Goal: Task Accomplishment & Management: Manage account settings

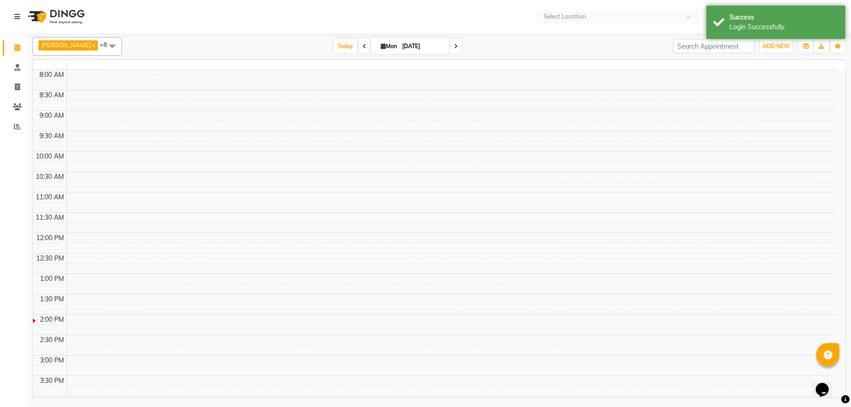
select select "en"
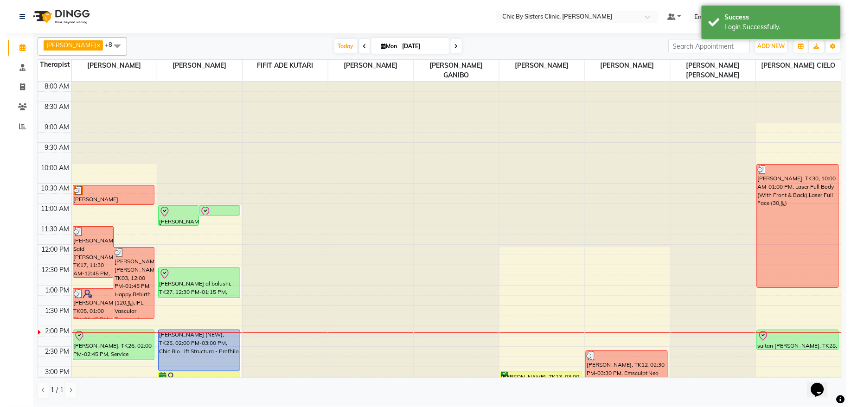
scroll to position [249, 0]
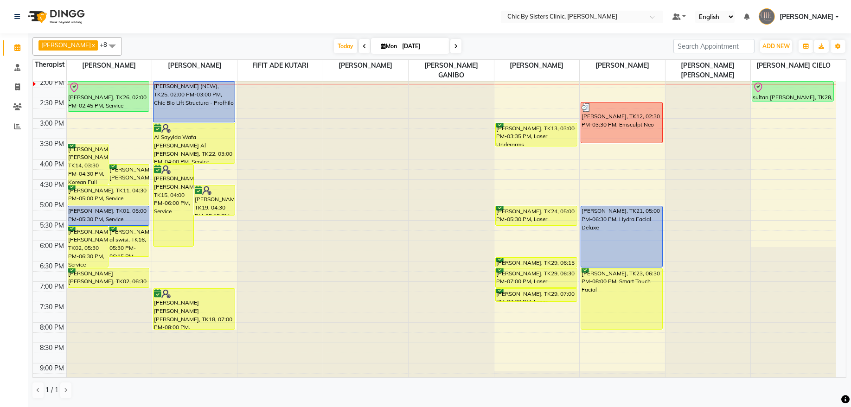
click at [420, 42] on input "[DATE]" at bounding box center [422, 46] width 46 height 14
select select "9"
select select "2025"
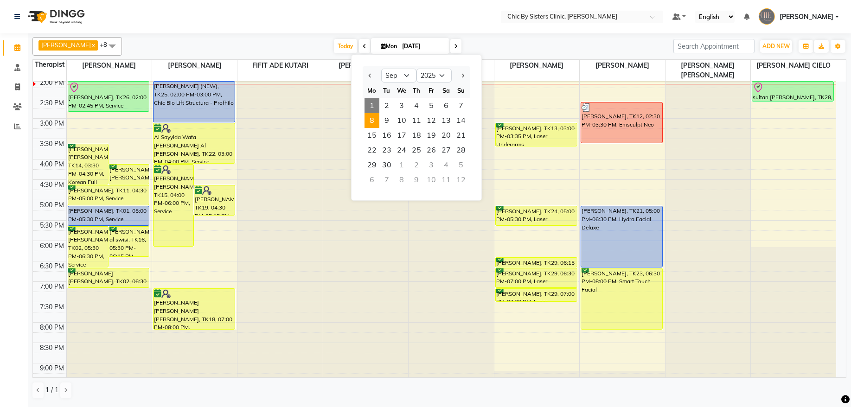
click at [371, 124] on span "8" at bounding box center [372, 120] width 15 height 15
type input "08-09-2025"
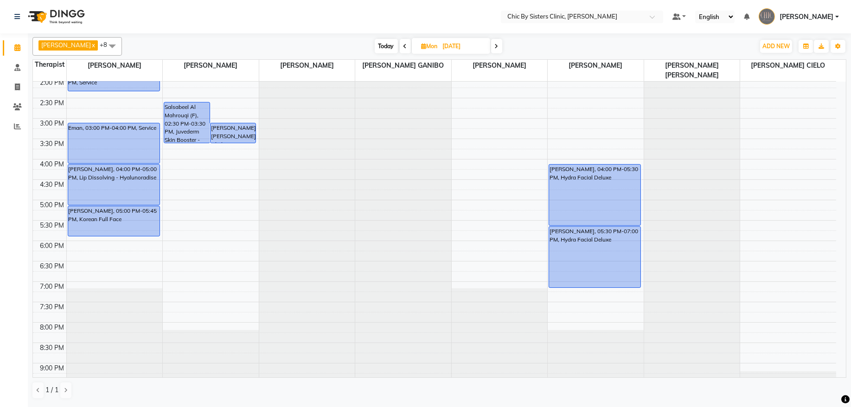
click at [197, 190] on div "8:00 AM 8:30 AM 9:00 AM 9:30 AM 10:00 AM 10:30 AM 11:00 AM 11:30 AM 12:00 PM 12…" at bounding box center [435, 159] width 804 height 653
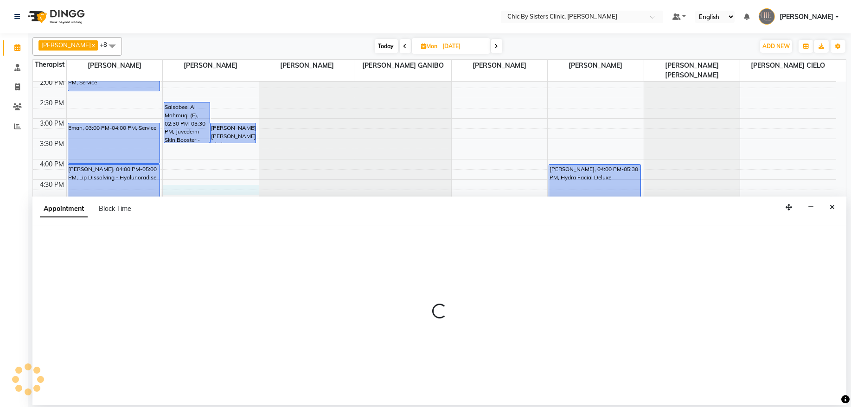
select select "49178"
select select "990"
select select "tentative"
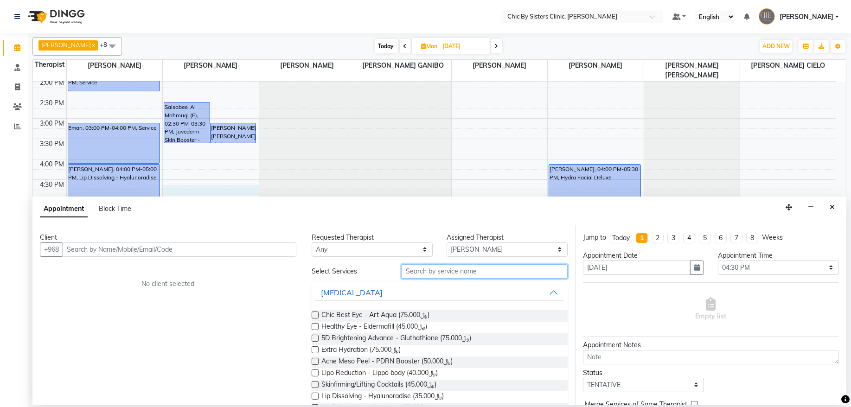
click at [422, 275] on input "text" at bounding box center [485, 271] width 166 height 14
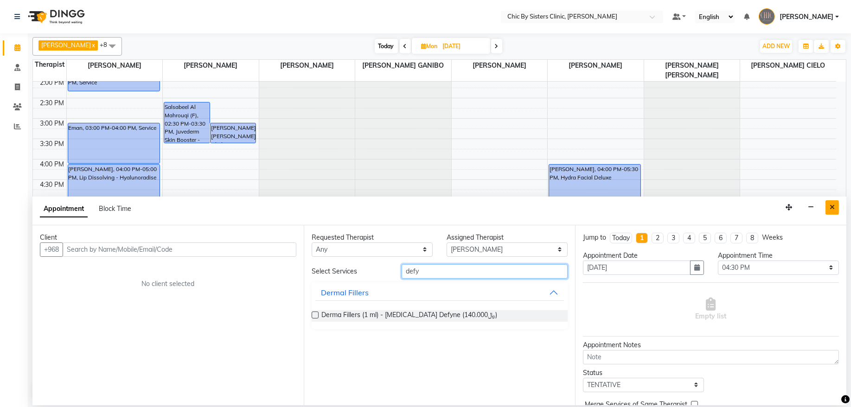
type input "defy"
click at [830, 209] on icon "Close" at bounding box center [832, 207] width 5 height 6
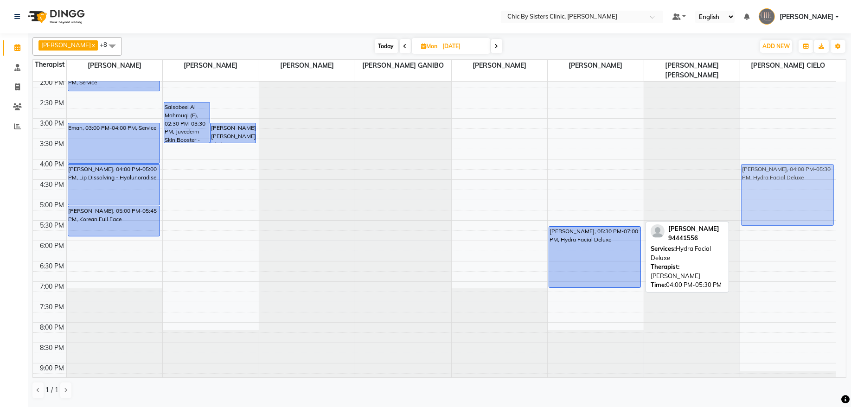
drag, startPoint x: 582, startPoint y: 196, endPoint x: 745, endPoint y: 196, distance: 163.3
click at [745, 196] on tr "Melanie Hunger, 10:00 AM-11:30 AM, Morpheus8 Face Moza Salim Sultan Al Hosni, 1…" at bounding box center [435, 159] width 804 height 653
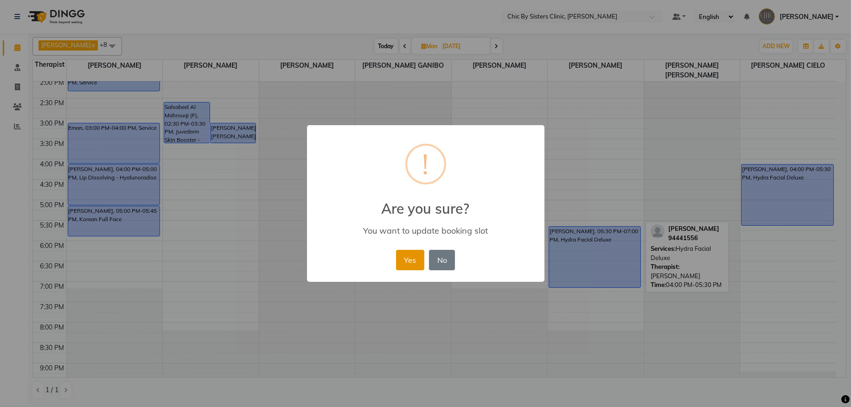
click at [406, 263] on button "Yes" at bounding box center [410, 260] width 28 height 20
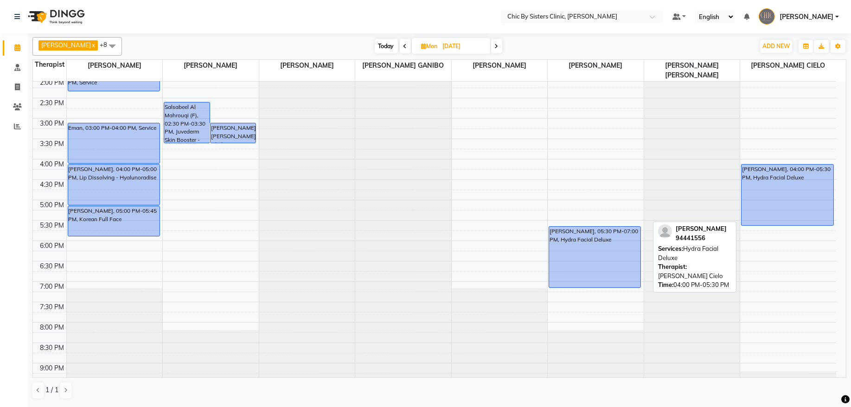
click at [772, 206] on div "Shahad haitham, 04:00 PM-05:30 PM, Hydra Facial Deluxe" at bounding box center [788, 195] width 92 height 61
click at [789, 179] on div "Shahad haitham, 04:00 PM-05:30 PM, Hydra Facial Deluxe" at bounding box center [788, 195] width 92 height 61
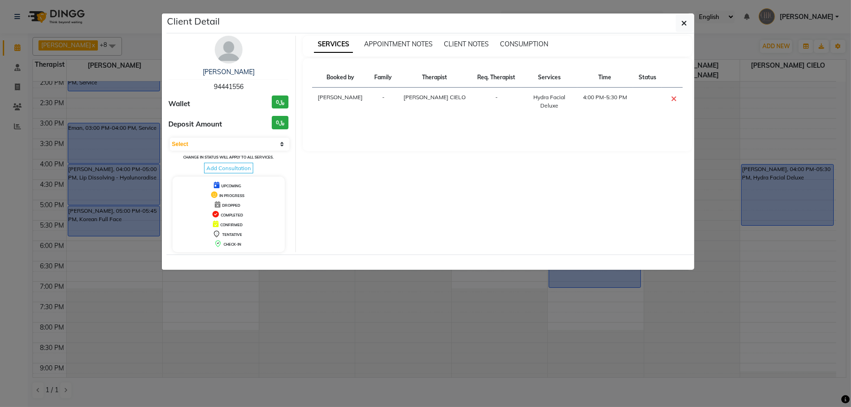
drag, startPoint x: 683, startPoint y: 20, endPoint x: 715, endPoint y: 20, distance: 32.5
click at [683, 20] on icon "button" at bounding box center [685, 22] width 6 height 7
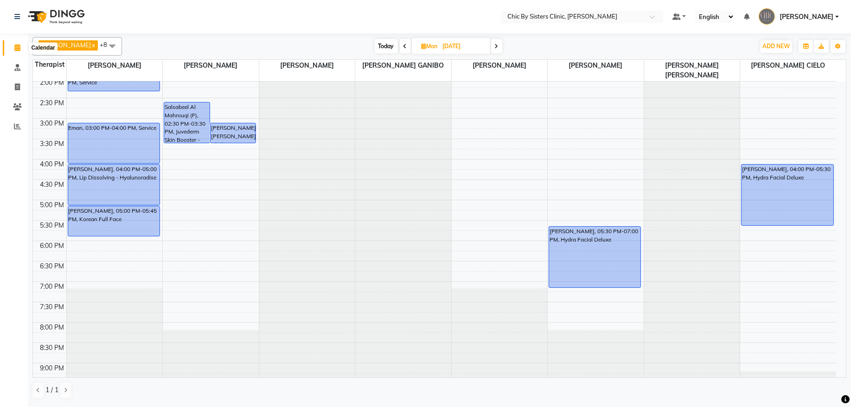
click at [15, 52] on span at bounding box center [17, 48] width 16 height 11
click at [397, 44] on span "Today" at bounding box center [386, 46] width 23 height 14
type input "[DATE]"
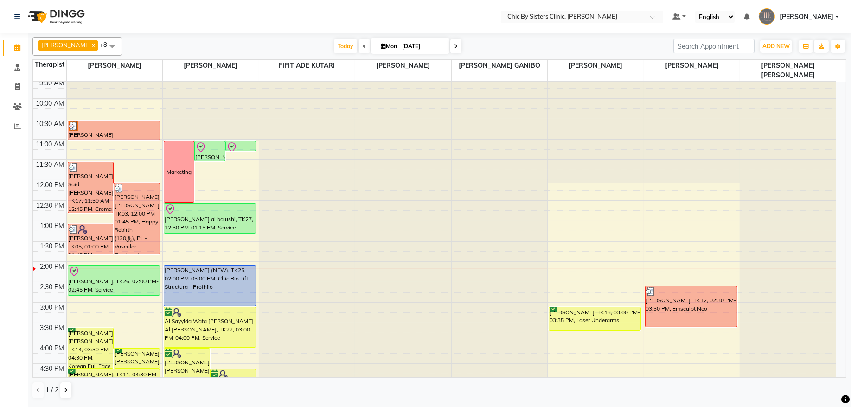
scroll to position [125, 0]
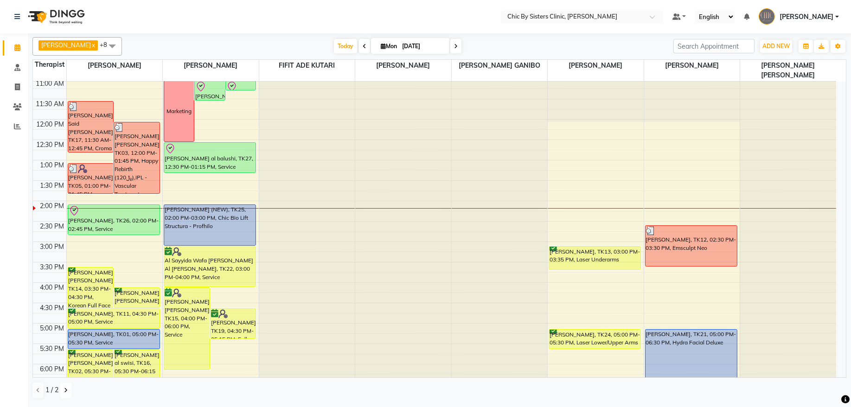
click at [68, 390] on button at bounding box center [65, 391] width 11 height 16
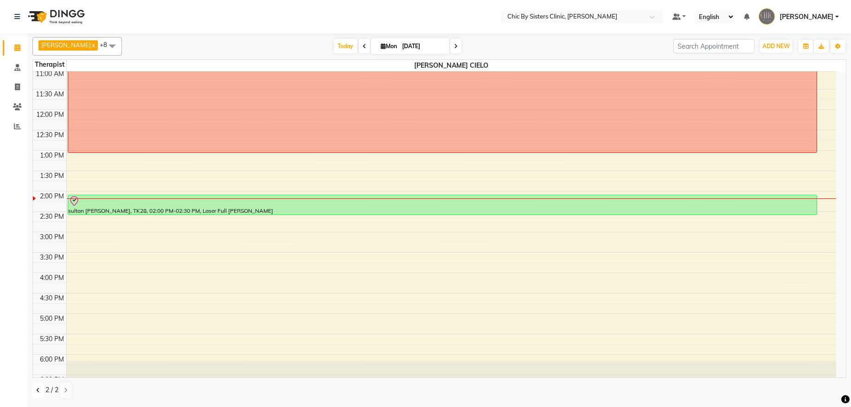
click at [33, 393] on button at bounding box center [37, 391] width 11 height 16
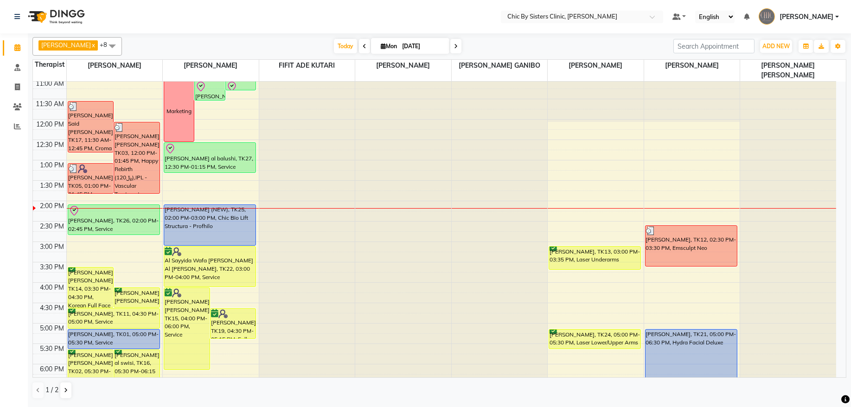
click at [416, 39] on span "Mon 01-09-2025" at bounding box center [410, 46] width 78 height 16
click at [411, 51] on span "Mon 01-09-2025" at bounding box center [410, 46] width 78 height 16
click at [421, 43] on input "[DATE]" at bounding box center [422, 46] width 46 height 14
select select "9"
select select "2025"
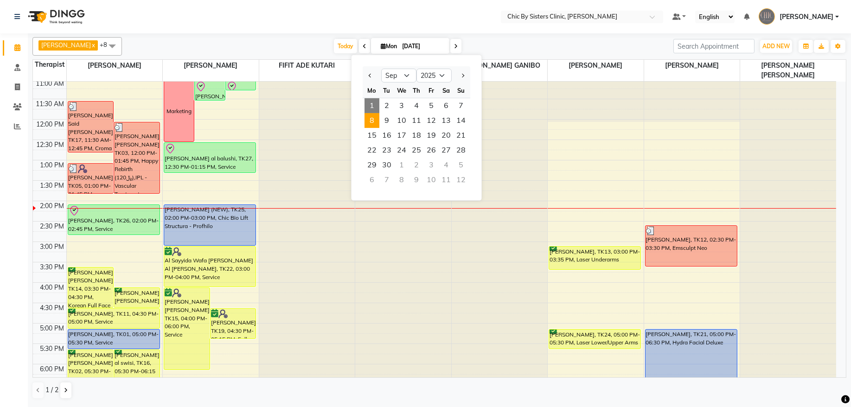
click at [365, 123] on span "8" at bounding box center [372, 120] width 15 height 15
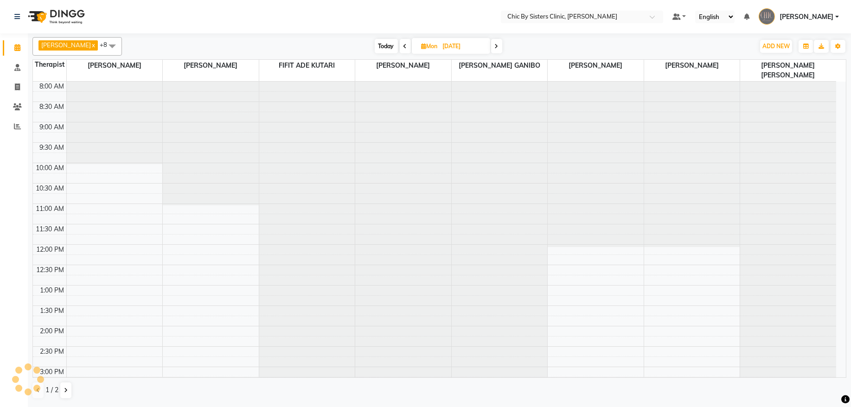
scroll to position [249, 0]
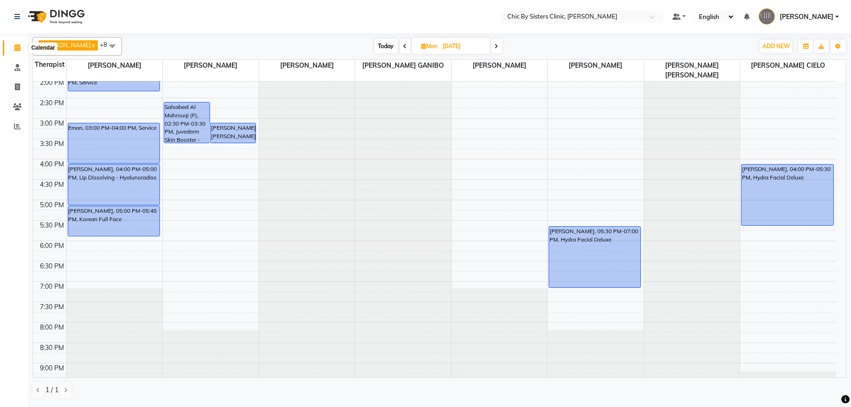
click at [12, 45] on span at bounding box center [17, 48] width 16 height 11
click at [17, 46] on icon at bounding box center [17, 47] width 6 height 7
click at [390, 42] on span "Today" at bounding box center [386, 46] width 23 height 14
type input "[DATE]"
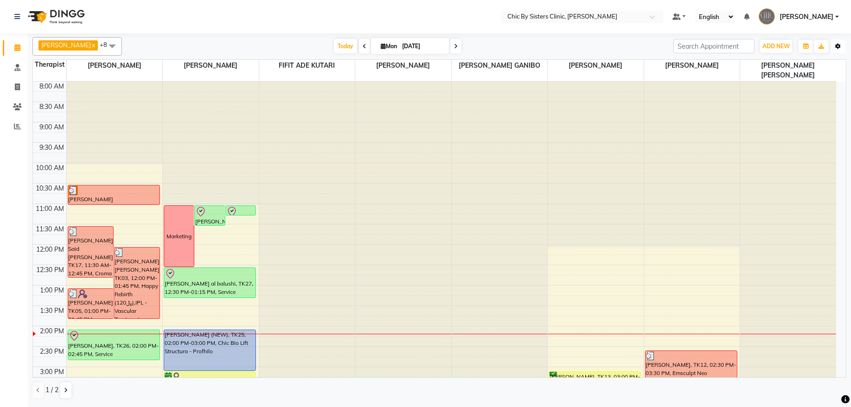
click at [837, 45] on icon "button" at bounding box center [839, 47] width 6 height 6
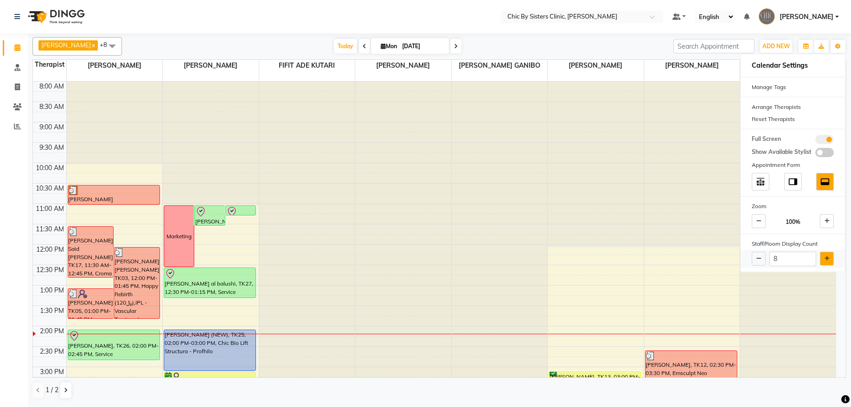
click at [825, 261] on icon at bounding box center [827, 259] width 5 height 6
type input "9"
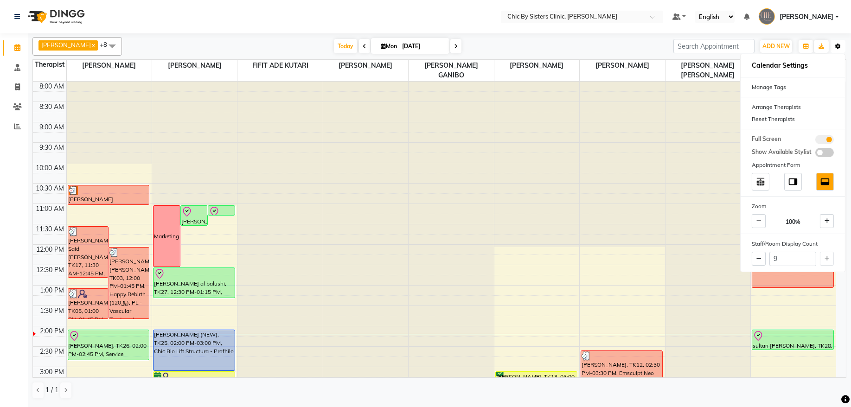
click at [836, 46] on icon "button" at bounding box center [839, 47] width 6 height 6
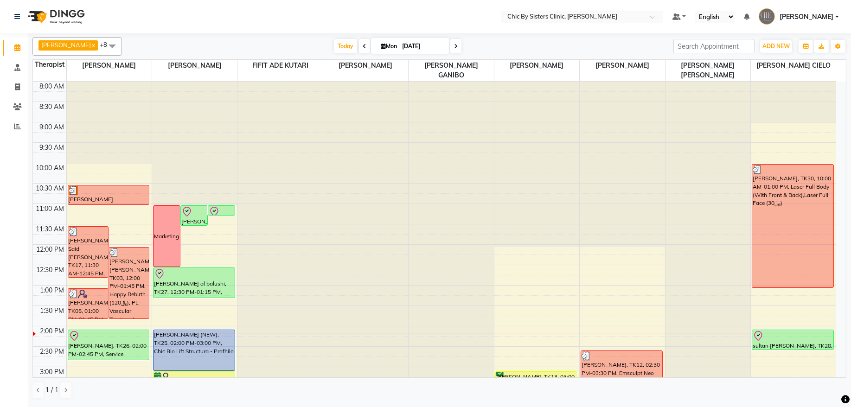
click at [462, 42] on span at bounding box center [456, 46] width 11 height 14
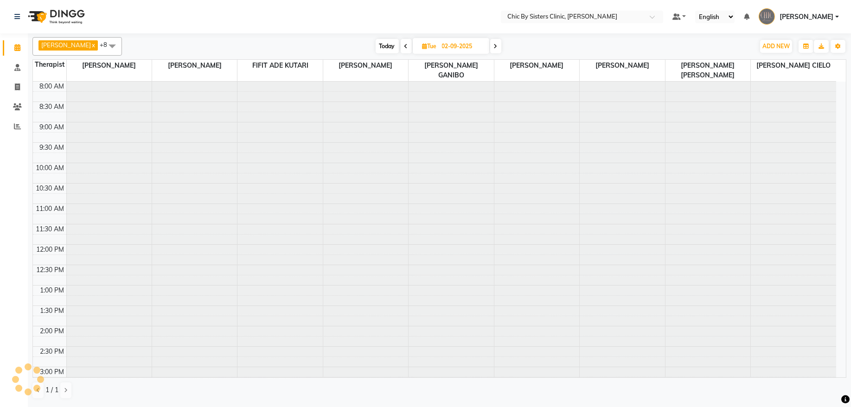
scroll to position [249, 0]
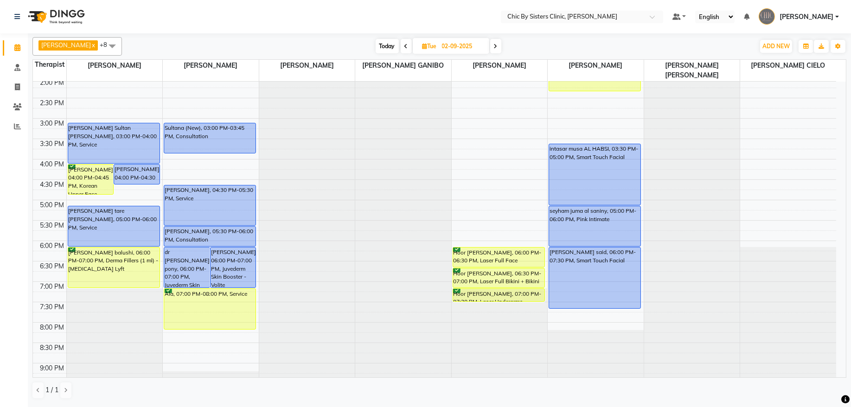
click at [412, 49] on span at bounding box center [406, 46] width 11 height 14
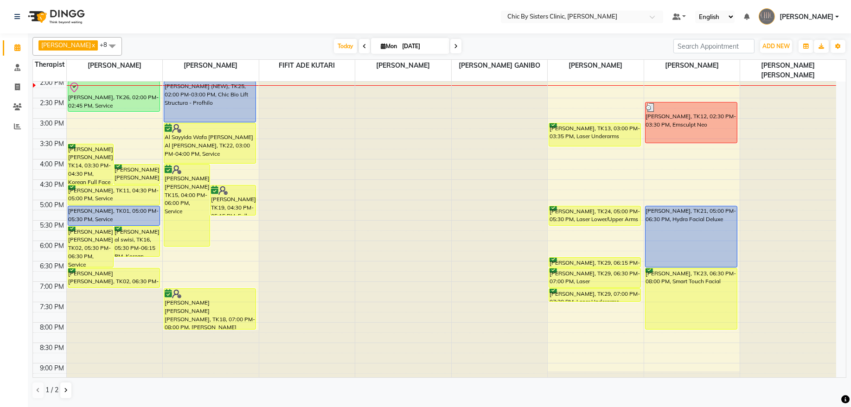
click at [462, 49] on span at bounding box center [456, 46] width 11 height 14
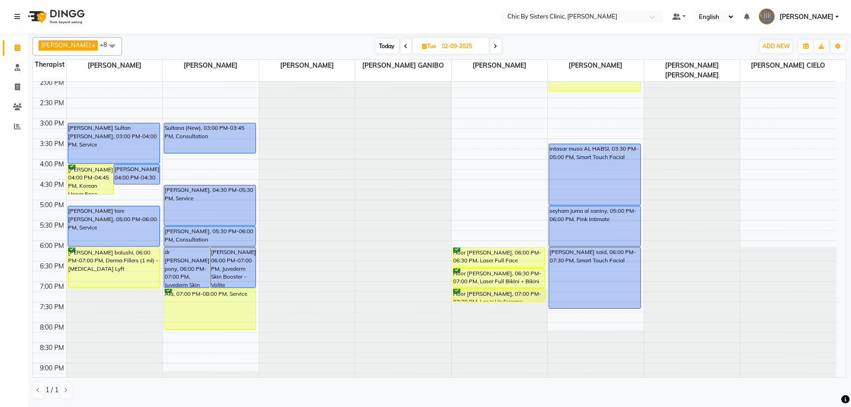
click at [502, 48] on span at bounding box center [495, 46] width 11 height 14
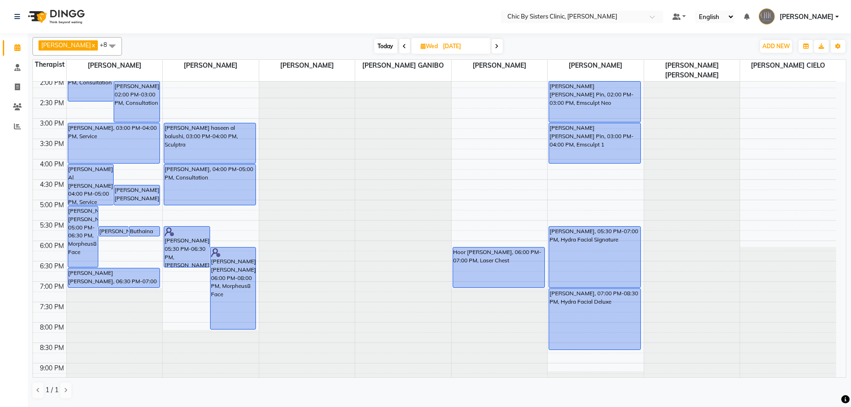
click at [499, 48] on icon at bounding box center [498, 47] width 4 height 6
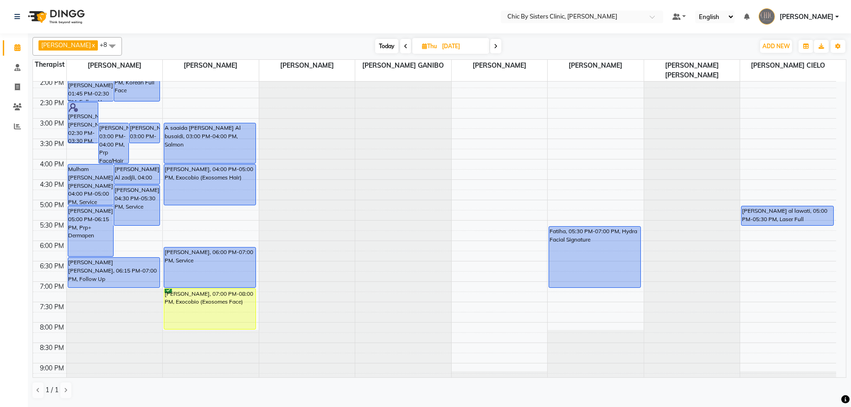
click at [502, 48] on span at bounding box center [495, 46] width 11 height 14
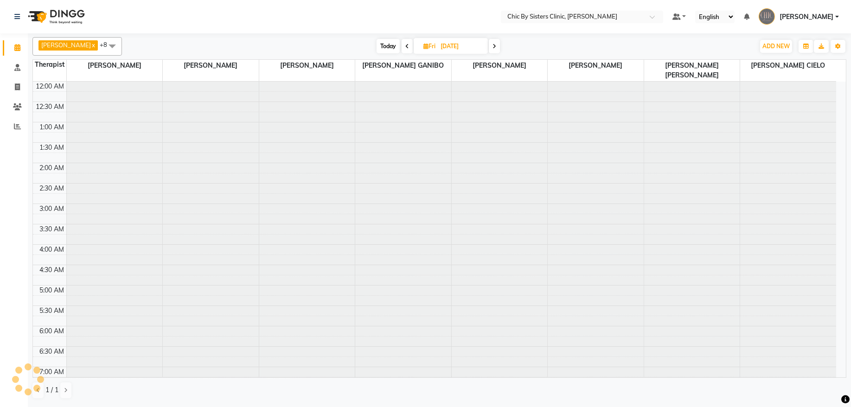
scroll to position [580, 0]
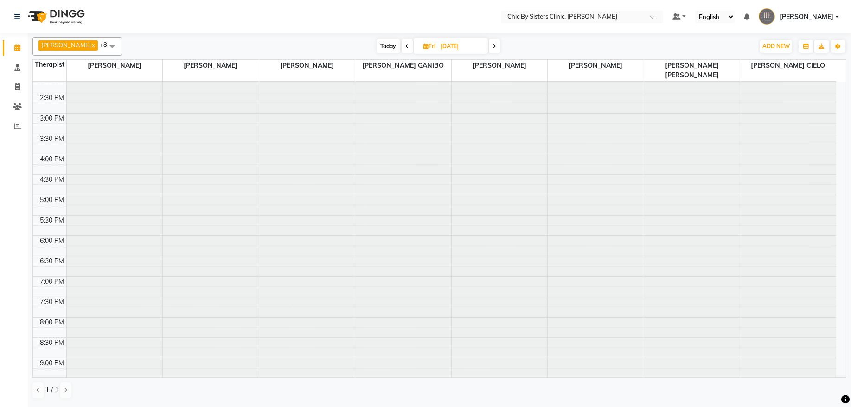
click at [500, 49] on span at bounding box center [494, 46] width 11 height 14
click at [502, 49] on span at bounding box center [495, 46] width 11 height 14
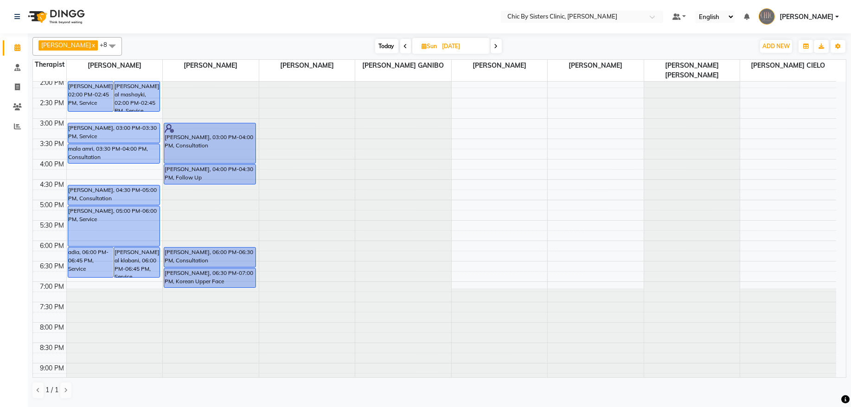
click at [399, 46] on span "Today" at bounding box center [386, 46] width 23 height 14
type input "[DATE]"
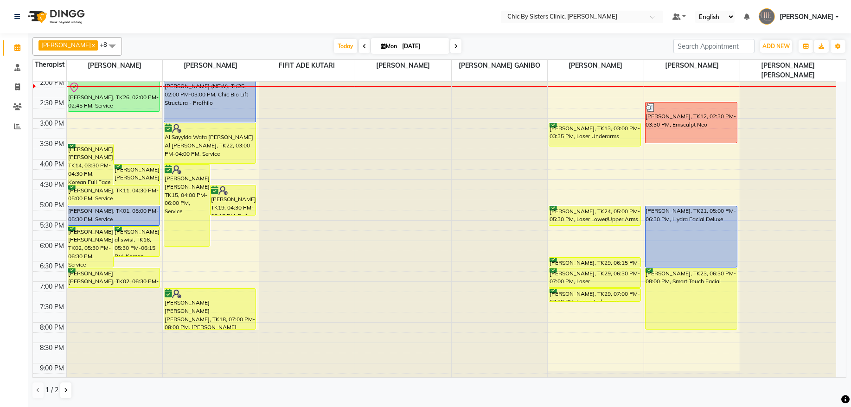
click at [446, 46] on input "[DATE]" at bounding box center [422, 46] width 46 height 14
select select "9"
select select "2025"
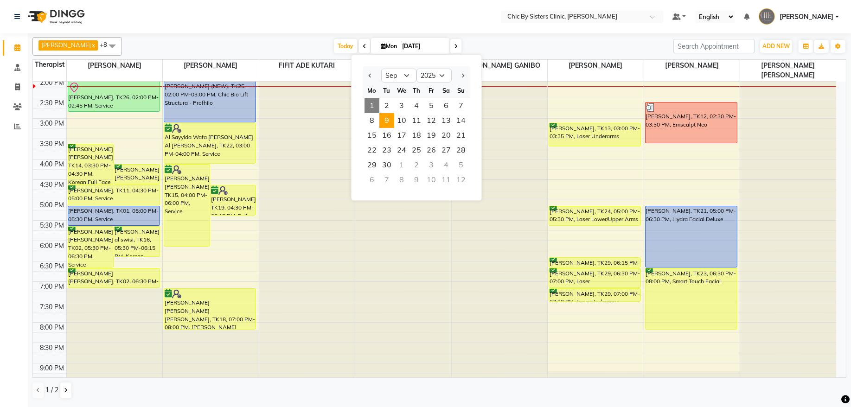
click at [384, 121] on span "9" at bounding box center [387, 120] width 15 height 15
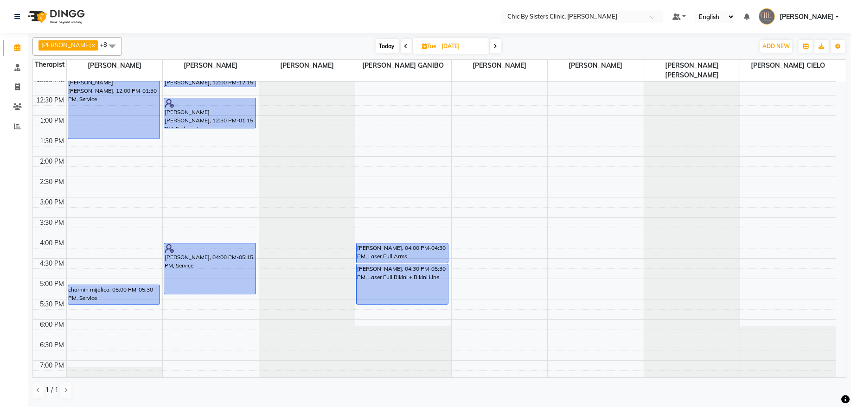
scroll to position [171, 0]
click at [502, 49] on span at bounding box center [495, 46] width 11 height 14
type input "[DATE]"
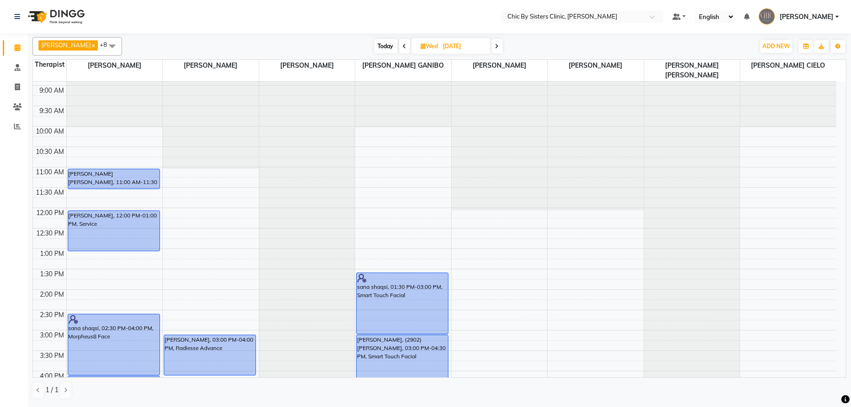
scroll to position [31, 0]
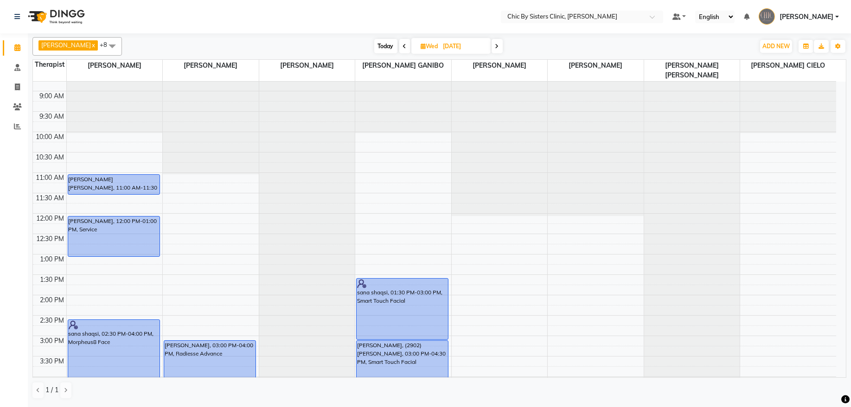
click at [459, 49] on input "[DATE]" at bounding box center [464, 46] width 46 height 14
select select "9"
select select "2025"
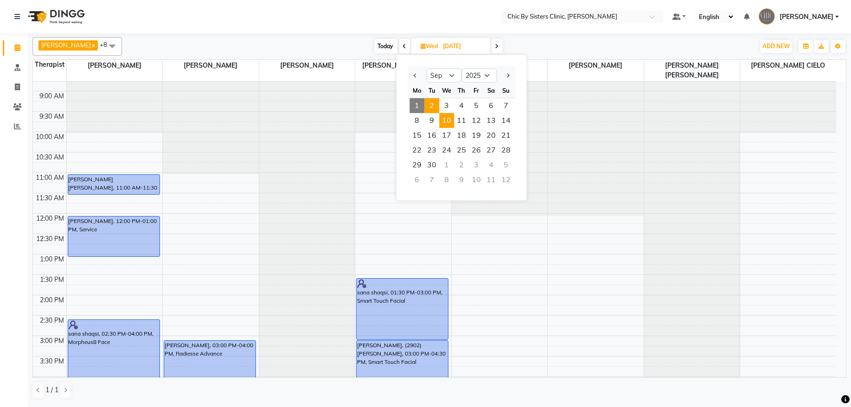
click at [433, 109] on span "2" at bounding box center [432, 105] width 15 height 15
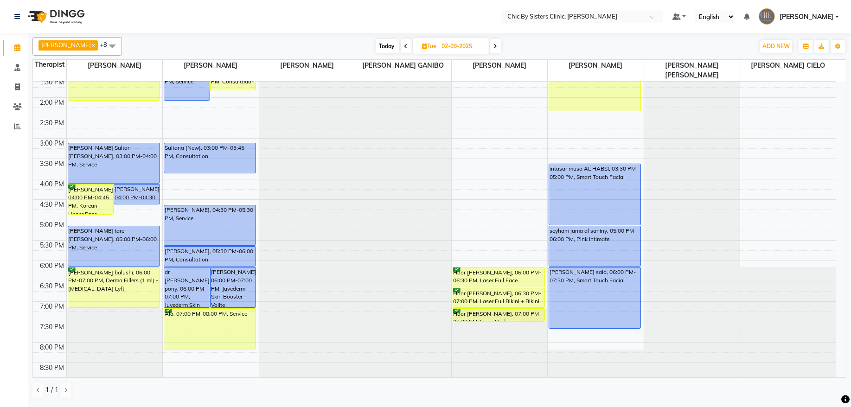
scroll to position [247, 0]
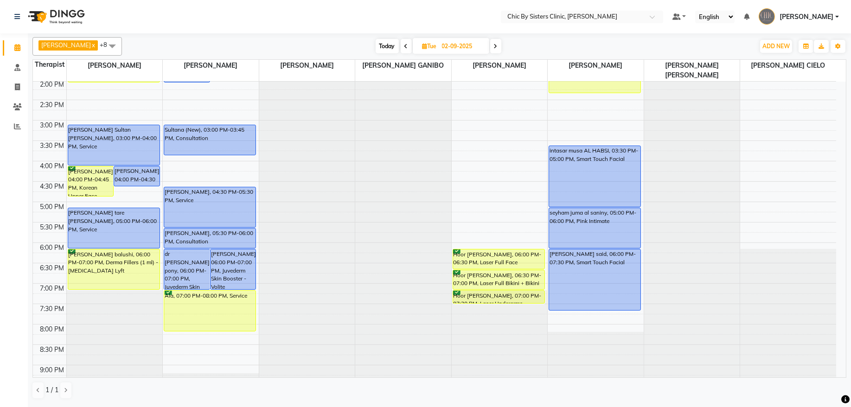
click at [502, 48] on span at bounding box center [495, 46] width 11 height 14
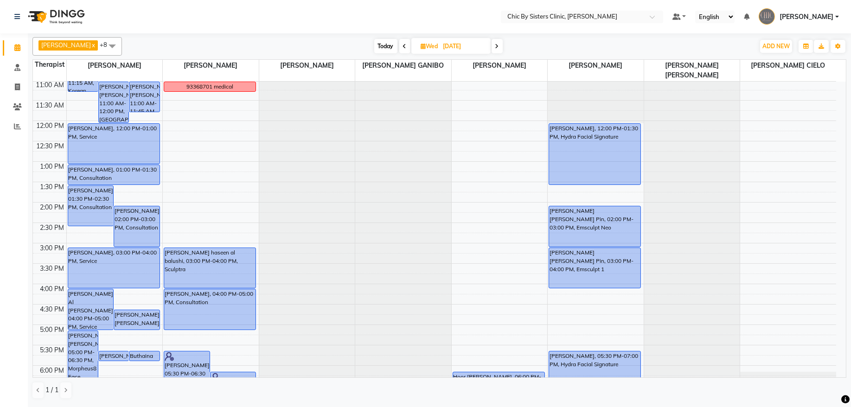
scroll to position [91, 0]
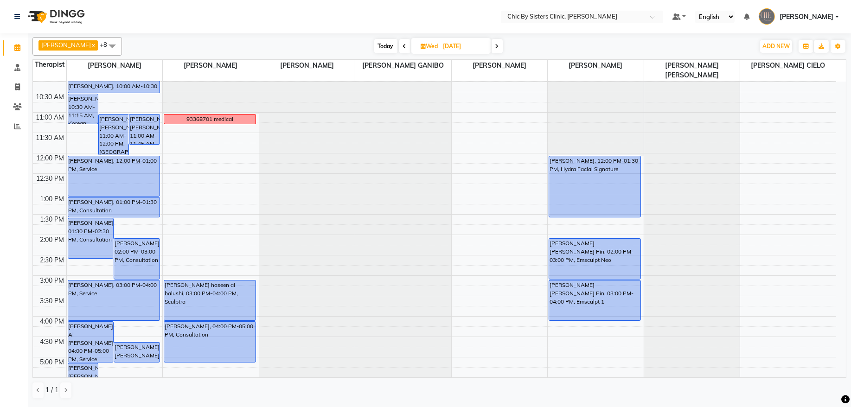
click at [499, 49] on icon at bounding box center [498, 47] width 4 height 6
type input "[DATE]"
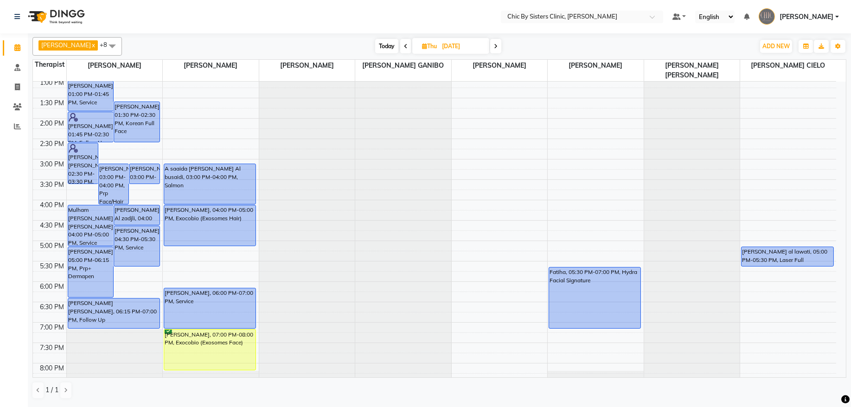
scroll to position [210, 0]
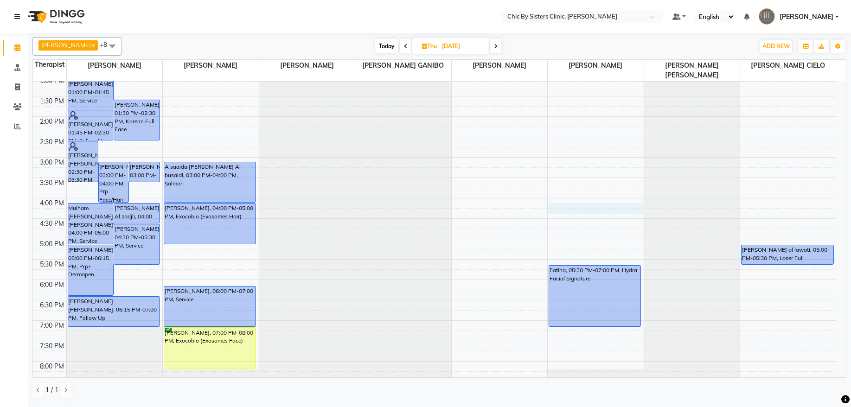
click at [567, 208] on div "8:00 AM 8:30 AM 9:00 AM 9:30 AM 10:00 AM 10:30 AM 11:00 AM 11:30 AM 12:00 PM 12…" at bounding box center [435, 198] width 804 height 653
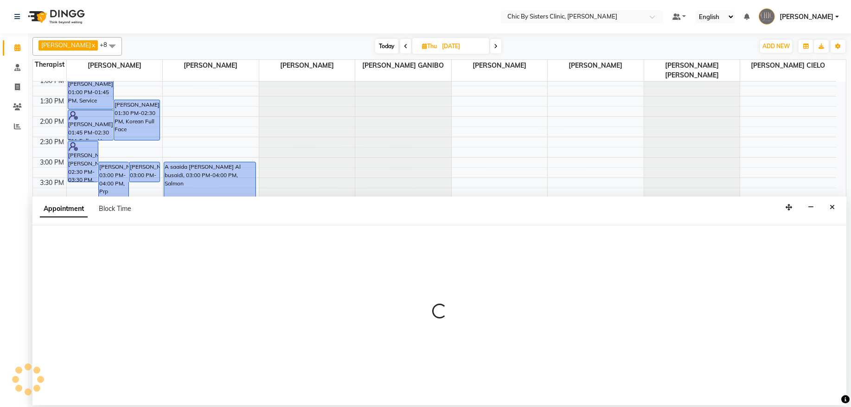
select select "49183"
select select "tentative"
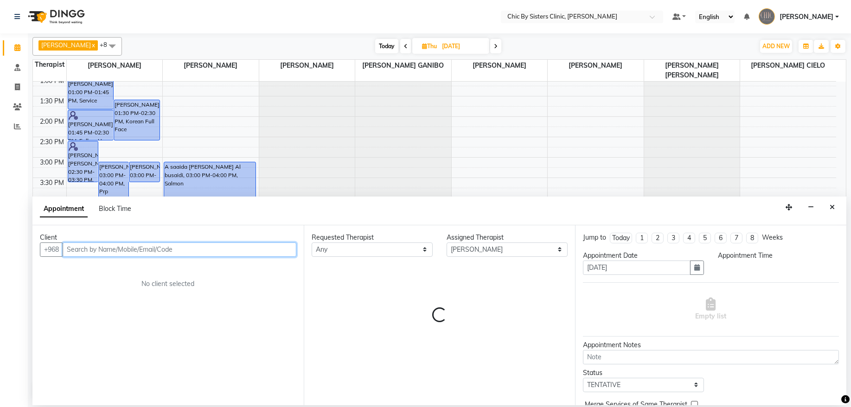
select select "960"
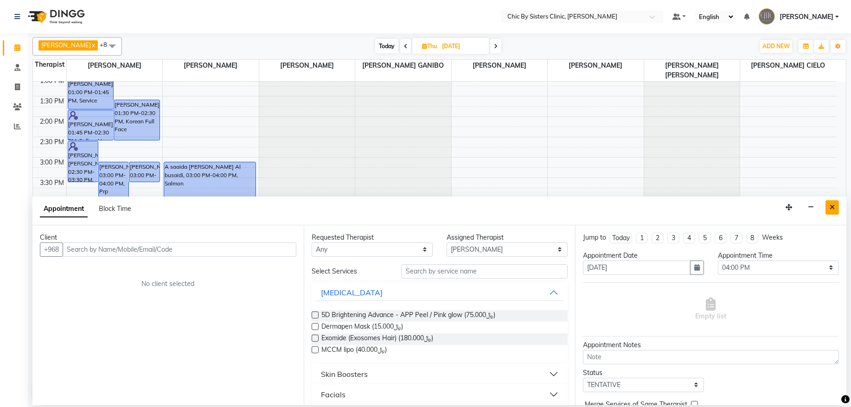
click at [832, 213] on button "Close" at bounding box center [832, 207] width 13 height 14
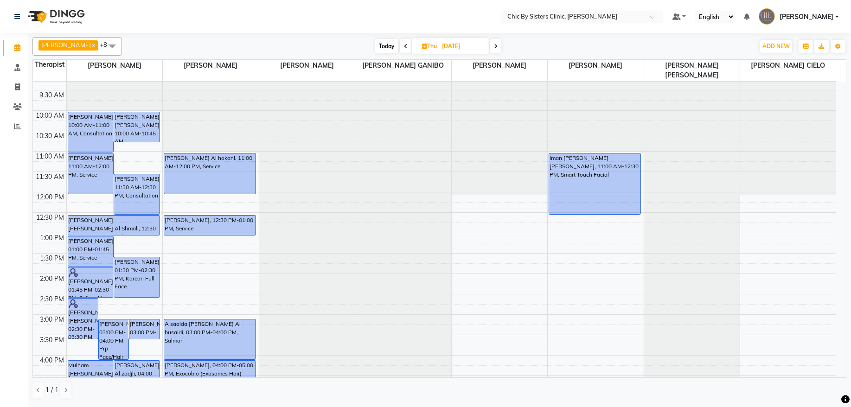
scroll to position [110, 0]
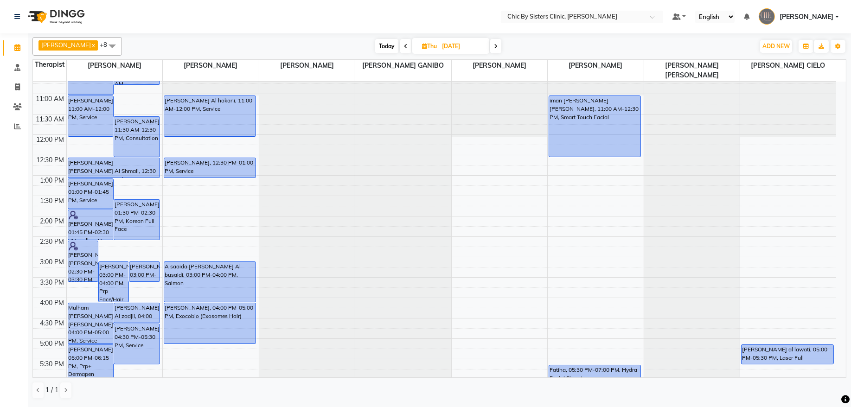
click at [565, 309] on div "8:00 AM 8:30 AM 9:00 AM 9:30 AM 10:00 AM 10:30 AM 11:00 AM 11:30 AM 12:00 PM 12…" at bounding box center [435, 298] width 804 height 653
select select "49183"
select select "960"
select select "tentative"
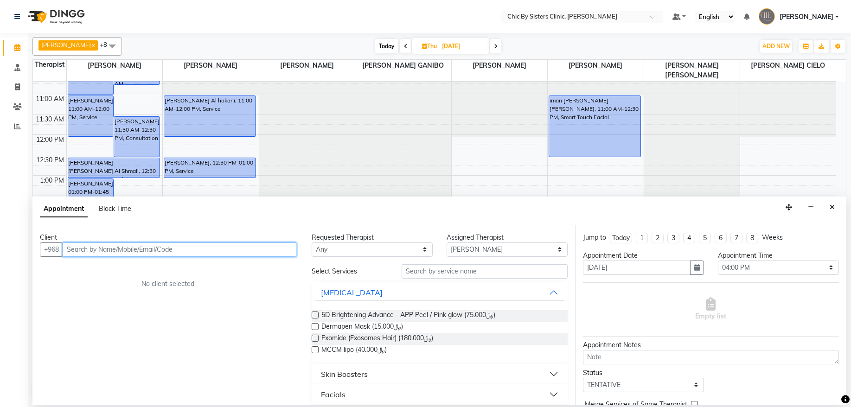
click at [163, 249] on input "text" at bounding box center [180, 250] width 234 height 14
click at [834, 204] on icon "Close" at bounding box center [832, 207] width 5 height 6
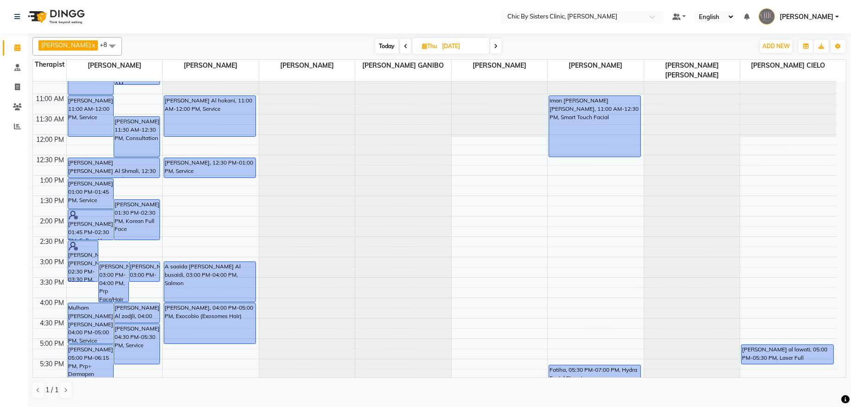
click at [412, 49] on span at bounding box center [405, 46] width 11 height 14
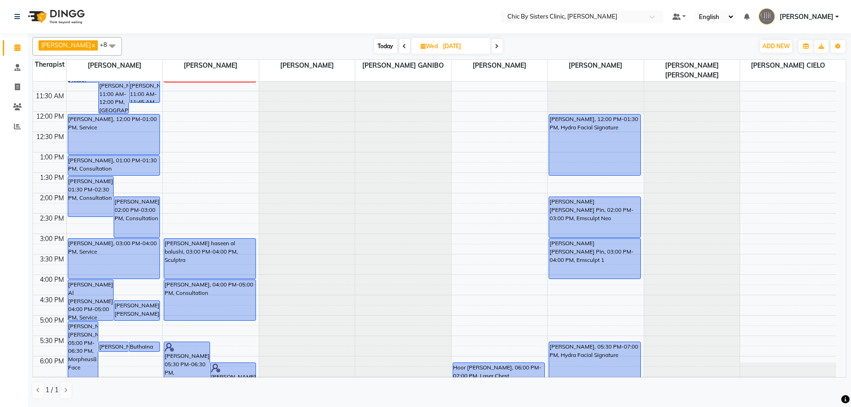
scroll to position [144, 0]
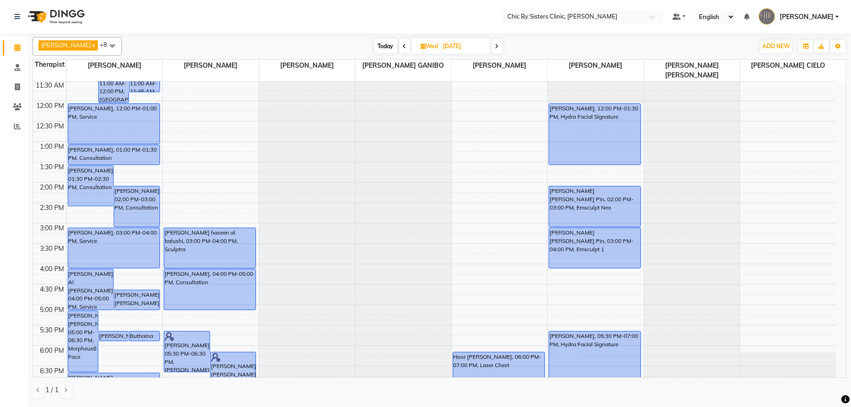
click at [398, 47] on span "Today" at bounding box center [385, 46] width 23 height 14
type input "[DATE]"
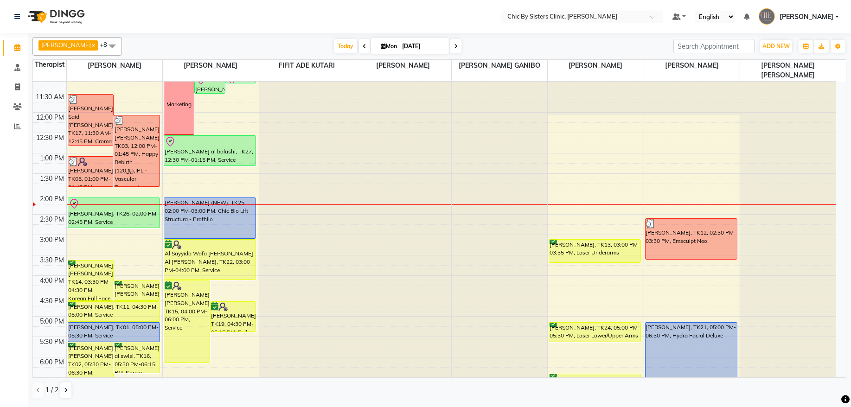
scroll to position [196, 0]
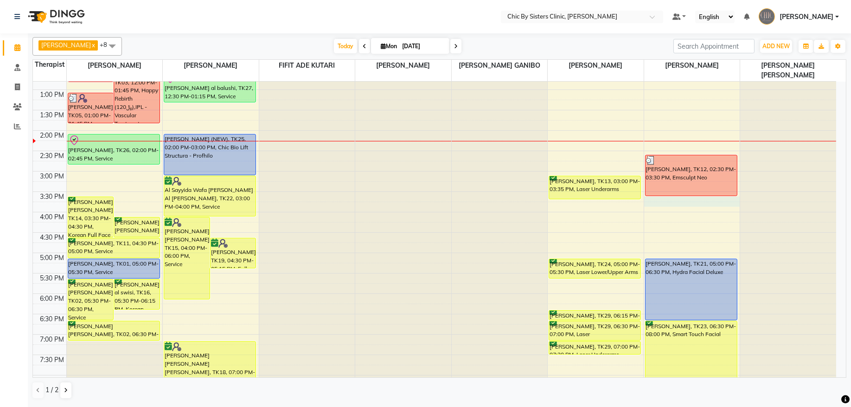
click at [695, 202] on div "8:00 AM 8:30 AM 9:00 AM 9:30 AM 10:00 AM 10:30 AM 11:00 AM 11:30 AM 12:00 PM 12…" at bounding box center [435, 212] width 804 height 653
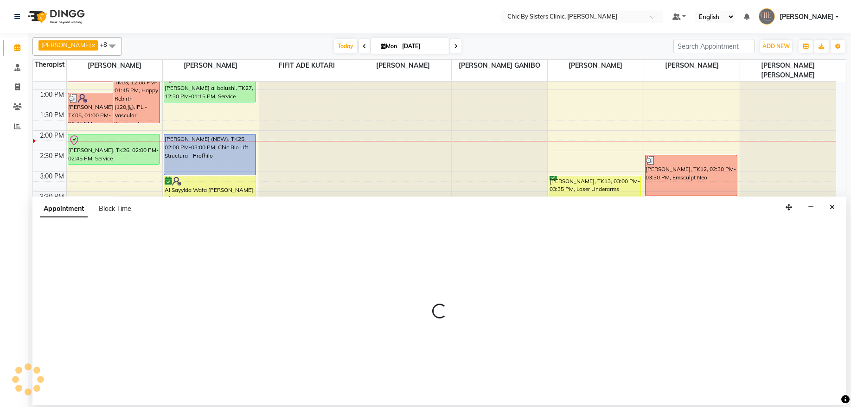
select select "49183"
select select "930"
select select "tentative"
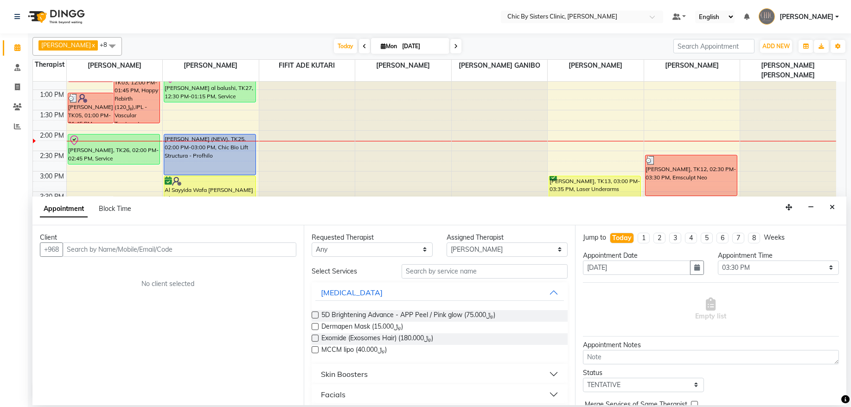
click at [143, 247] on input "text" at bounding box center [180, 250] width 234 height 14
click at [829, 208] on button "Close" at bounding box center [832, 207] width 13 height 14
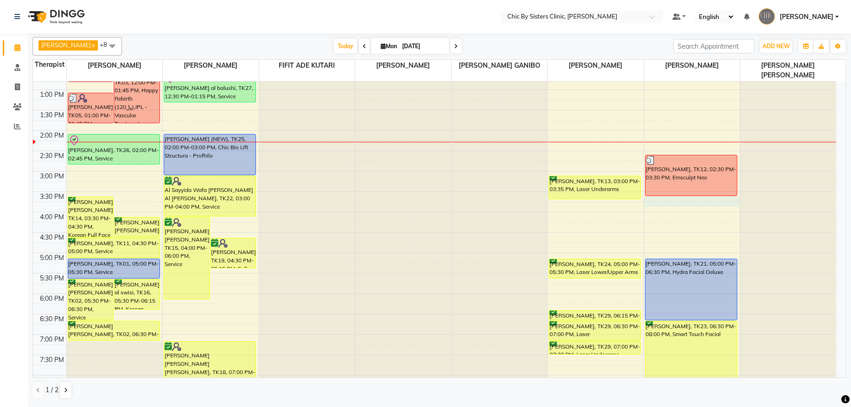
click at [715, 202] on div "8:00 AM 8:30 AM 9:00 AM 9:30 AM 10:00 AM 10:30 AM 11:00 AM 11:30 AM 12:00 PM 12…" at bounding box center [435, 212] width 804 height 653
select select "49183"
select select "930"
select select "tentative"
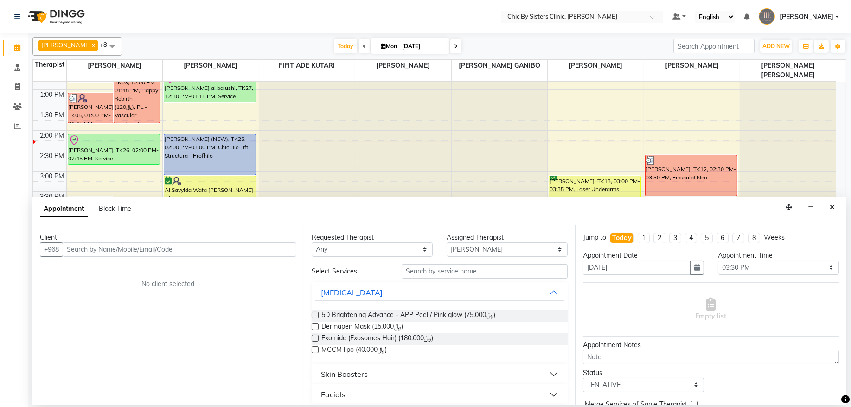
click at [133, 251] on input "text" at bounding box center [180, 250] width 234 height 14
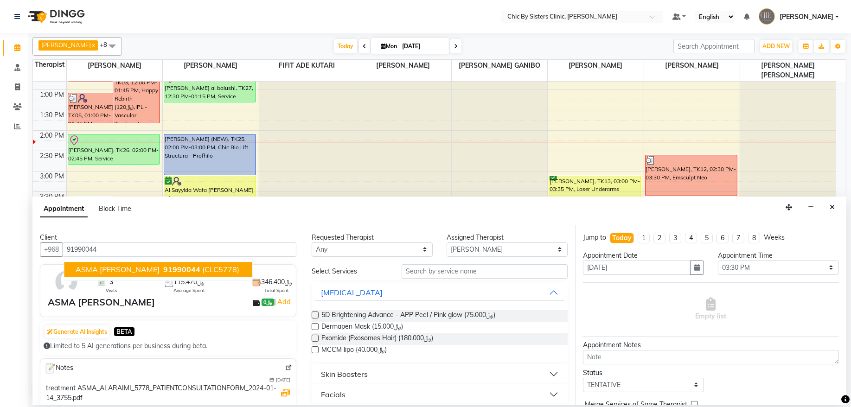
click at [145, 270] on span "ASMA [PERSON_NAME]" at bounding box center [118, 269] width 84 height 9
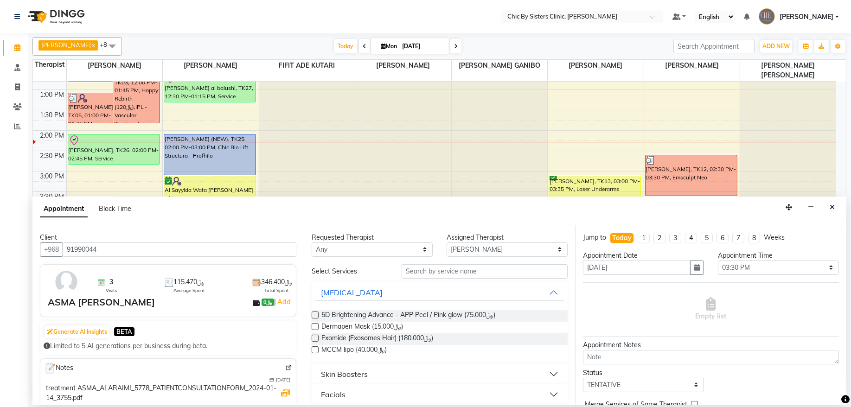
type input "91990044"
click at [491, 272] on input "text" at bounding box center [485, 271] width 166 height 14
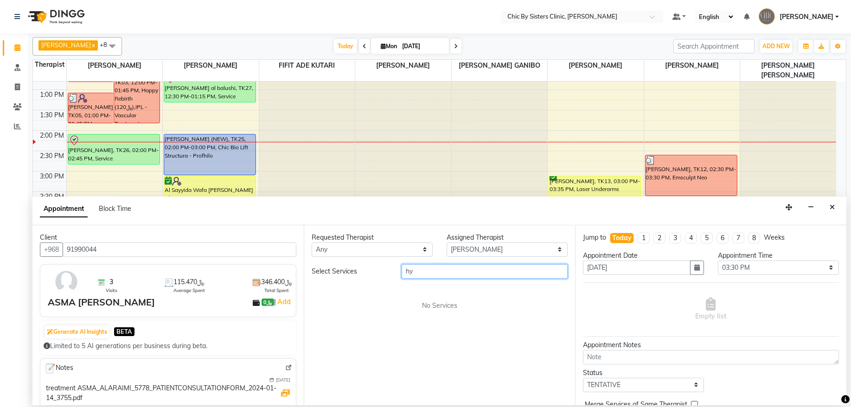
type input "h"
type input "deluxe"
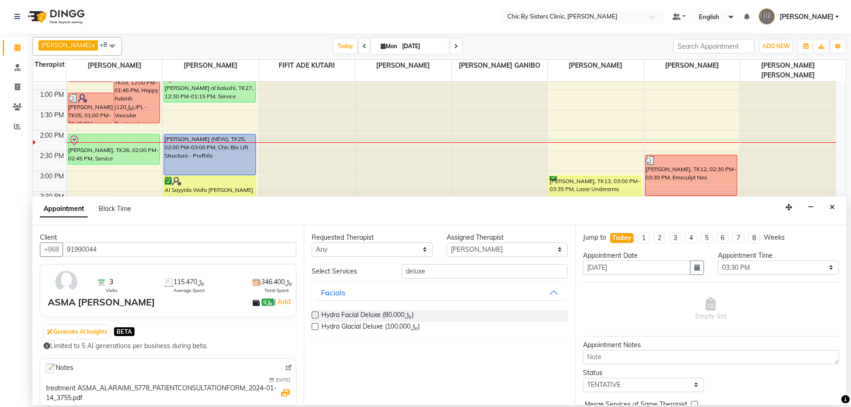
click at [315, 313] on label at bounding box center [315, 315] width 7 height 7
click at [315, 313] on input "checkbox" at bounding box center [315, 316] width 6 height 6
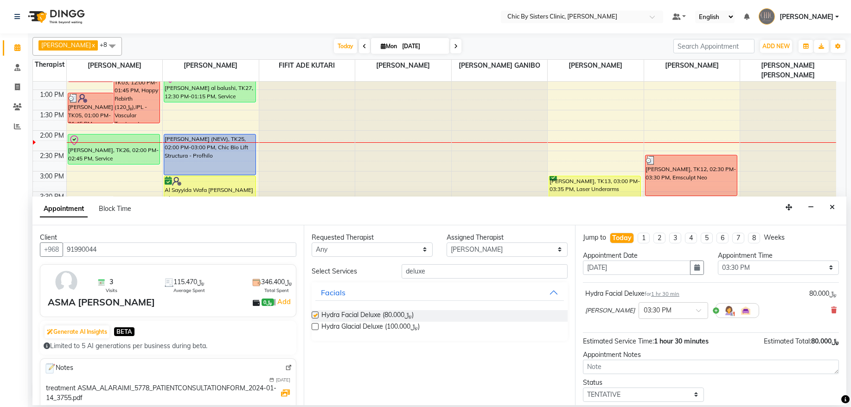
checkbox input "false"
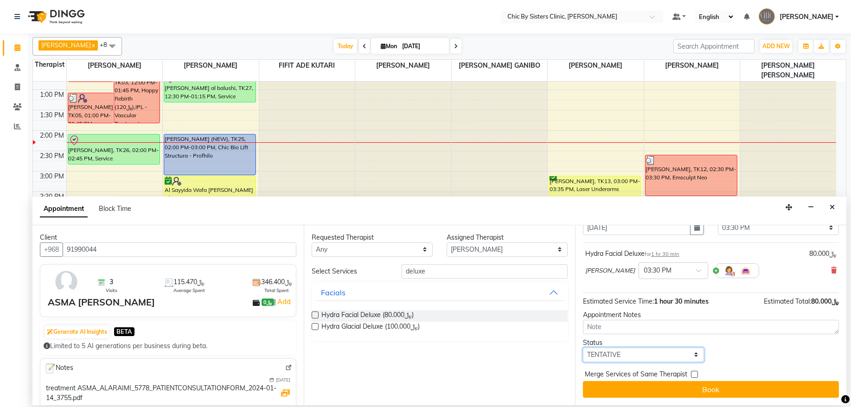
click at [688, 350] on select "Select TENTATIVE CONFIRM CHECK-IN UPCOMING" at bounding box center [643, 355] width 121 height 14
select select "upcoming"
click at [583, 348] on select "Select TENTATIVE CONFIRM CHECK-IN UPCOMING" at bounding box center [643, 355] width 121 height 14
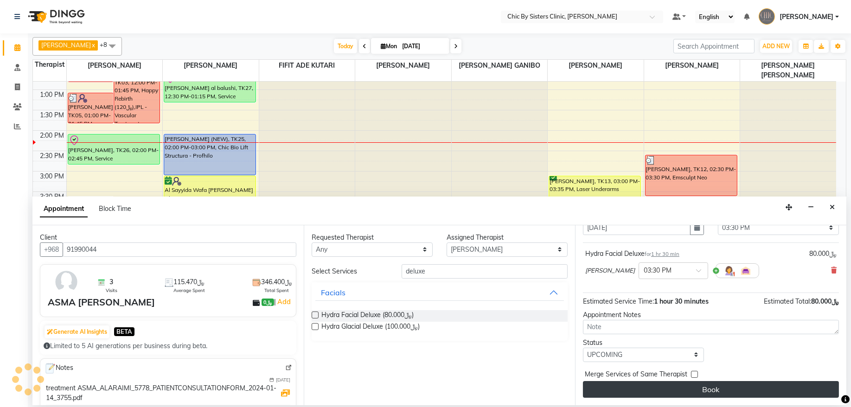
click at [723, 390] on button "Book" at bounding box center [711, 389] width 256 height 17
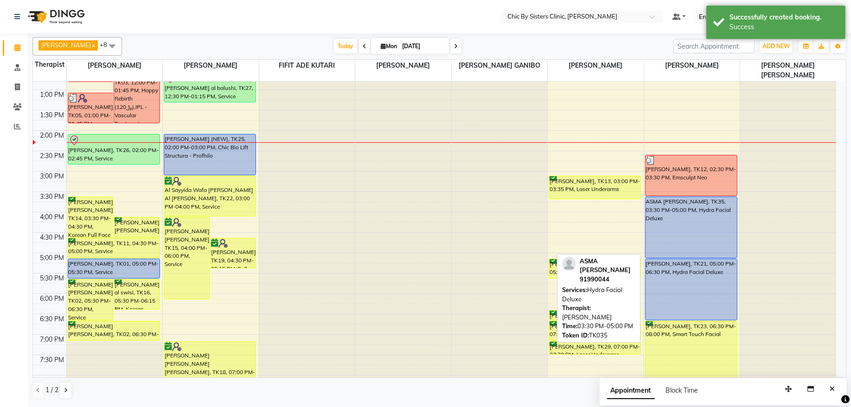
click at [654, 224] on div "ASMA [PERSON_NAME], TK35, 03:30 PM-05:00 PM, Hydra Facial Deluxe" at bounding box center [691, 227] width 91 height 61
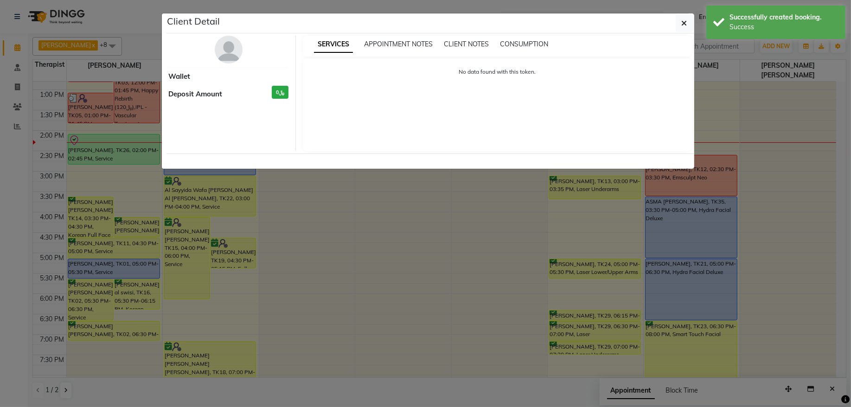
select select "5"
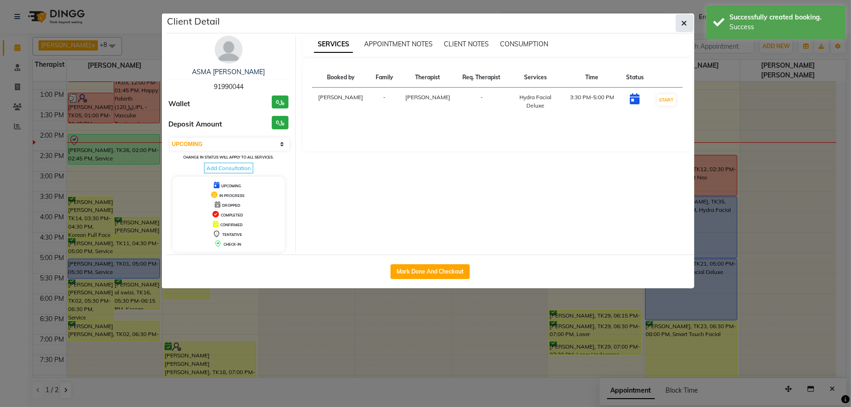
click at [689, 27] on button "button" at bounding box center [685, 23] width 18 height 18
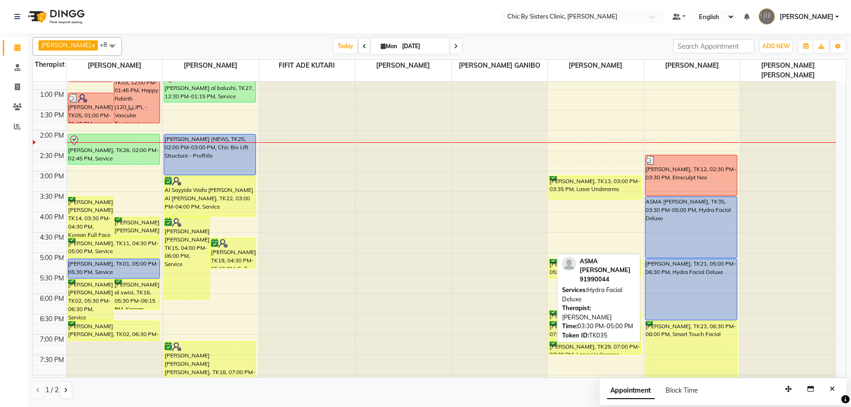
click at [713, 231] on div "ASMA [PERSON_NAME], TK35, 03:30 PM-05:00 PM, Hydra Facial Deluxe" at bounding box center [691, 227] width 91 height 61
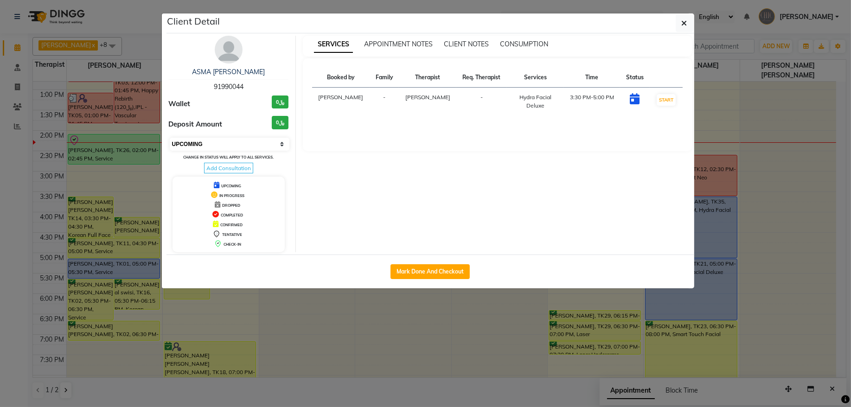
click at [245, 142] on select "Select IN SERVICE CONFIRMED TENTATIVE CHECK IN MARK DONE DROPPED UPCOMING" at bounding box center [230, 144] width 120 height 13
select select "6"
click at [170, 138] on select "Select IN SERVICE CONFIRMED TENTATIVE CHECK IN MARK DONE DROPPED UPCOMING" at bounding box center [230, 144] width 120 height 13
click at [689, 23] on button "button" at bounding box center [685, 23] width 18 height 18
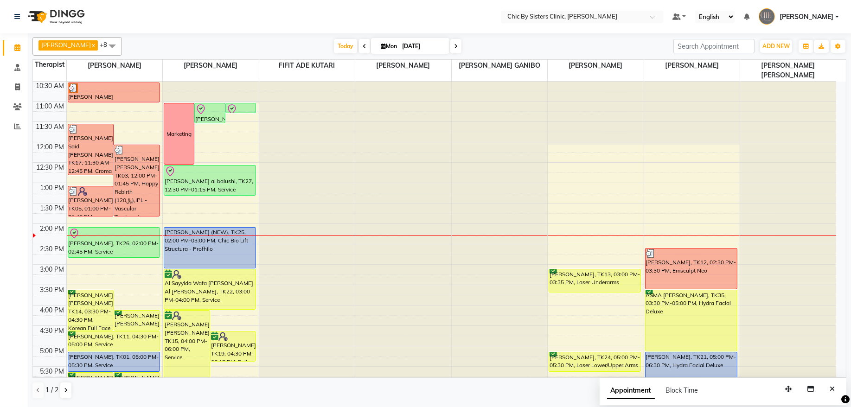
scroll to position [83, 0]
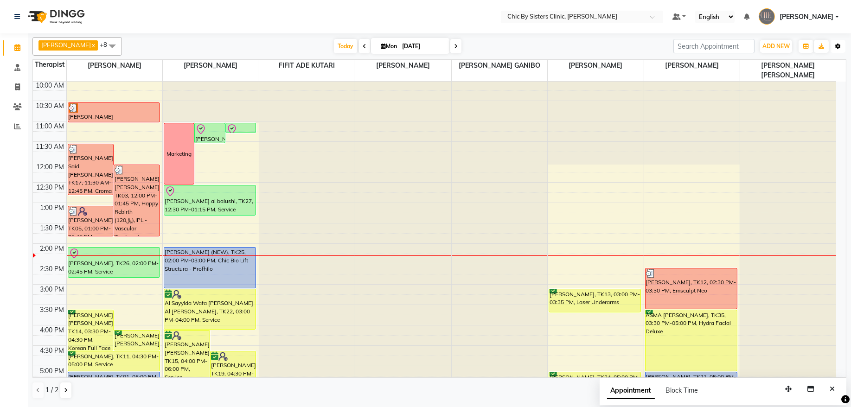
click at [838, 42] on button "Toggle Dropdown" at bounding box center [838, 46] width 15 height 13
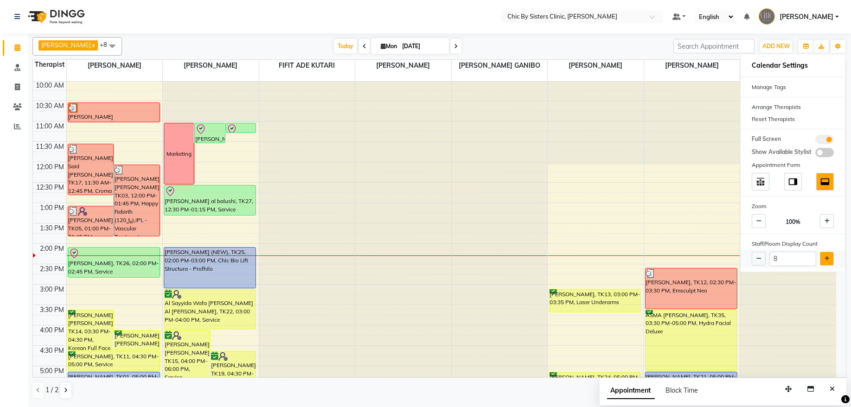
click at [831, 256] on button at bounding box center [827, 259] width 14 height 14
type input "9"
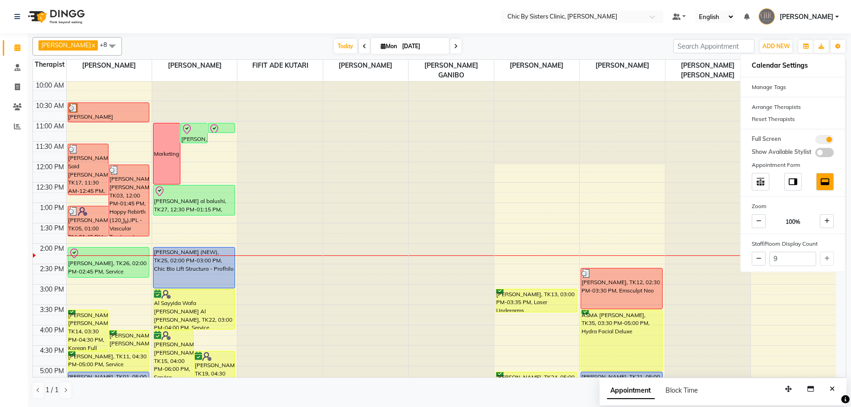
scroll to position [333, 0]
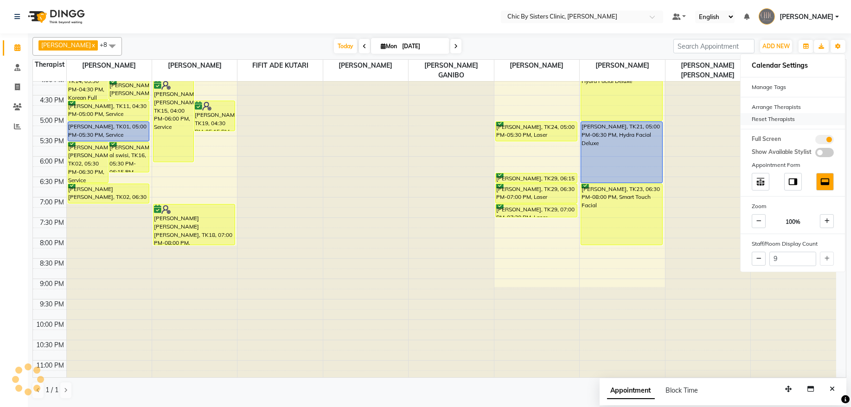
click at [799, 122] on div "Reset Therapists" at bounding box center [793, 119] width 104 height 12
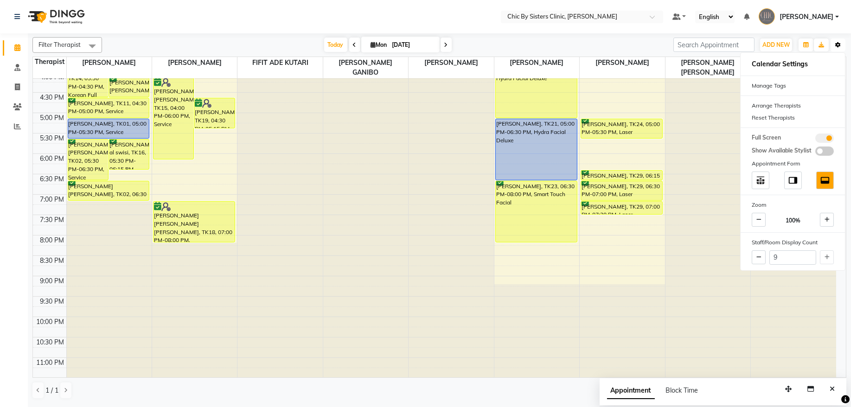
click at [839, 40] on button "Toggle Dropdown" at bounding box center [838, 45] width 15 height 13
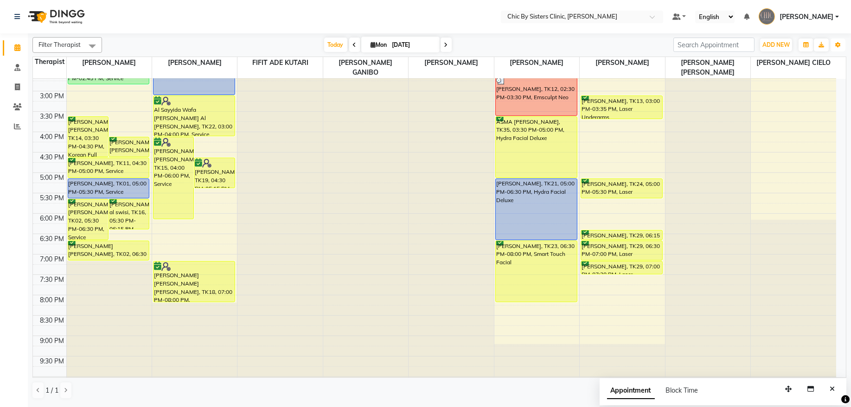
scroll to position [274, 0]
click at [769, 141] on div "8:00 AM 8:30 AM 9:00 AM 9:30 AM 10:00 AM 10:30 AM 11:00 AM 11:30 AM 12:00 PM 12…" at bounding box center [435, 131] width 804 height 653
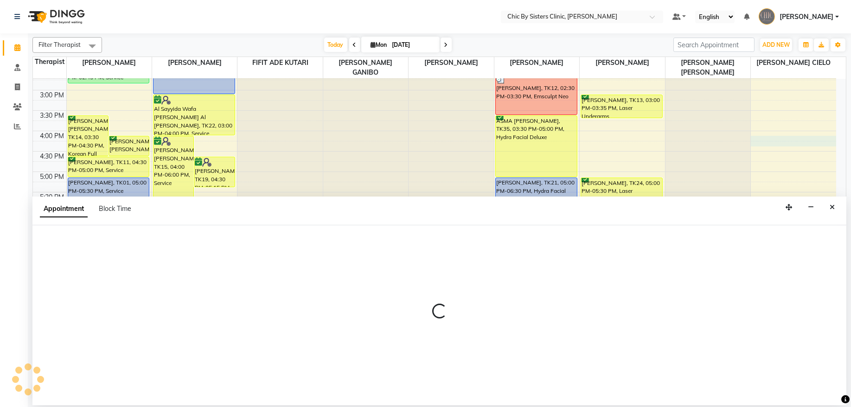
select select "89287"
select select "960"
select select "tentative"
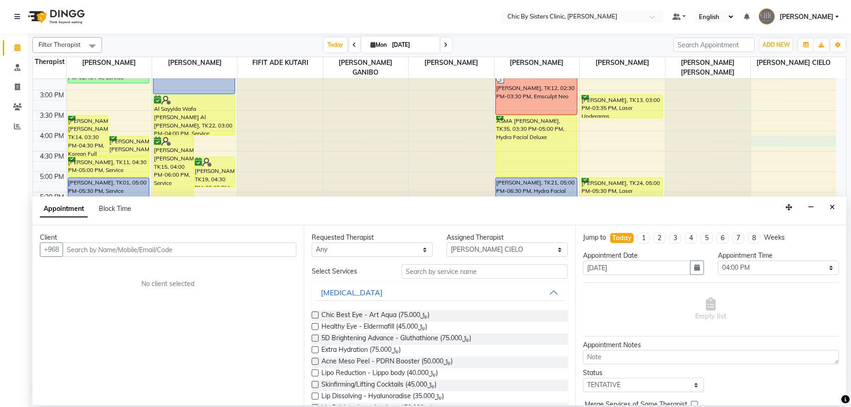
click at [199, 249] on input "text" at bounding box center [180, 250] width 234 height 14
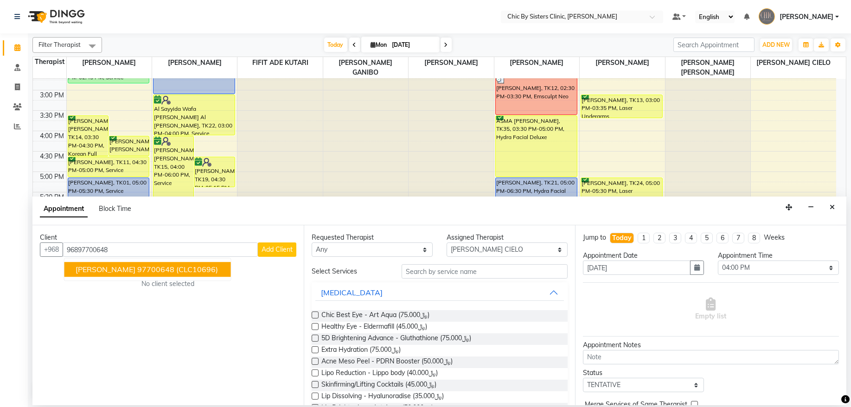
click at [197, 269] on span "(CLC10696)" at bounding box center [197, 269] width 42 height 9
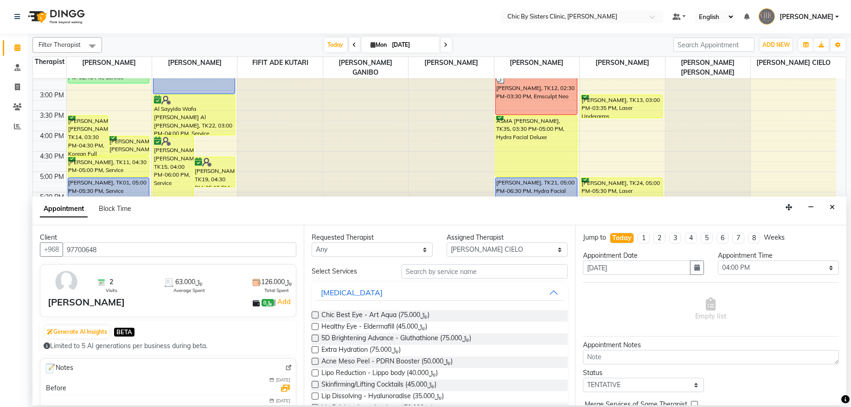
type input "97700648"
click at [285, 370] on img at bounding box center [288, 368] width 7 height 7
click at [834, 210] on icon "Close" at bounding box center [832, 207] width 5 height 6
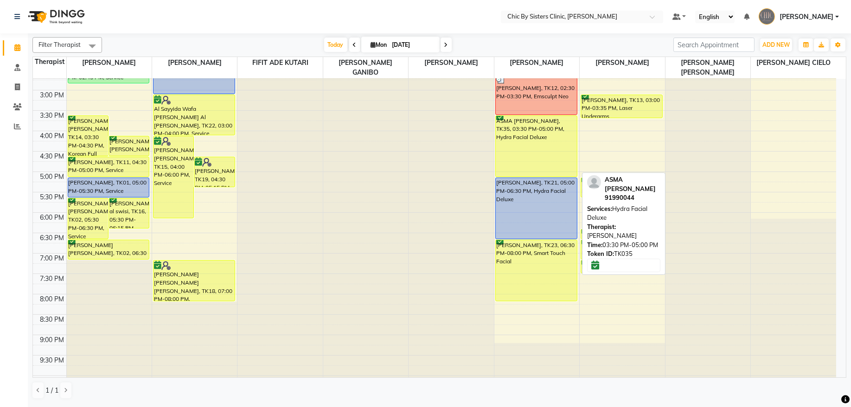
click at [543, 154] on div "ASMA [PERSON_NAME], TK35, 03:30 PM-05:00 PM, Hydra Facial Deluxe" at bounding box center [536, 146] width 81 height 61
select select "6"
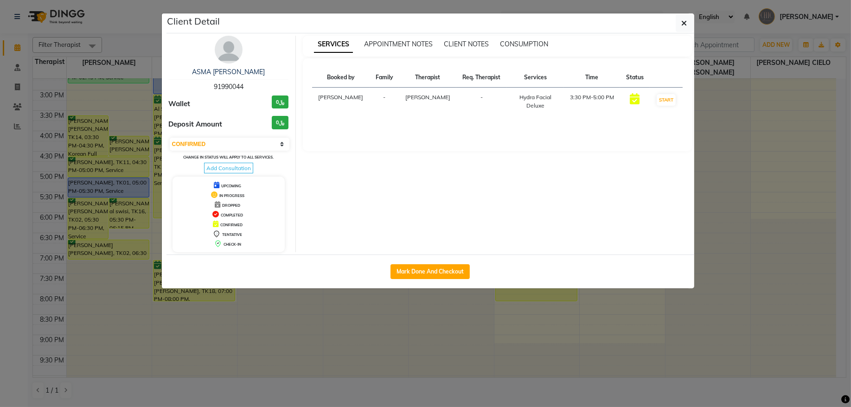
click at [231, 47] on img at bounding box center [229, 50] width 28 height 28
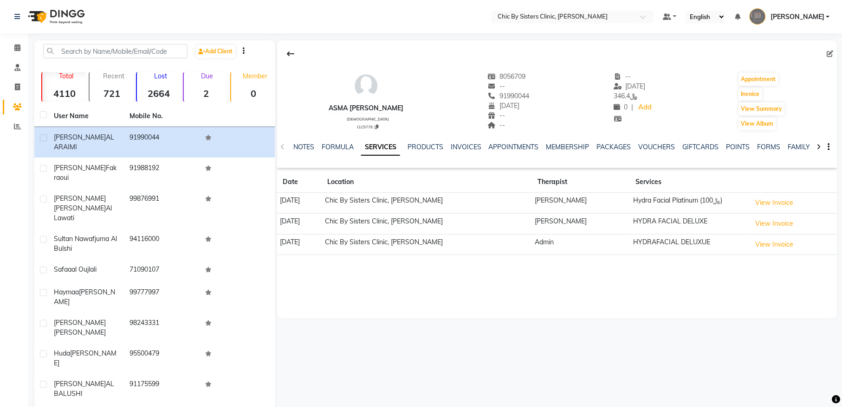
click at [517, 140] on div "NOTES FORMULA SERVICES PRODUCTS INVOICES APPOINTMENTS MEMBERSHIP PACKAGES VOUCH…" at bounding box center [557, 147] width 560 height 32
click at [526, 149] on link "APPOINTMENTS" at bounding box center [514, 147] width 50 height 8
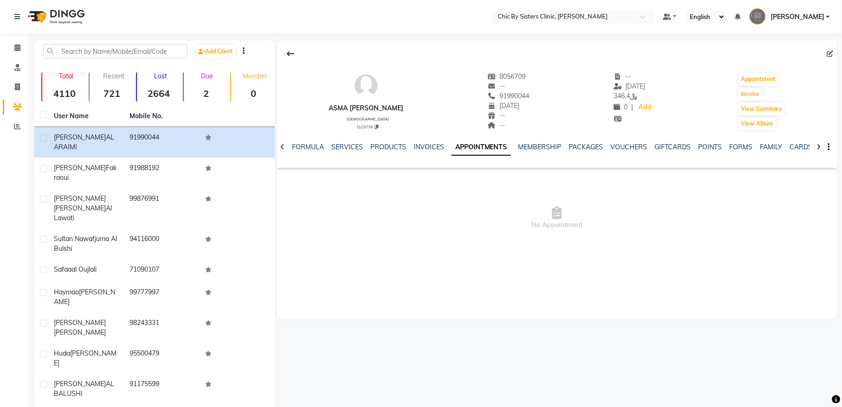
click at [471, 146] on link "APPOINTMENTS" at bounding box center [480, 147] width 59 height 17
click at [14, 48] on icon at bounding box center [17, 47] width 6 height 7
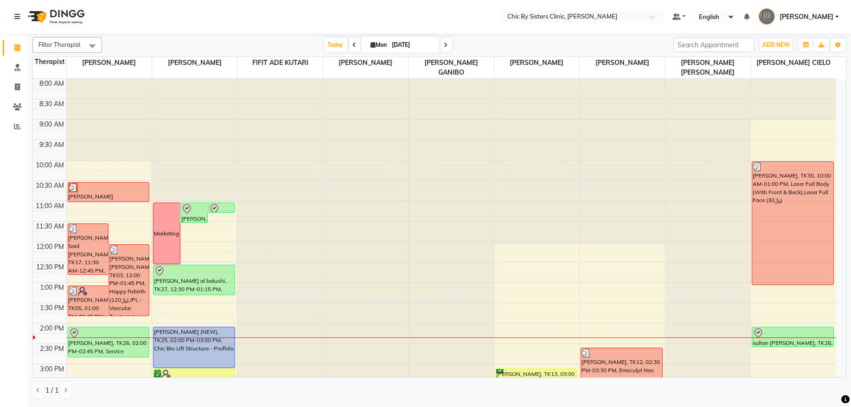
scroll to position [251, 0]
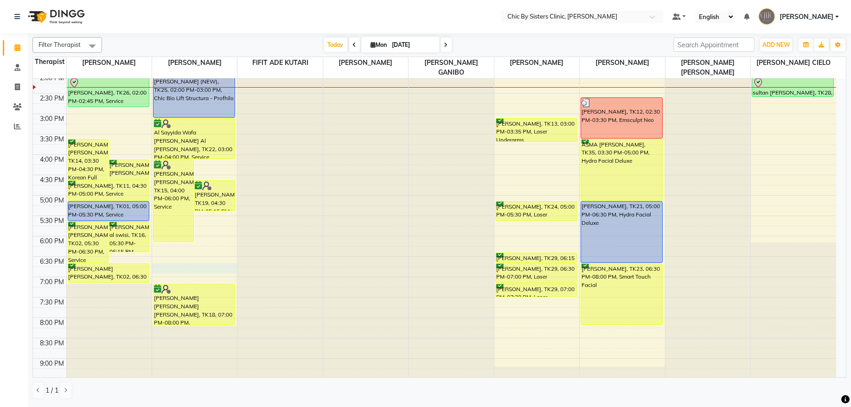
click at [169, 268] on div "8:00 AM 8:30 AM 9:00 AM 9:30 AM 10:00 AM 10:30 AM 11:00 AM 11:30 AM 12:00 PM 12…" at bounding box center [435, 154] width 804 height 653
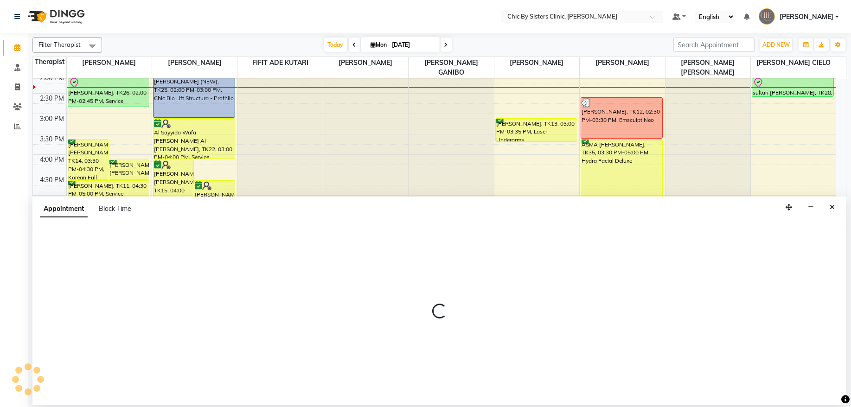
select select "49178"
select select "tentative"
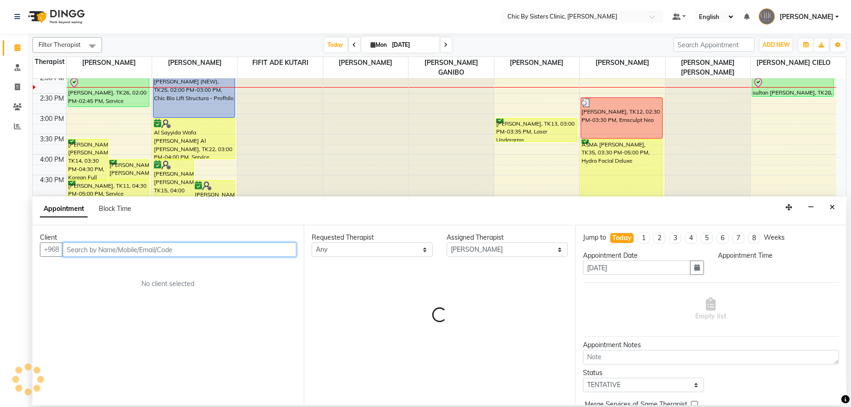
select select "1110"
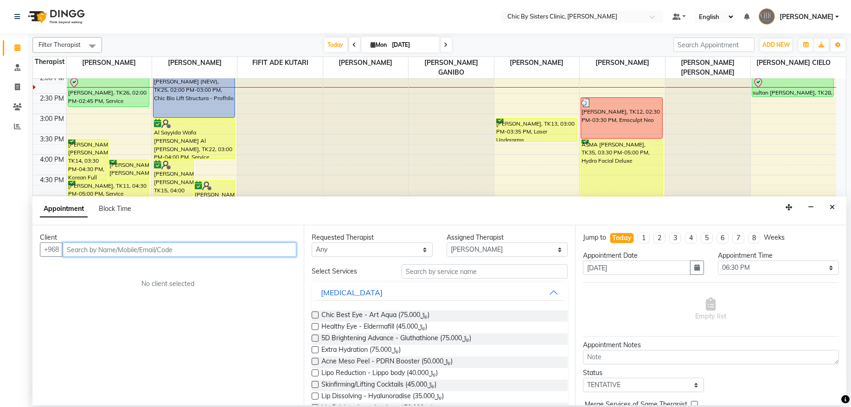
click at [186, 249] on input "text" at bounding box center [180, 250] width 234 height 14
paste input "96897700648"
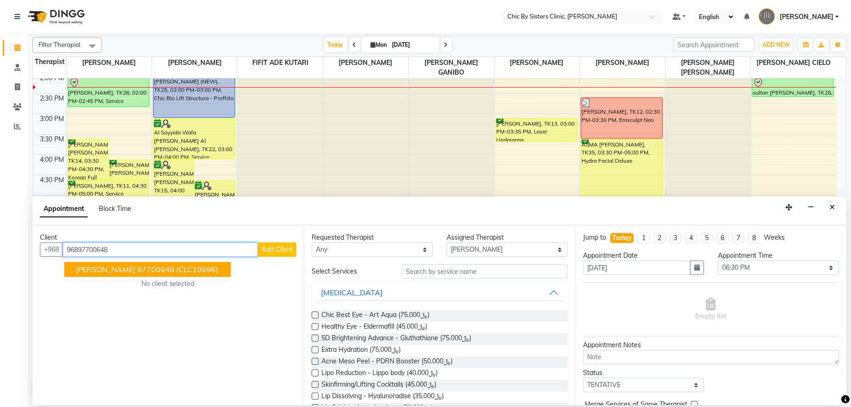
click at [102, 273] on span "[PERSON_NAME]" at bounding box center [106, 269] width 60 height 9
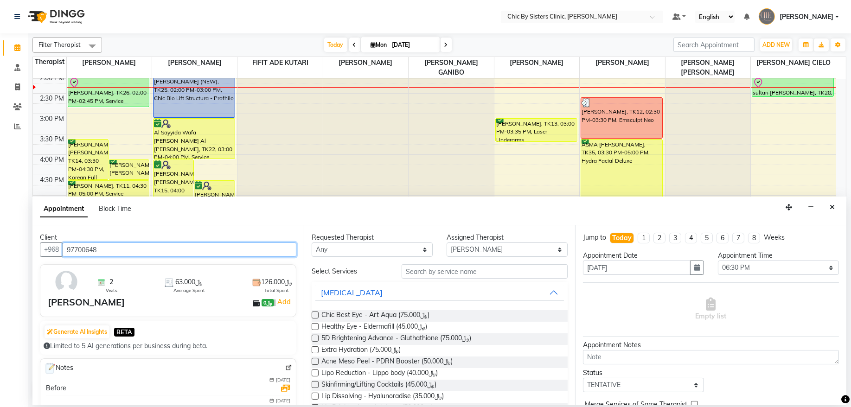
type input "97700648"
click at [285, 367] on img at bounding box center [288, 368] width 7 height 7
click at [832, 211] on icon "Close" at bounding box center [832, 207] width 5 height 6
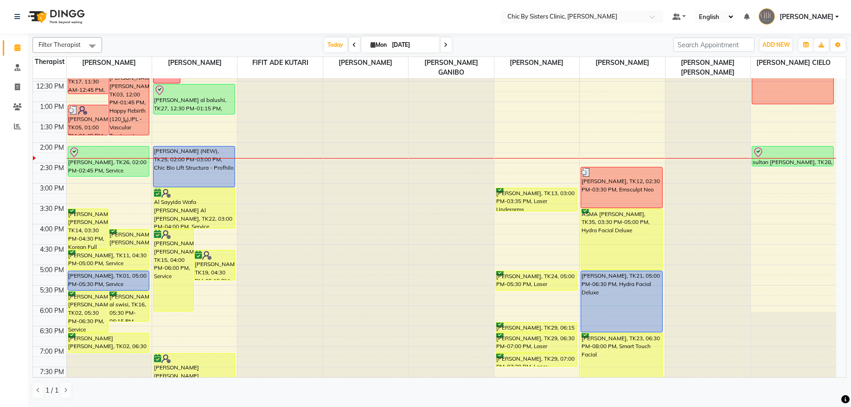
scroll to position [240, 0]
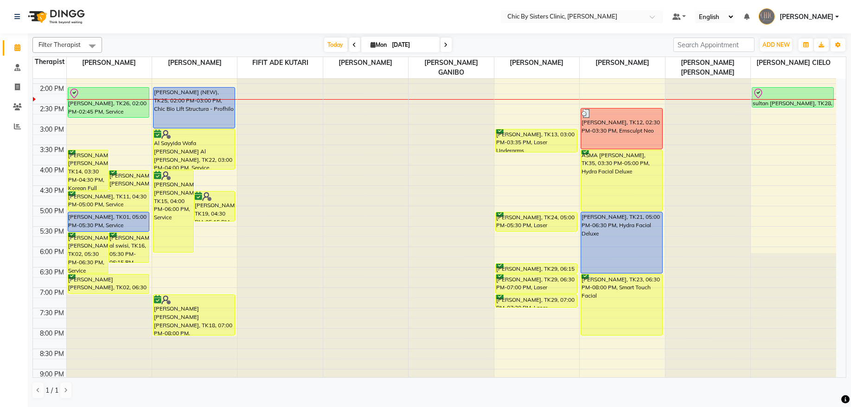
click at [443, 41] on span at bounding box center [446, 45] width 11 height 14
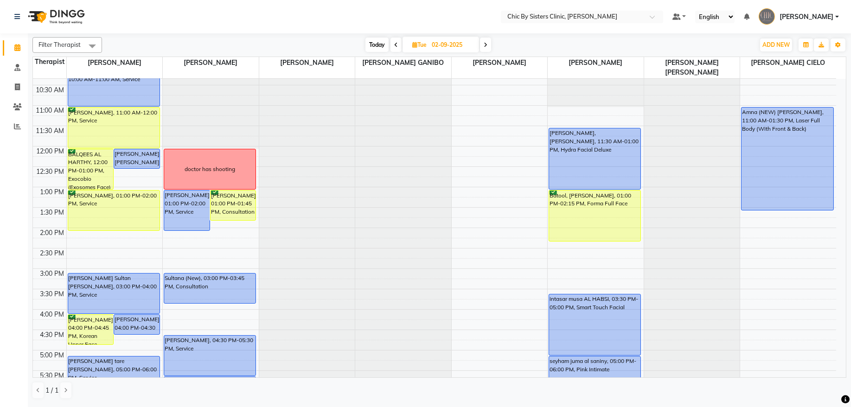
scroll to position [77, 0]
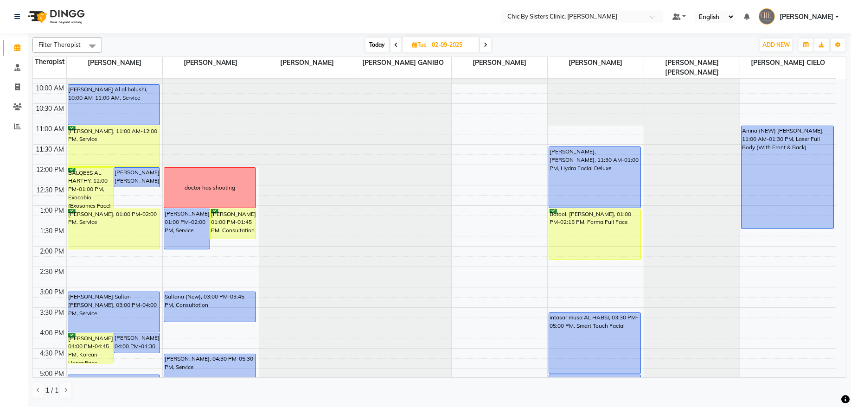
click at [378, 44] on span "Today" at bounding box center [377, 45] width 23 height 14
type input "[DATE]"
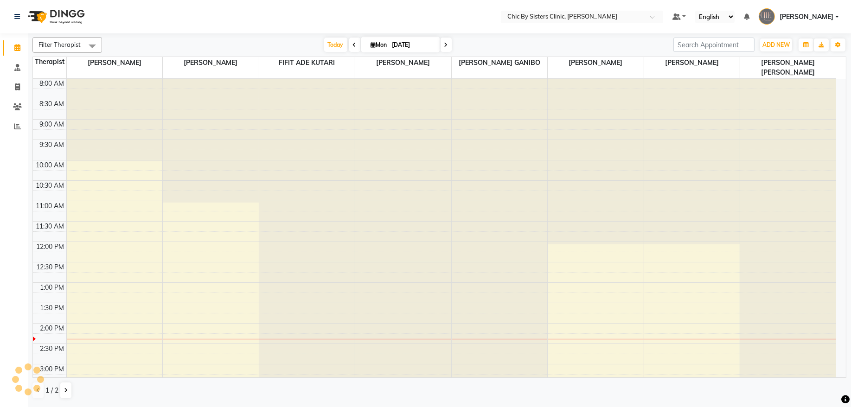
scroll to position [249, 0]
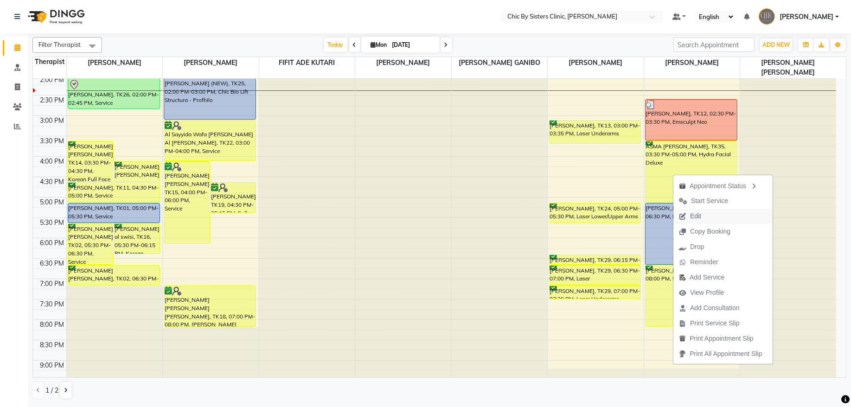
click at [700, 220] on span "Edit" at bounding box center [695, 217] width 11 height 10
select select "tentative"
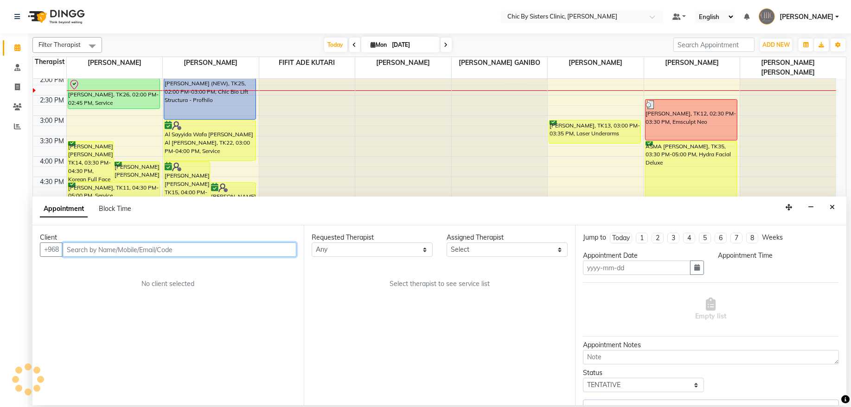
type input "[DATE]"
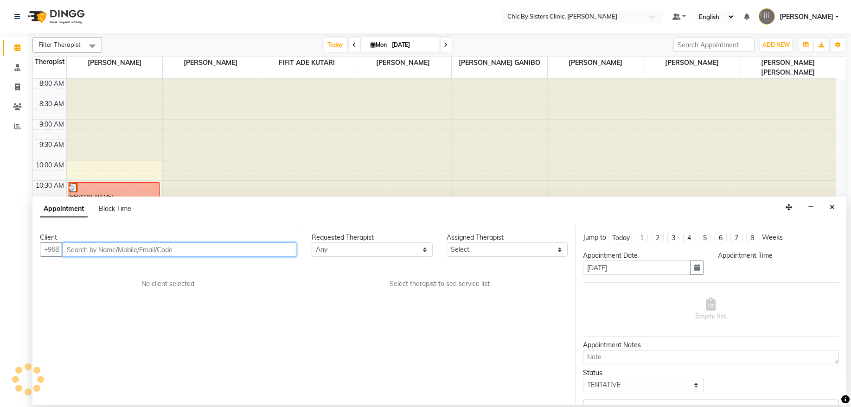
select select "49183"
select select "confirm booking"
select select "930"
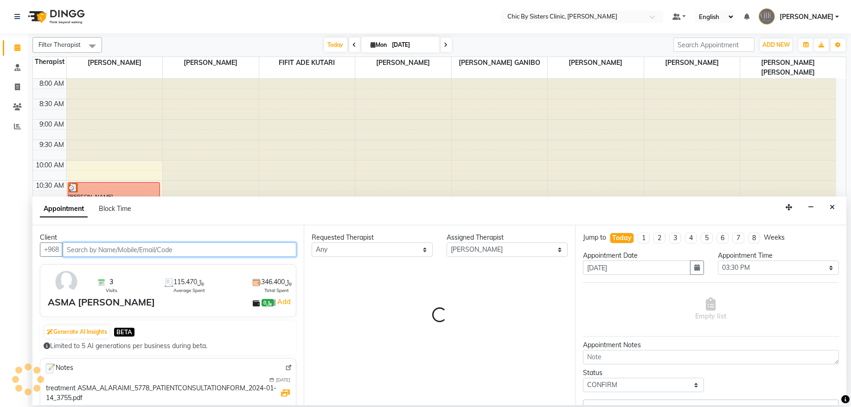
select select "3125"
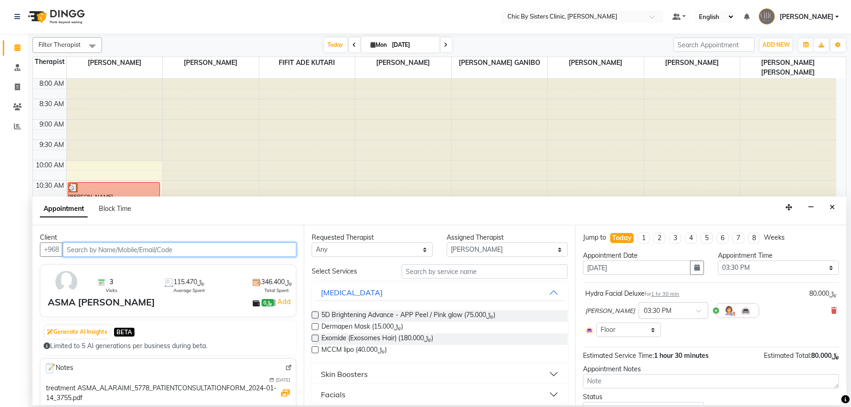
scroll to position [249, 0]
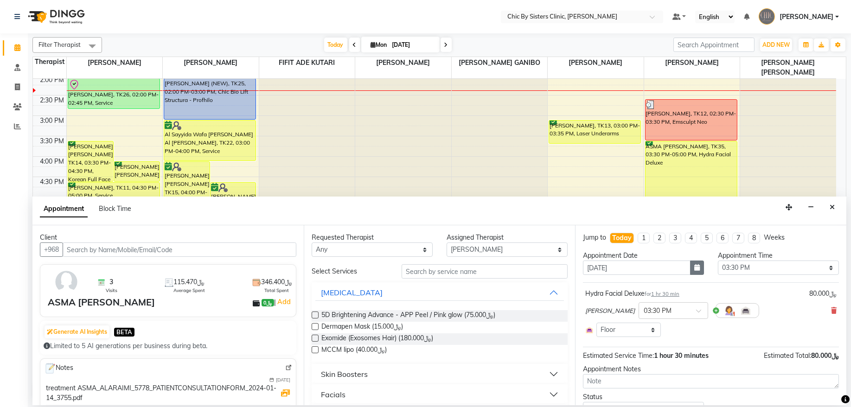
click at [694, 263] on button "button" at bounding box center [697, 268] width 14 height 14
click at [607, 316] on div "2" at bounding box center [607, 316] width 15 height 15
type input "02-09-2025"
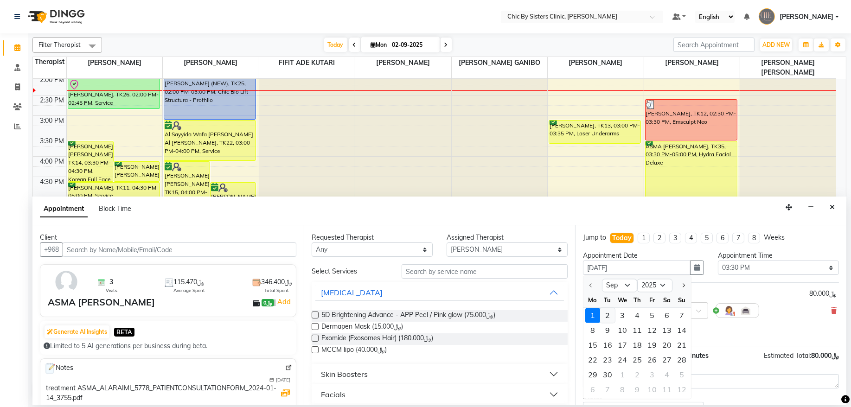
type input "02-09-2025"
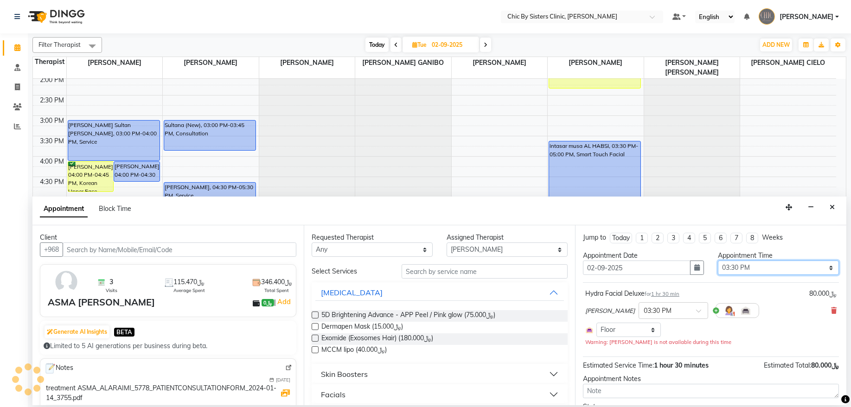
click at [812, 270] on select "Select 09:00 AM 09:15 AM 09:30 AM 09:45 AM 10:00 AM 10:15 AM 10:30 AM 10:45 AM …" at bounding box center [778, 268] width 121 height 14
select select "840"
click at [718, 261] on select "Select 09:00 AM 09:15 AM 09:30 AM 09:45 AM 10:00 AM 10:15 AM 10:30 AM 10:45 AM …" at bounding box center [778, 268] width 121 height 14
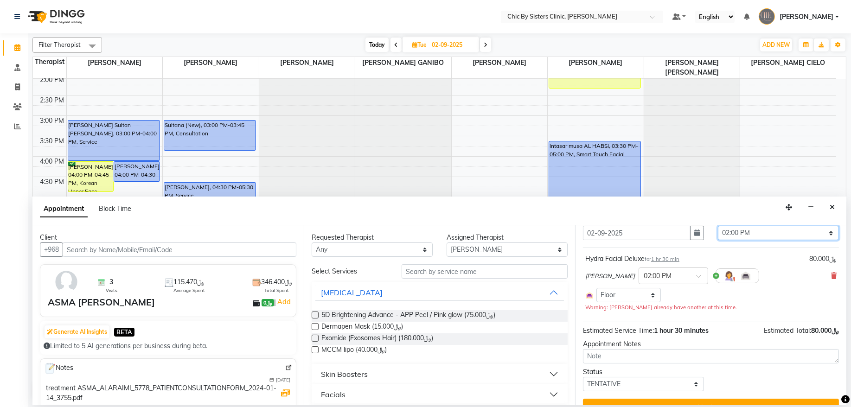
scroll to position [54, 0]
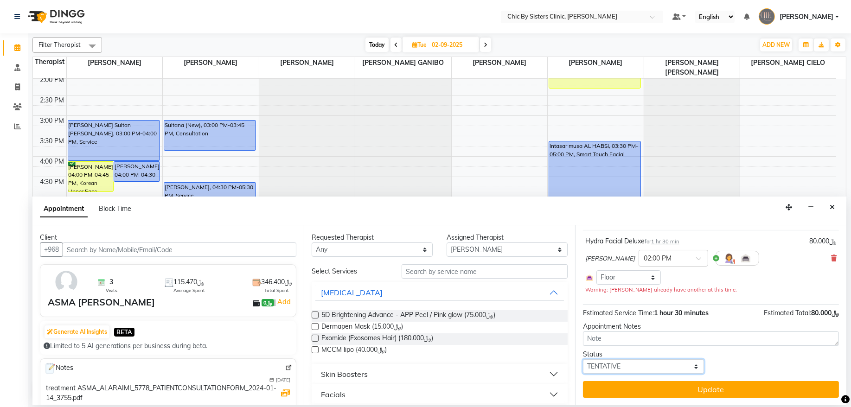
click at [669, 361] on select "Select TENTATIVE CONFIRM UPCOMING" at bounding box center [643, 367] width 121 height 14
click at [583, 360] on select "Select TENTATIVE CONFIRM UPCOMING" at bounding box center [643, 367] width 121 height 14
click at [671, 365] on select "Select TENTATIVE CONFIRM UPCOMING" at bounding box center [643, 367] width 121 height 14
click at [583, 360] on select "Select TENTATIVE CONFIRM UPCOMING" at bounding box center [643, 367] width 121 height 14
click at [675, 362] on select "Select TENTATIVE CONFIRM UPCOMING" at bounding box center [643, 367] width 121 height 14
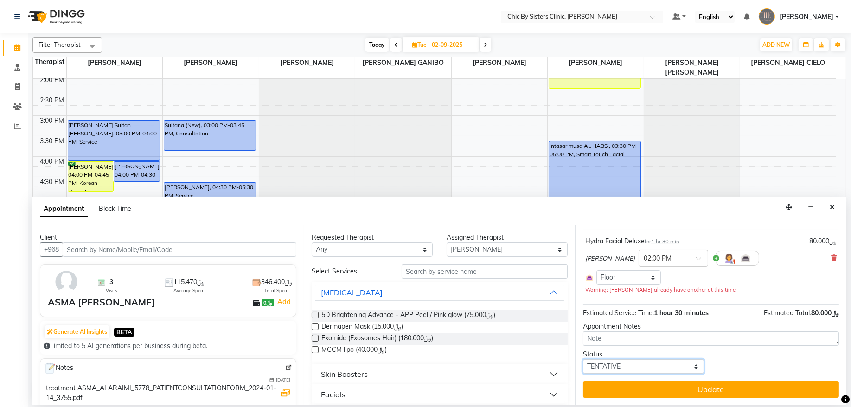
select select "confirm booking"
click at [583, 360] on select "Select TENTATIVE CONFIRM UPCOMING" at bounding box center [643, 367] width 121 height 14
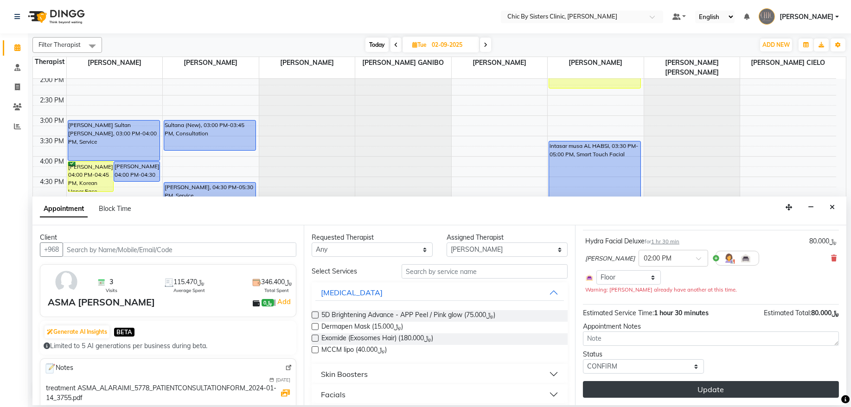
click at [691, 386] on button "Update" at bounding box center [711, 389] width 256 height 17
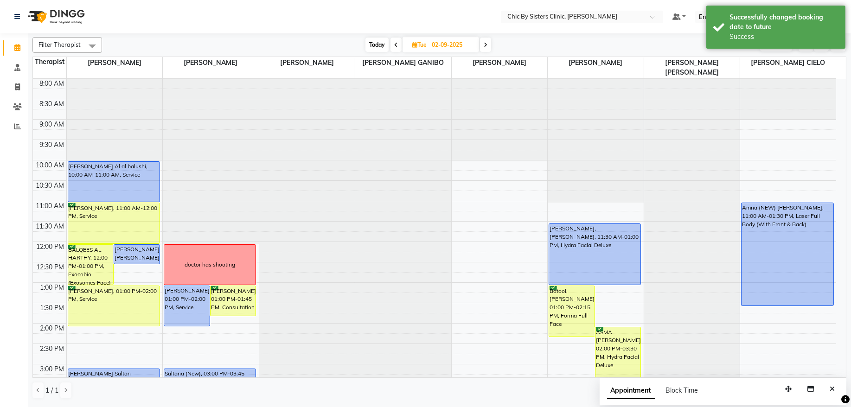
scroll to position [125, 0]
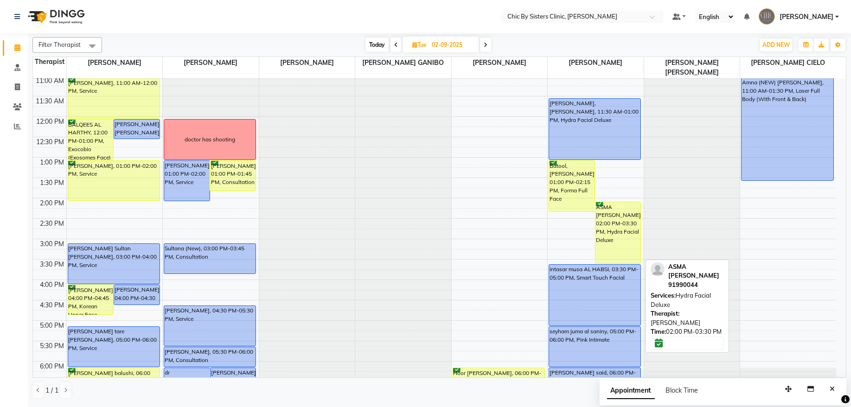
click at [614, 238] on div "ASMA [PERSON_NAME], 02:00 PM-03:30 PM, Hydra Facial Deluxe" at bounding box center [618, 232] width 45 height 61
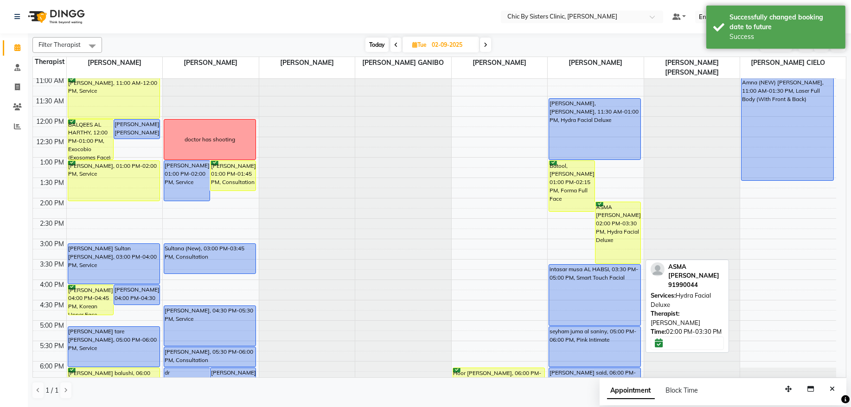
select select "6"
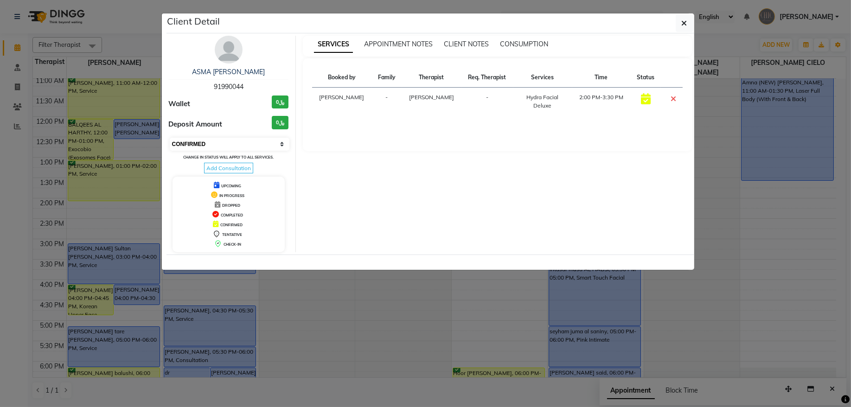
click at [237, 144] on select "Select CONFIRMED TENTATIVE" at bounding box center [230, 144] width 120 height 13
click at [689, 22] on button "button" at bounding box center [685, 23] width 18 height 18
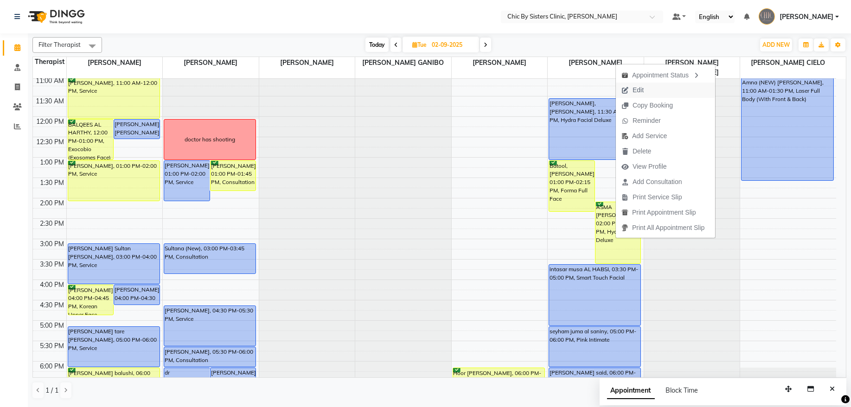
click at [634, 91] on span "Edit" at bounding box center [638, 90] width 11 height 10
select select "confirm booking"
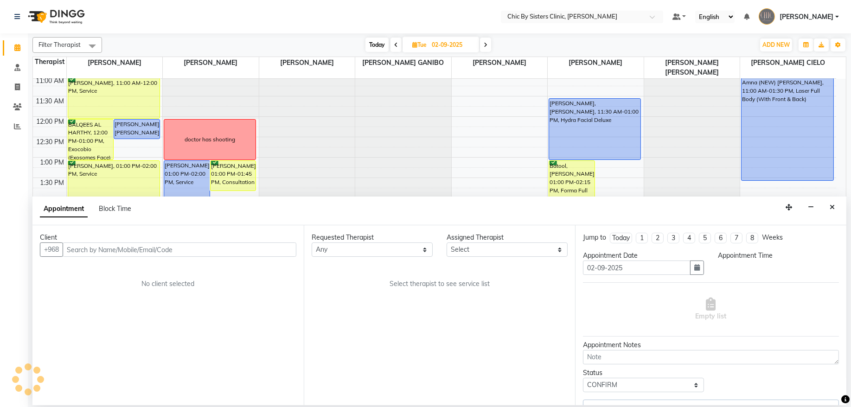
scroll to position [249, 0]
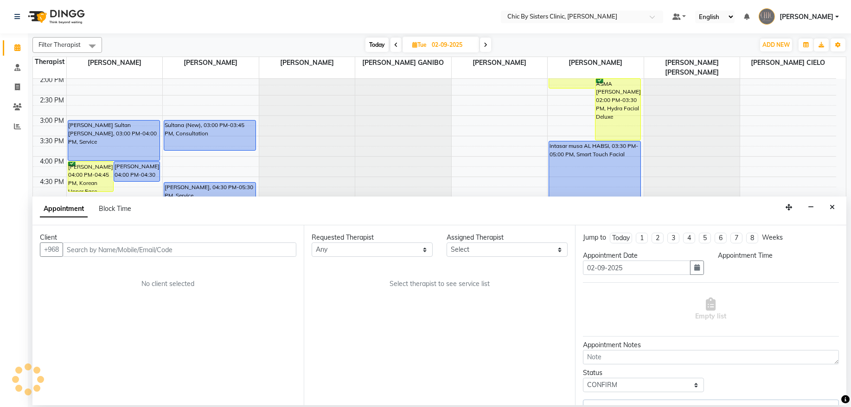
select select "49183"
select select "840"
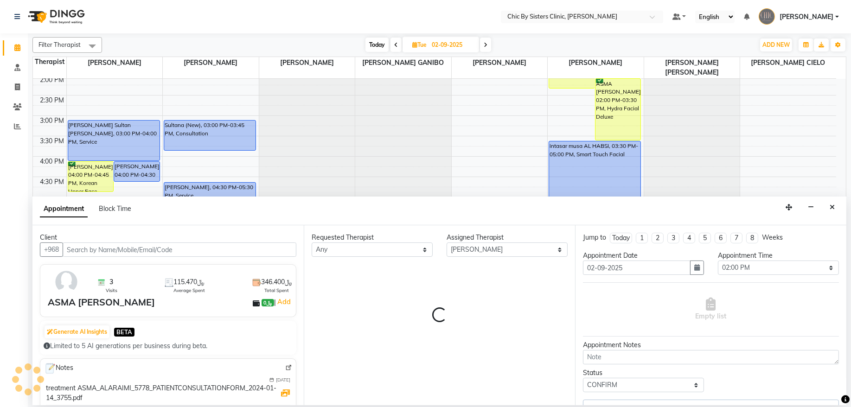
select select "3125"
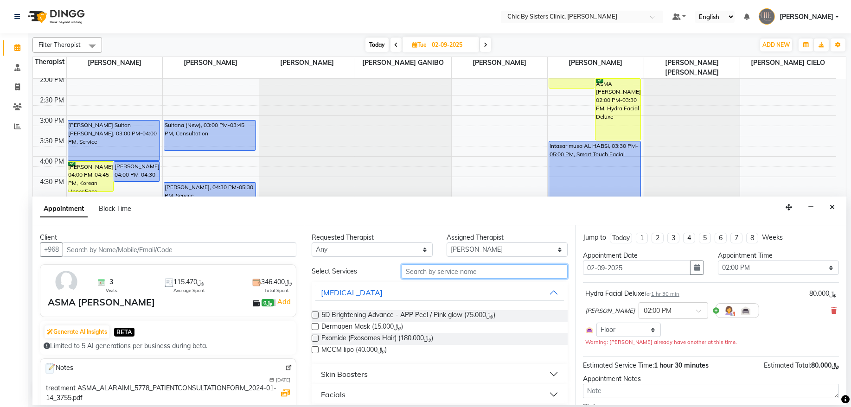
click at [415, 275] on input "text" at bounding box center [485, 271] width 166 height 14
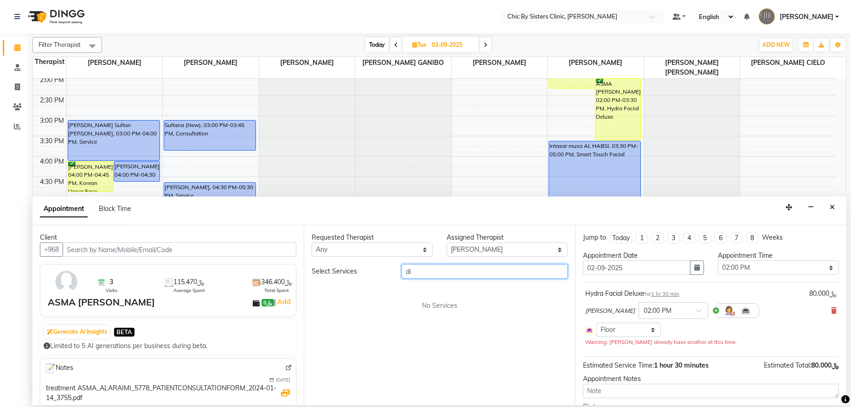
type input "d"
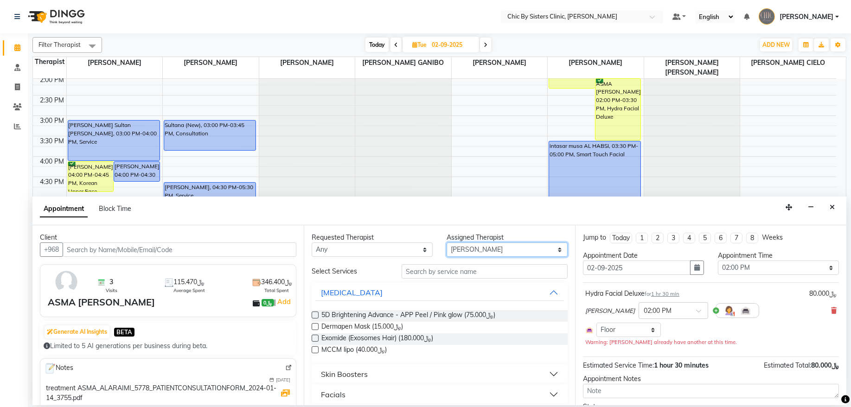
click at [487, 249] on select "Select [PERSON_NAME] [PERSON_NAME] [PERSON_NAME] MAGO [PERSON_NAME] ONAS [PERSO…" at bounding box center [507, 250] width 121 height 14
select select "49177"
click at [447, 243] on select "Select [PERSON_NAME] [PERSON_NAME] [PERSON_NAME] MAGO [PERSON_NAME] ONAS [PERSO…" at bounding box center [507, 250] width 121 height 14
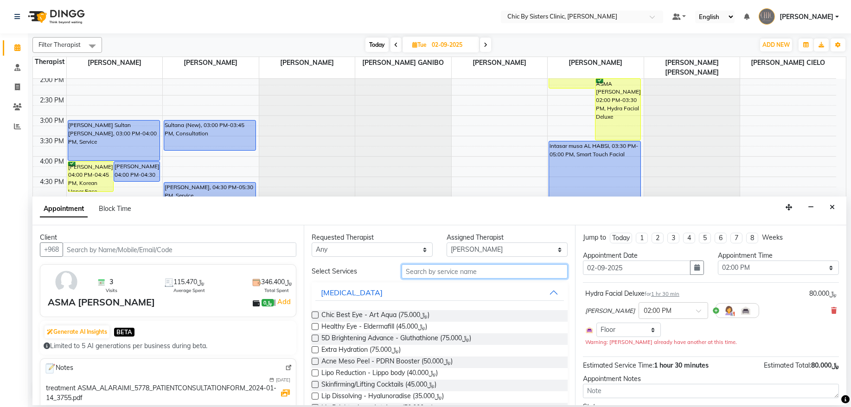
click at [419, 272] on input "text" at bounding box center [485, 271] width 166 height 14
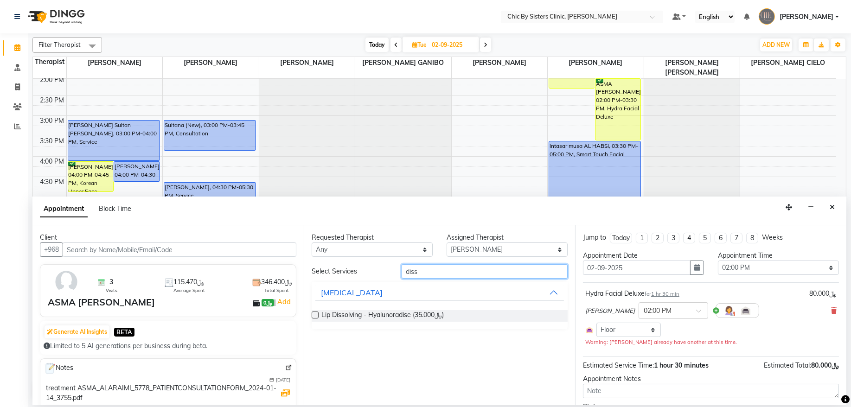
type input "diss"
click at [318, 312] on label at bounding box center [315, 315] width 7 height 7
click at [318, 313] on input "checkbox" at bounding box center [315, 316] width 6 height 6
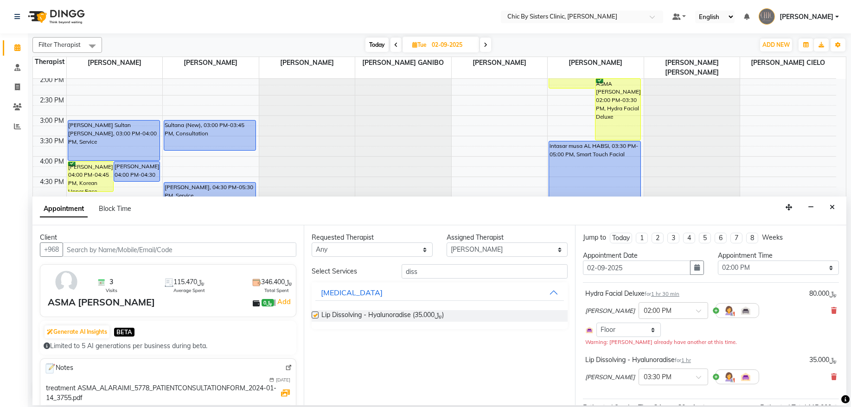
checkbox input "false"
click at [831, 311] on icon at bounding box center [834, 311] width 6 height 6
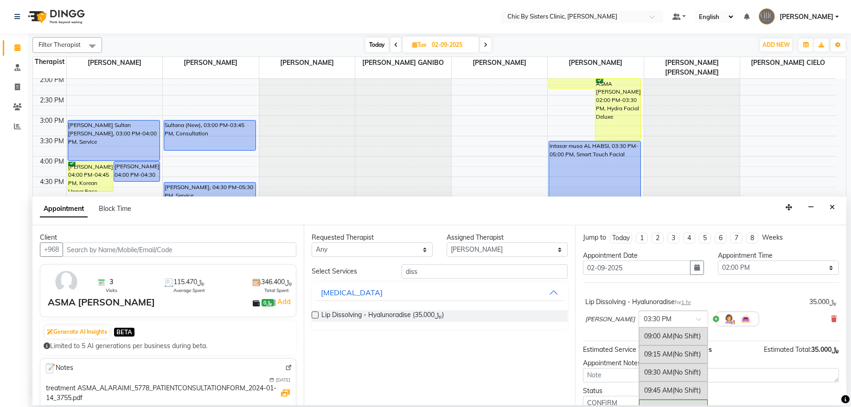
click at [708, 315] on div at bounding box center [673, 319] width 69 height 10
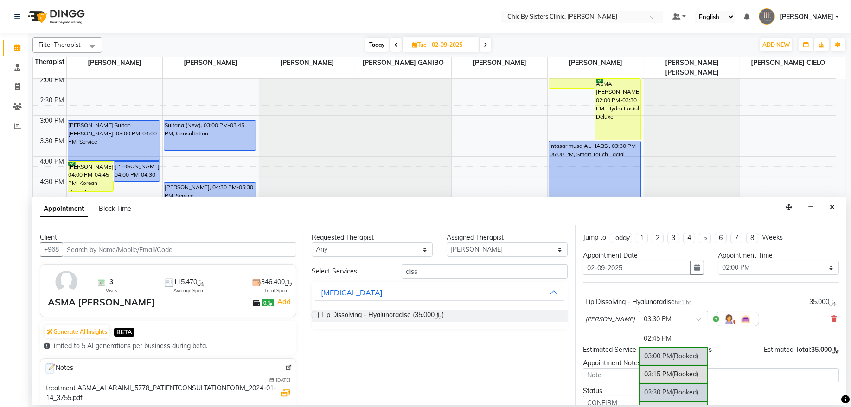
scroll to position [348, 0]
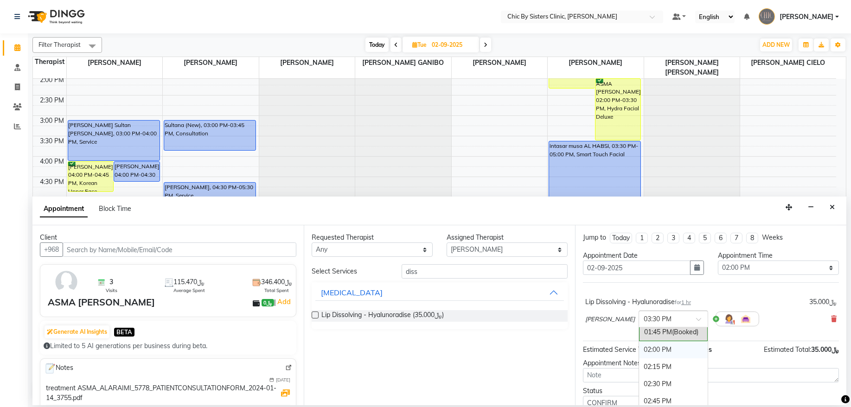
click at [698, 355] on div "02:00 PM" at bounding box center [673, 349] width 69 height 17
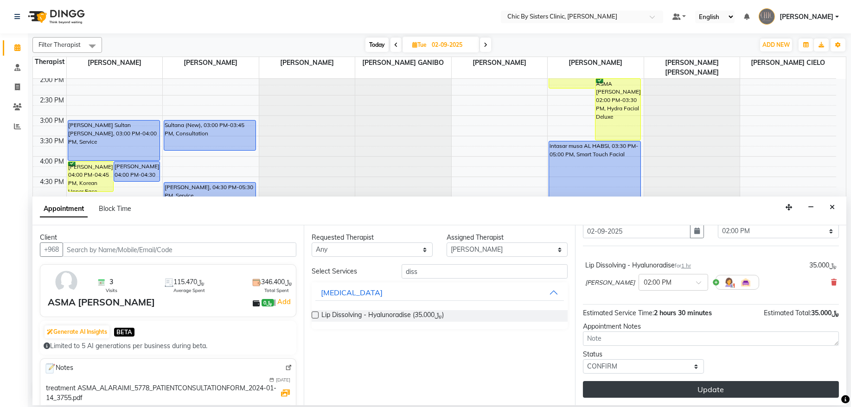
click at [664, 391] on button "Update" at bounding box center [711, 389] width 256 height 17
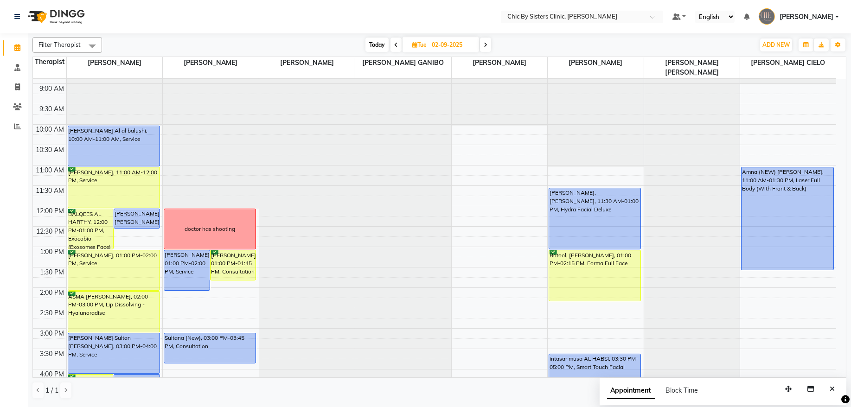
scroll to position [61, 0]
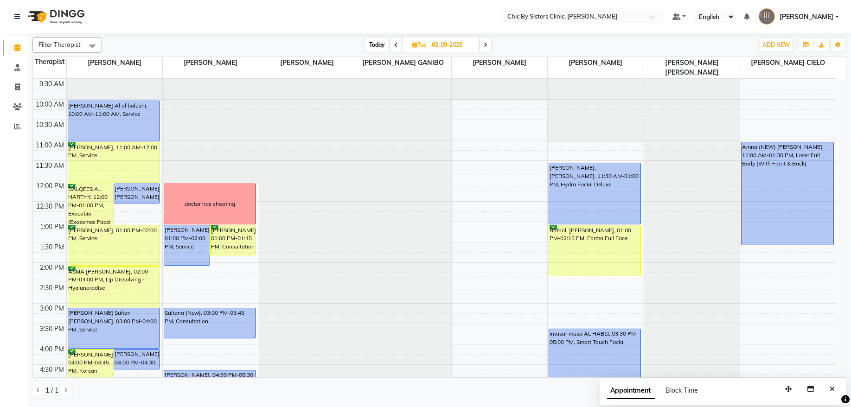
click at [441, 41] on input "02-09-2025" at bounding box center [452, 45] width 46 height 14
select select "9"
select select "2025"
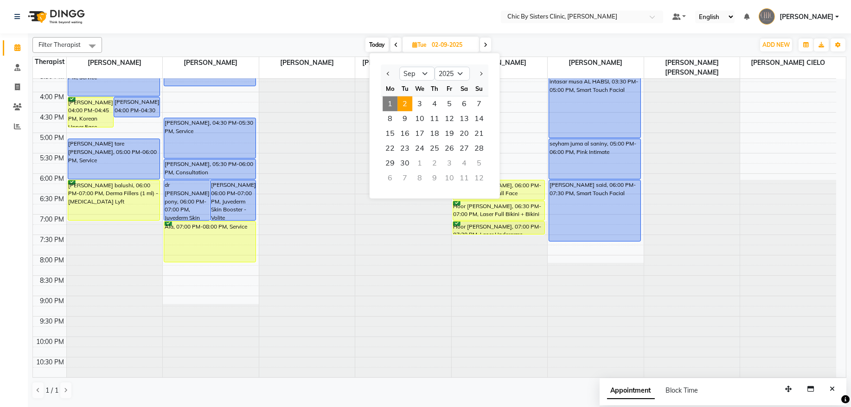
scroll to position [0, 0]
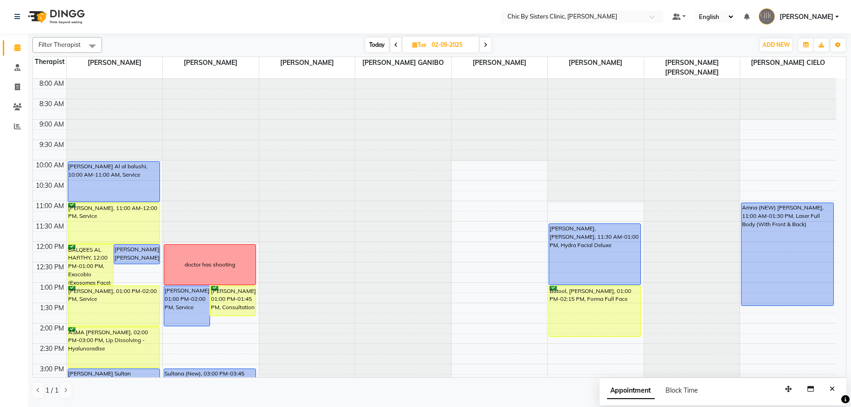
click at [488, 47] on icon at bounding box center [486, 45] width 4 height 6
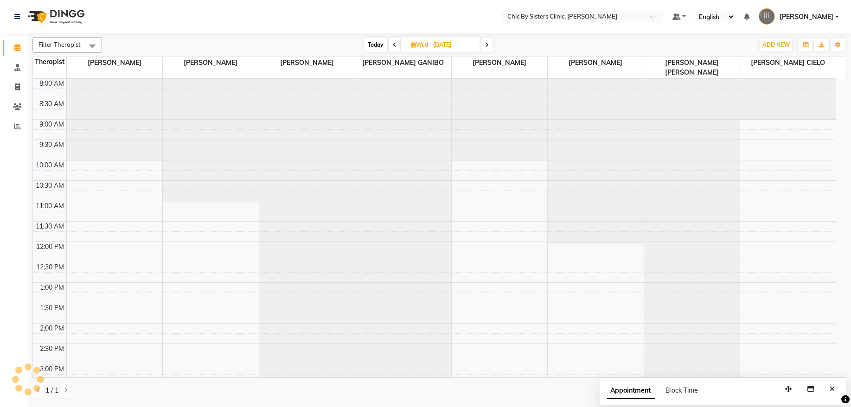
scroll to position [249, 0]
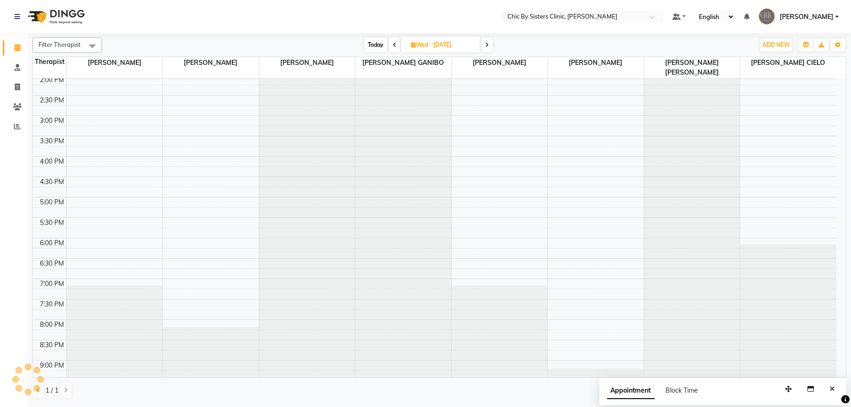
click at [488, 47] on icon at bounding box center [487, 45] width 4 height 6
type input "[DATE]"
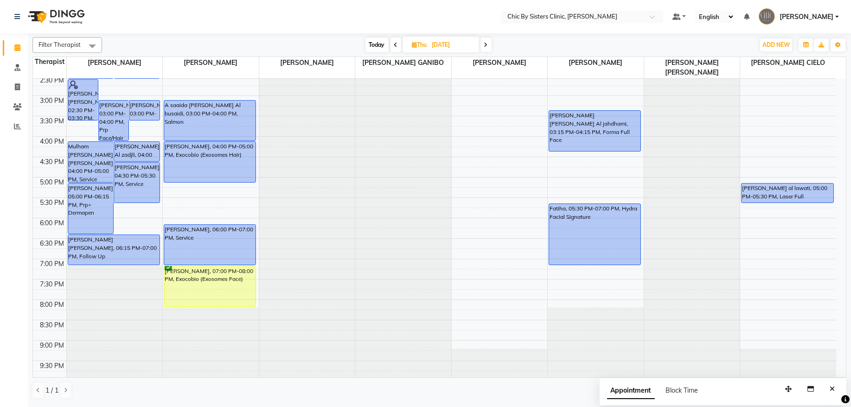
scroll to position [272, 0]
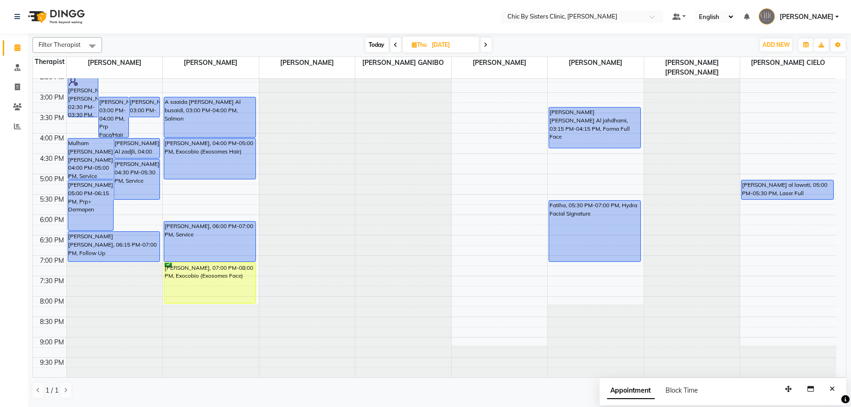
click at [460, 44] on input "[DATE]" at bounding box center [453, 45] width 46 height 14
select select "9"
select select "2025"
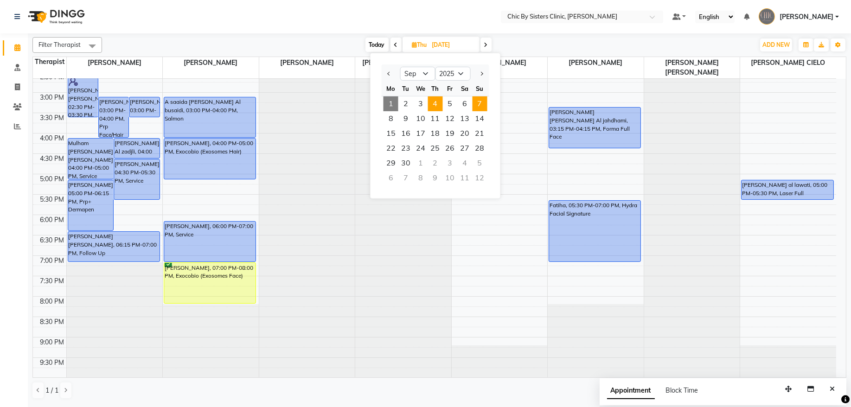
click at [483, 103] on span "7" at bounding box center [480, 104] width 15 height 15
type input "[DATE]"
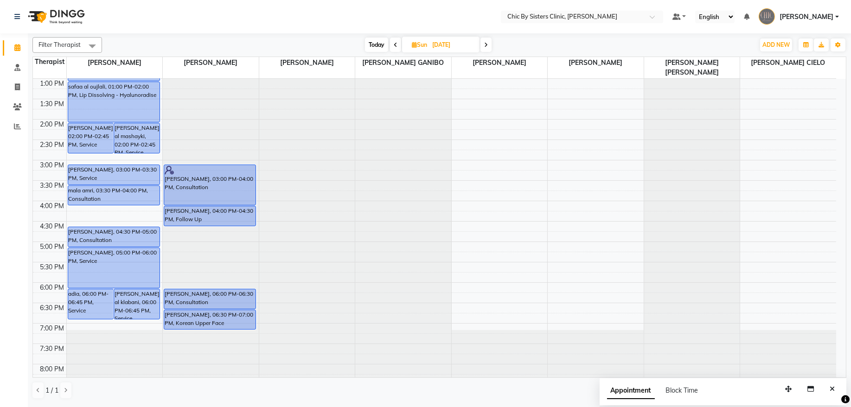
scroll to position [206, 0]
click at [441, 42] on input "[DATE]" at bounding box center [453, 45] width 46 height 14
select select "9"
select select "2025"
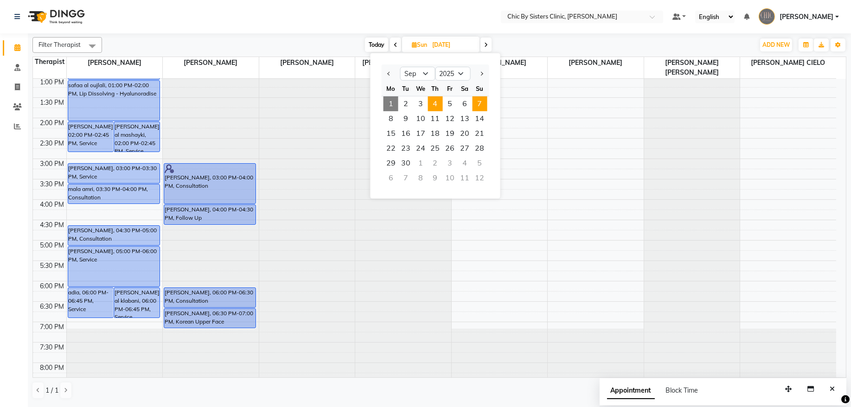
click at [438, 102] on span "4" at bounding box center [435, 104] width 15 height 15
type input "[DATE]"
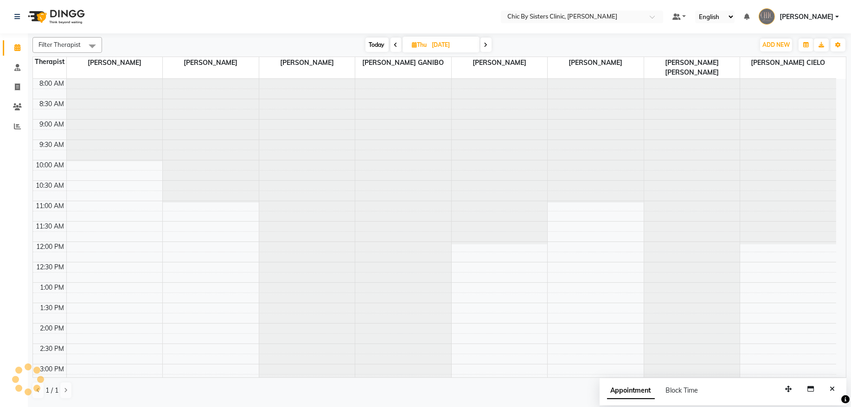
scroll to position [249, 0]
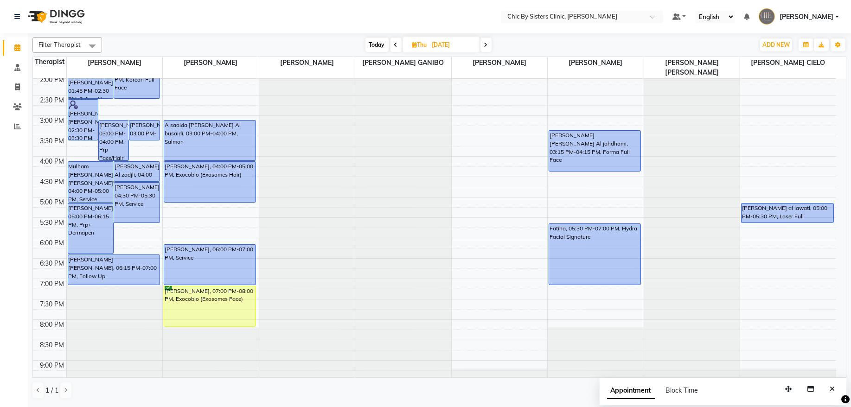
click at [457, 40] on input "[DATE]" at bounding box center [453, 45] width 46 height 14
select select "9"
select select "2025"
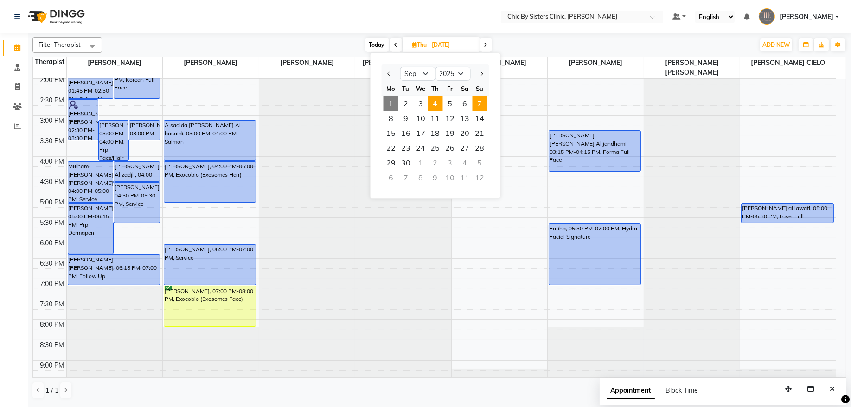
click at [479, 102] on span "7" at bounding box center [480, 104] width 15 height 15
type input "[DATE]"
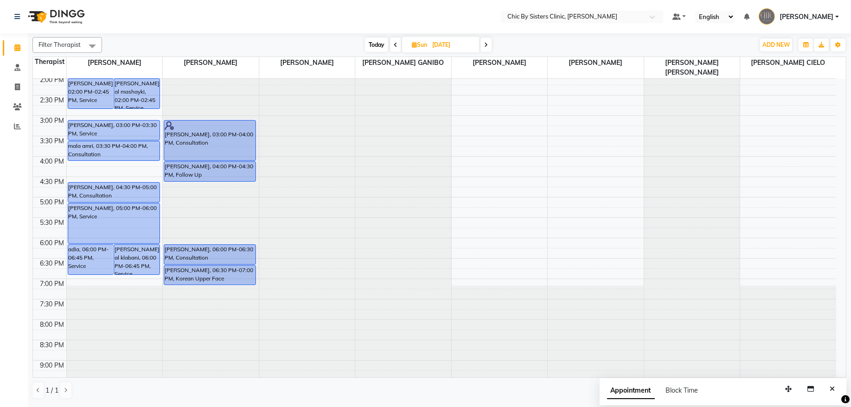
click at [420, 45] on span "Sun" at bounding box center [420, 44] width 20 height 7
select select "9"
select select "2025"
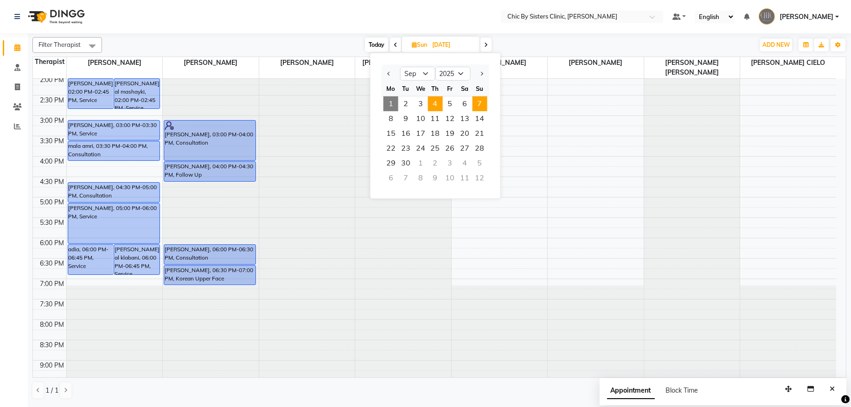
click at [436, 105] on span "4" at bounding box center [435, 104] width 15 height 15
type input "[DATE]"
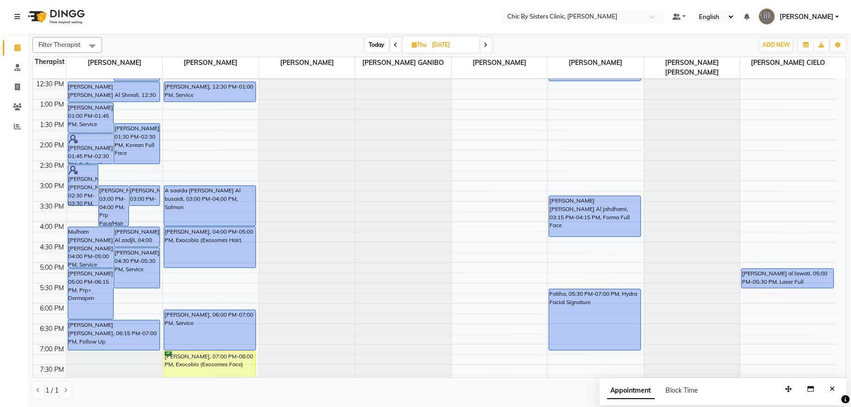
scroll to position [123, 0]
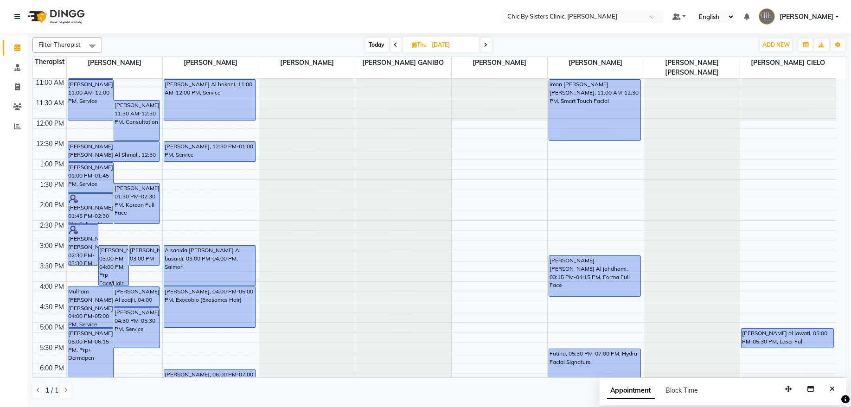
click at [780, 18] on span "[PERSON_NAME]" at bounding box center [807, 17] width 54 height 10
click at [773, 65] on link "Sign out" at bounding box center [791, 66] width 85 height 14
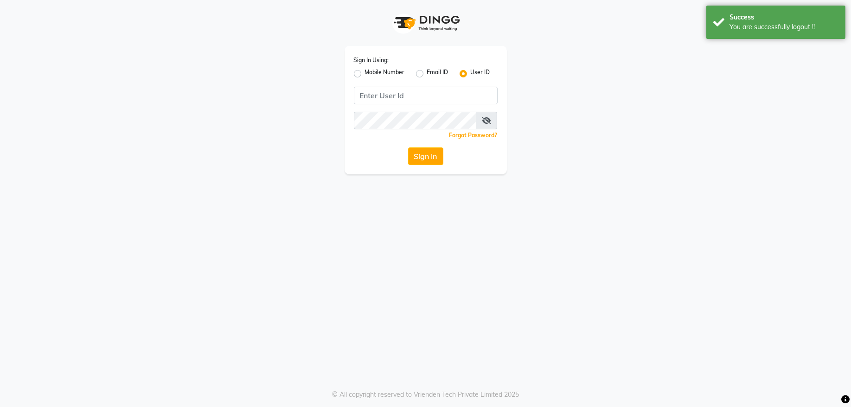
click at [365, 77] on label "Mobile Number" at bounding box center [385, 73] width 40 height 11
click at [365, 74] on input "Mobile Number" at bounding box center [368, 71] width 6 height 6
radio input "true"
radio input "false"
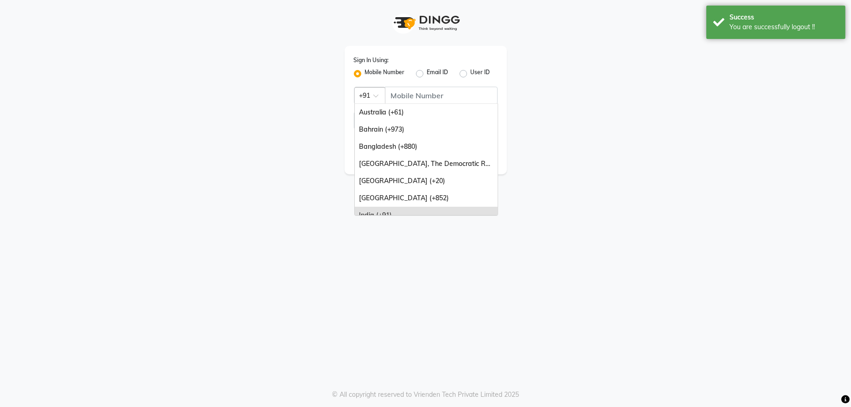
click at [376, 92] on div at bounding box center [370, 95] width 30 height 10
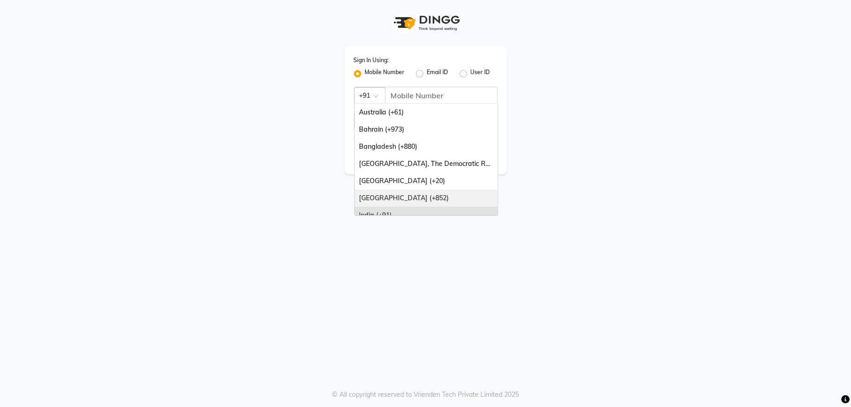
click at [487, 205] on div "[GEOGRAPHIC_DATA] (+852)" at bounding box center [426, 198] width 143 height 17
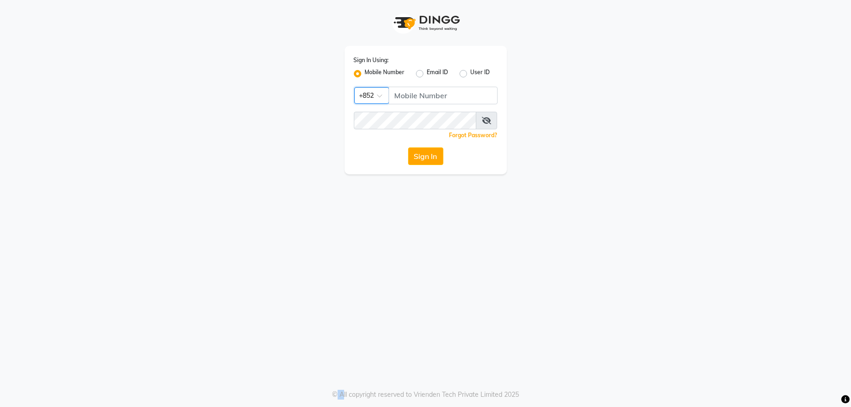
click at [487, 205] on div "Sign In Using: Mobile Number Email ID User ID Country Code × +852 Remember me F…" at bounding box center [425, 203] width 851 height 407
click at [375, 98] on div at bounding box center [372, 95] width 34 height 10
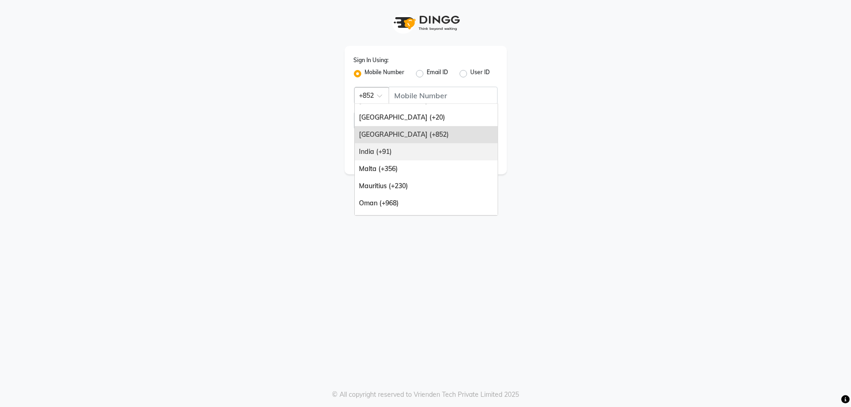
scroll to position [75, 0]
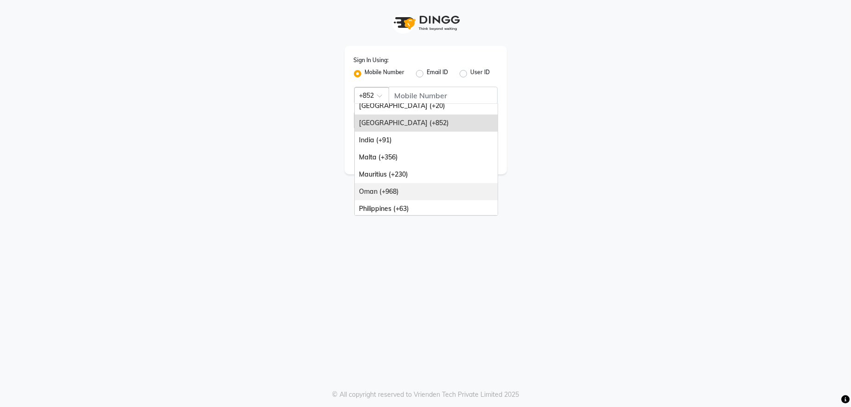
click at [402, 189] on div "Oman (+968)" at bounding box center [426, 191] width 143 height 17
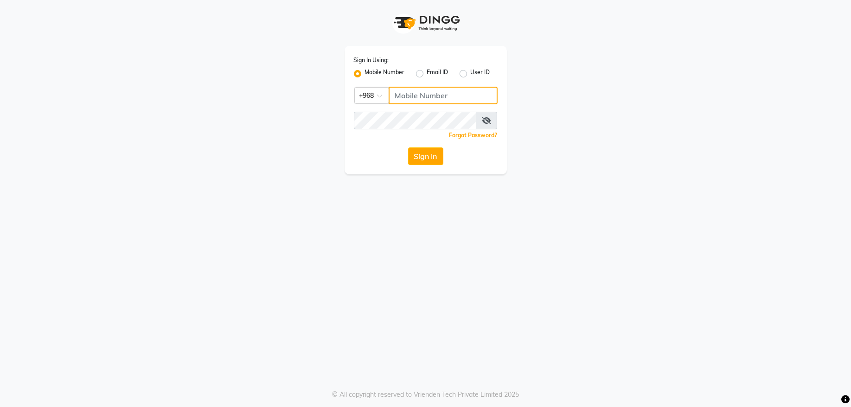
click at [421, 95] on input "Username" at bounding box center [443, 96] width 109 height 18
type input "92262732"
click at [408, 148] on button "Sign In" at bounding box center [425, 157] width 35 height 18
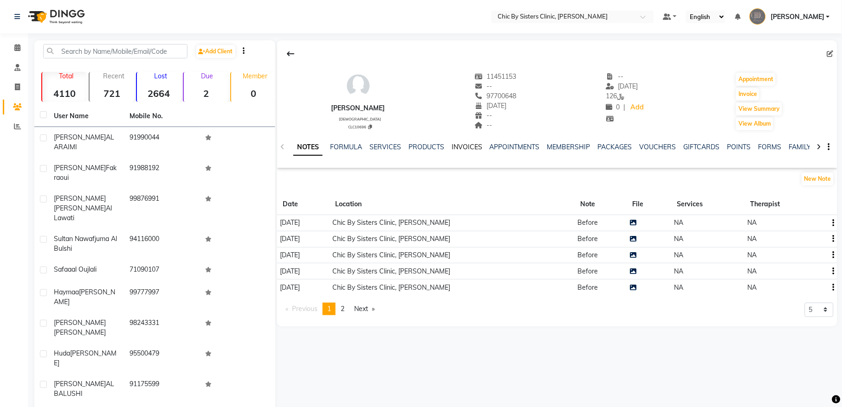
click at [470, 147] on link "INVOICES" at bounding box center [466, 147] width 31 height 8
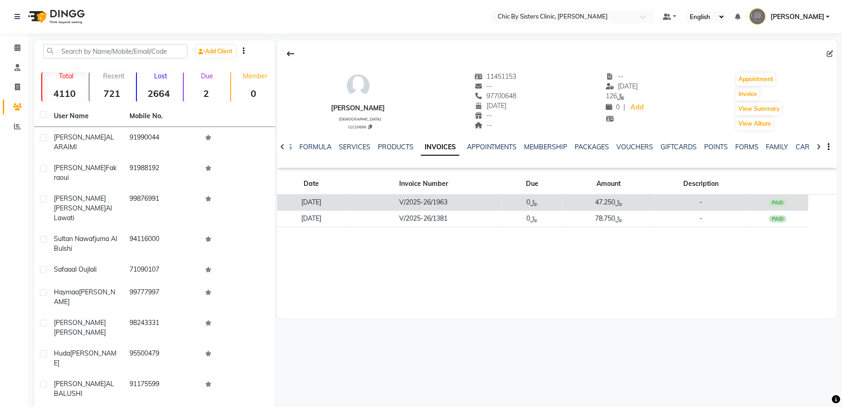
click at [467, 201] on td "V/2025-26/1963" at bounding box center [423, 203] width 155 height 16
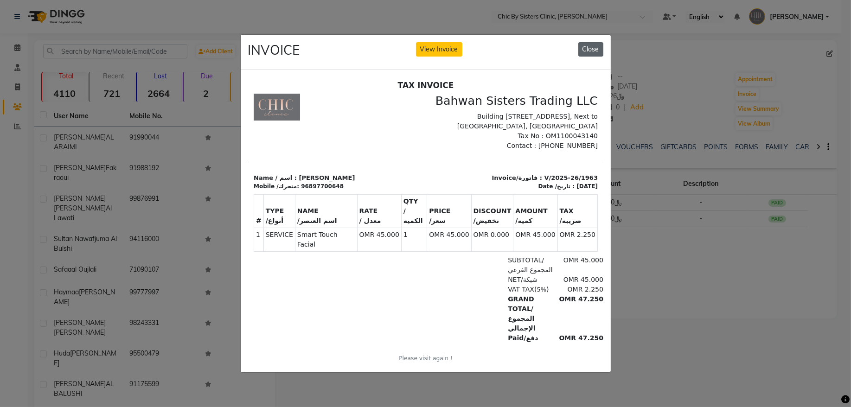
click at [588, 42] on button "Close" at bounding box center [591, 49] width 25 height 14
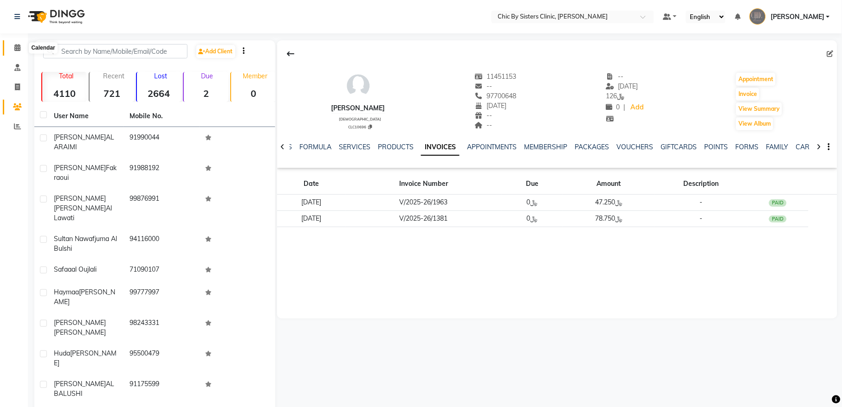
click at [19, 49] on icon at bounding box center [17, 47] width 6 height 7
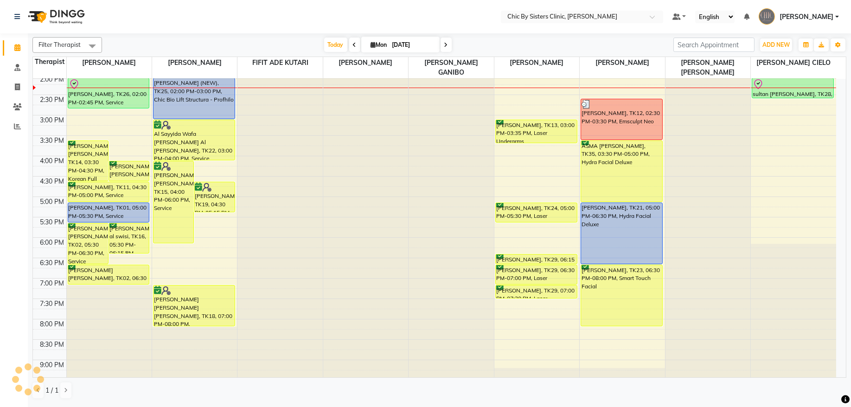
scroll to position [251, 0]
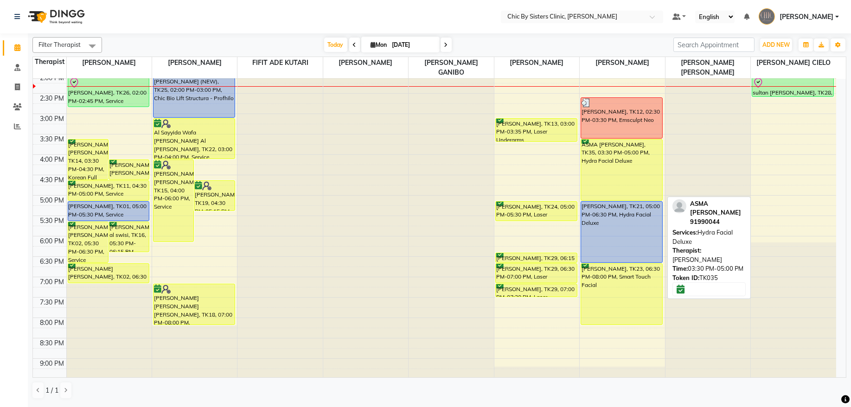
click at [618, 173] on div "ASMA [PERSON_NAME], TK35, 03:30 PM-05:00 PM, Hydra Facial Deluxe" at bounding box center [621, 170] width 81 height 61
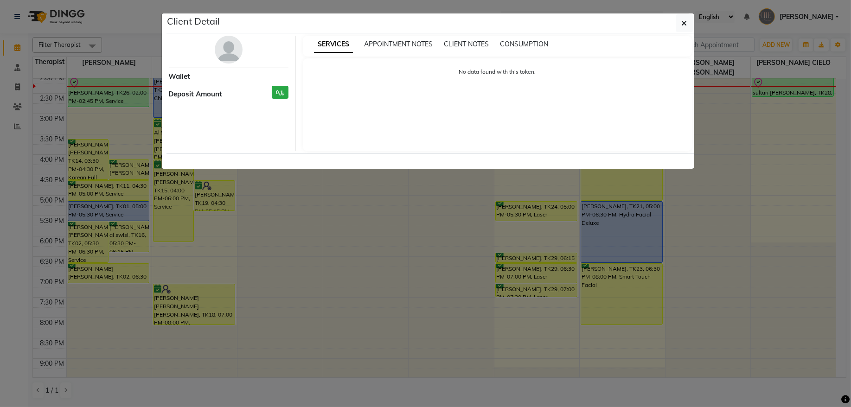
select select "6"
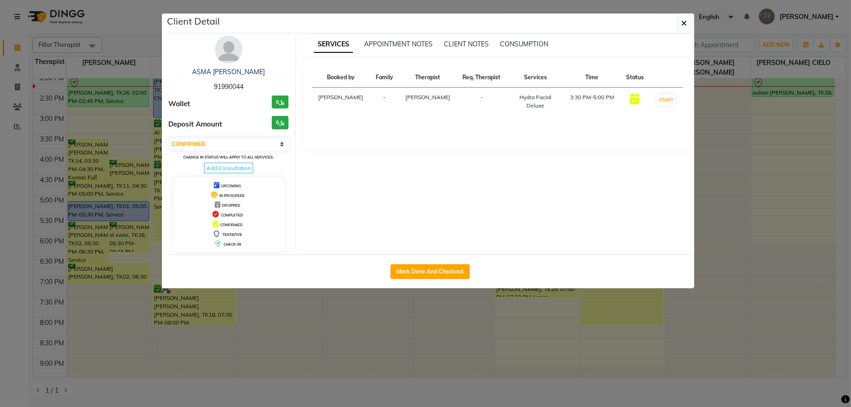
click at [227, 58] on img at bounding box center [229, 50] width 28 height 28
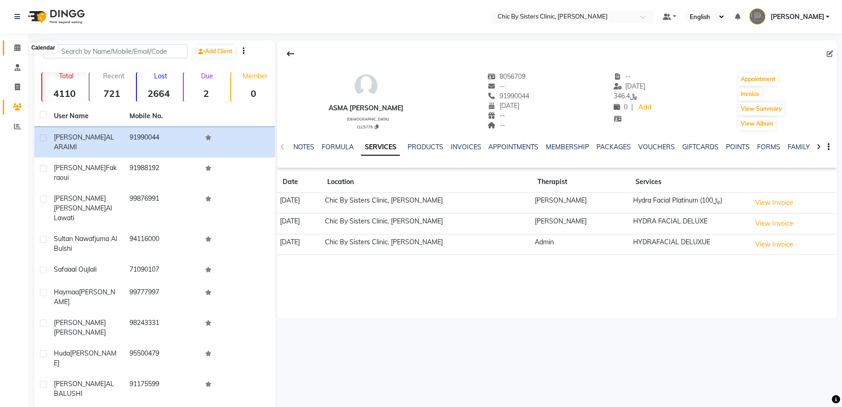
click at [17, 45] on icon at bounding box center [17, 47] width 6 height 7
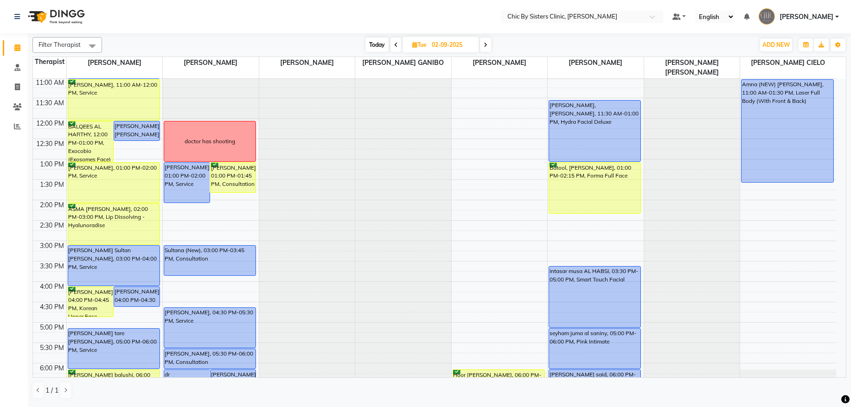
scroll to position [126, 0]
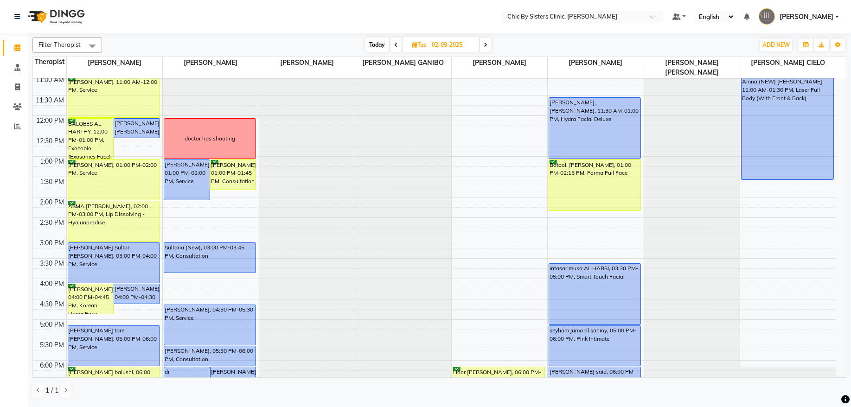
click at [379, 43] on span "Today" at bounding box center [377, 45] width 23 height 14
type input "[DATE]"
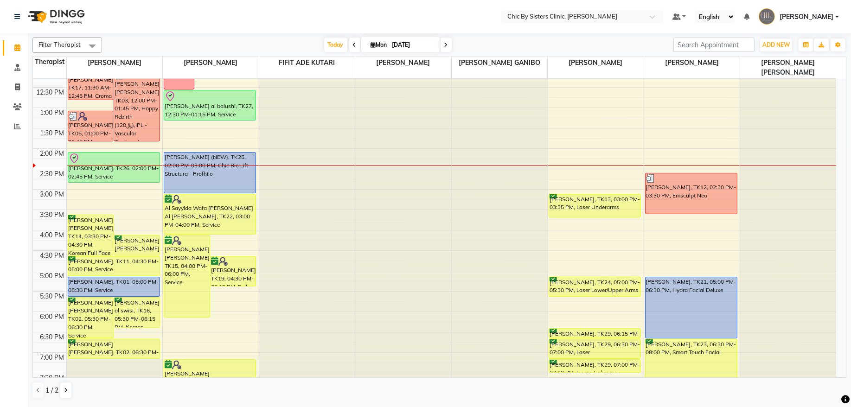
scroll to position [202, 0]
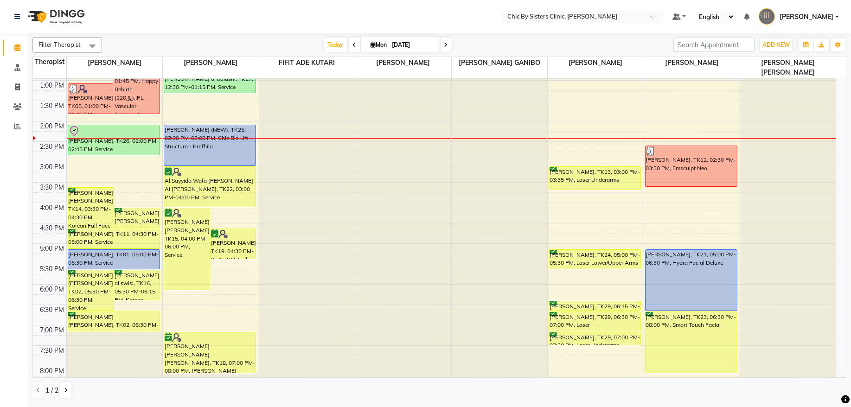
click at [405, 44] on input "[DATE]" at bounding box center [413, 45] width 46 height 14
select select "9"
select select "2025"
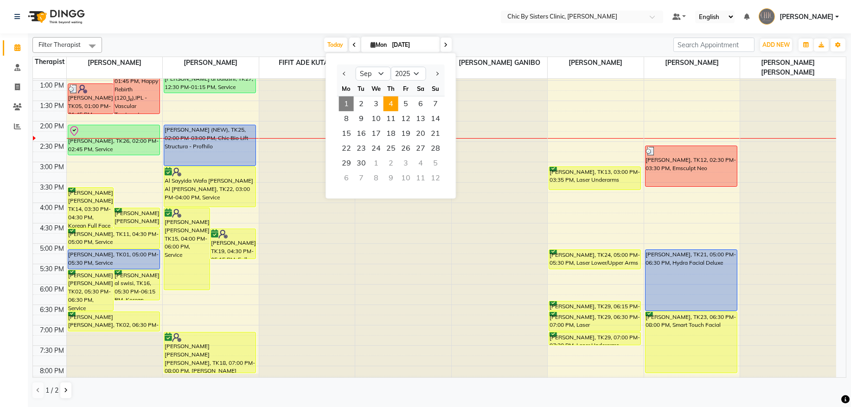
click at [392, 109] on span "4" at bounding box center [391, 104] width 15 height 15
type input "[DATE]"
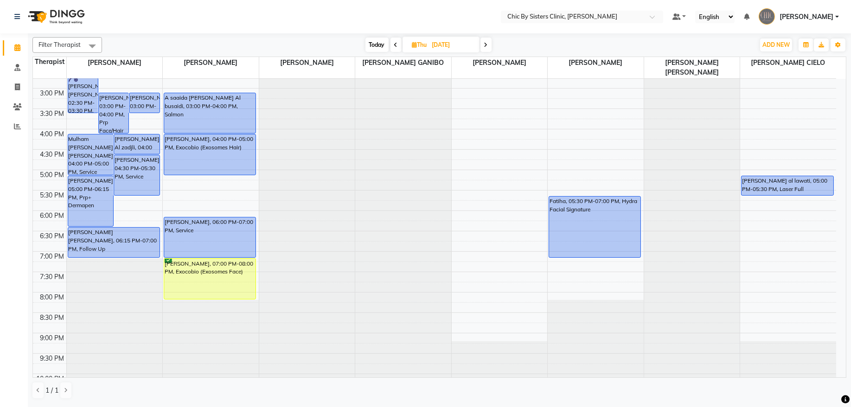
scroll to position [283, 0]
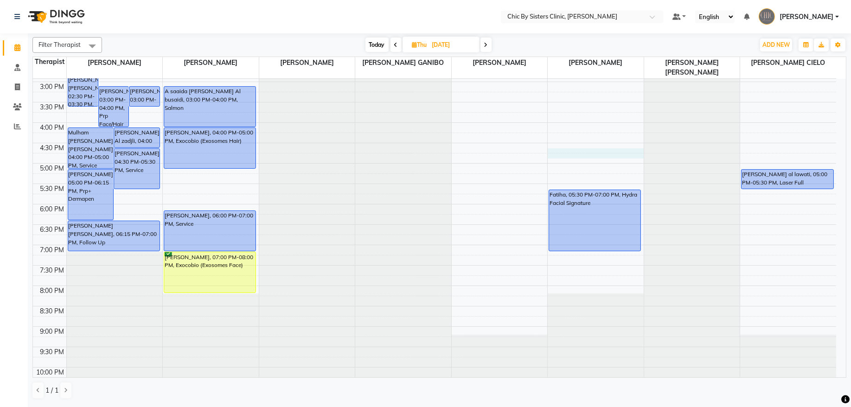
click at [583, 153] on div "8:00 AM 8:30 AM 9:00 AM 9:30 AM 10:00 AM 10:30 AM 11:00 AM 11:30 AM 12:00 PM 12…" at bounding box center [435, 122] width 804 height 653
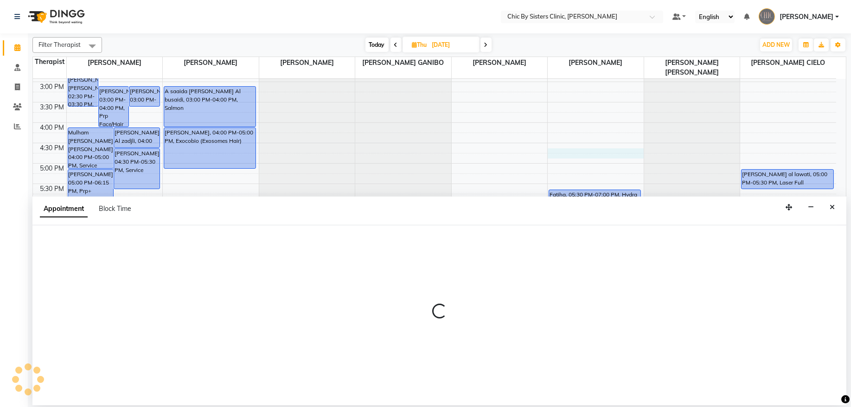
select select "49183"
select select "tentative"
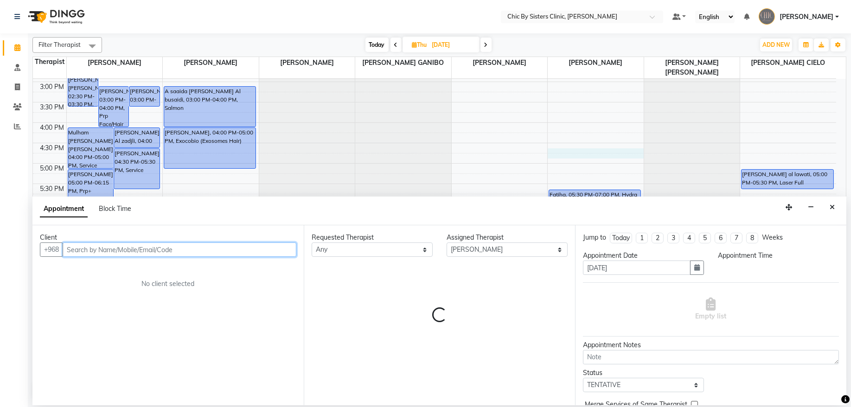
select select "990"
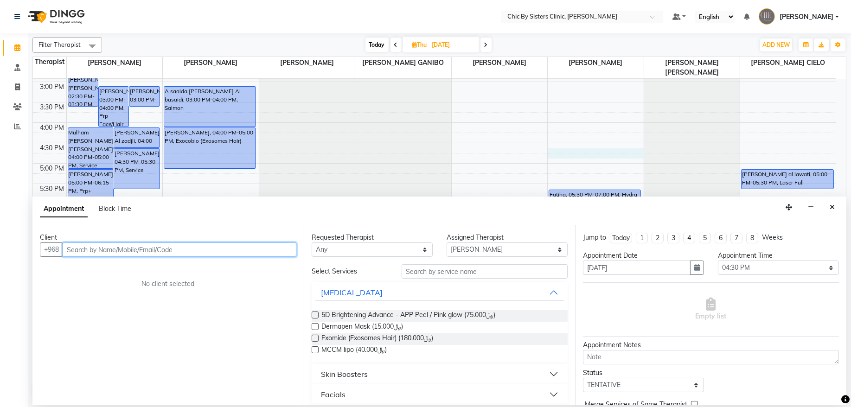
click at [94, 251] on input "text" at bounding box center [180, 250] width 234 height 14
paste input "96895108058"
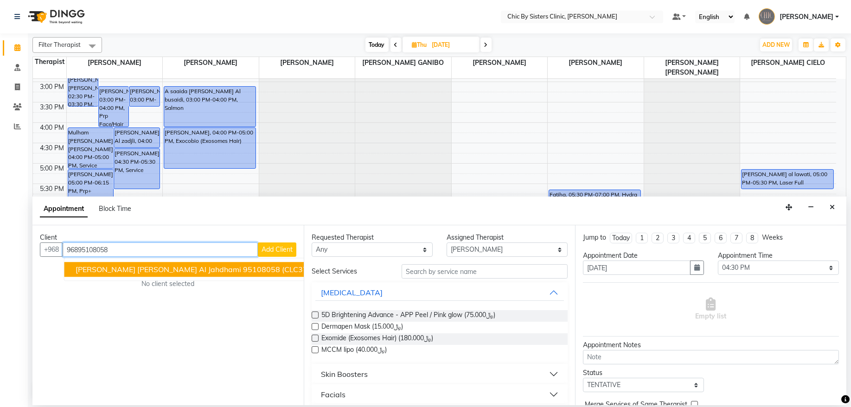
click at [129, 274] on span "Salwa Husam Abdullah Al jahdhami" at bounding box center [159, 269] width 166 height 9
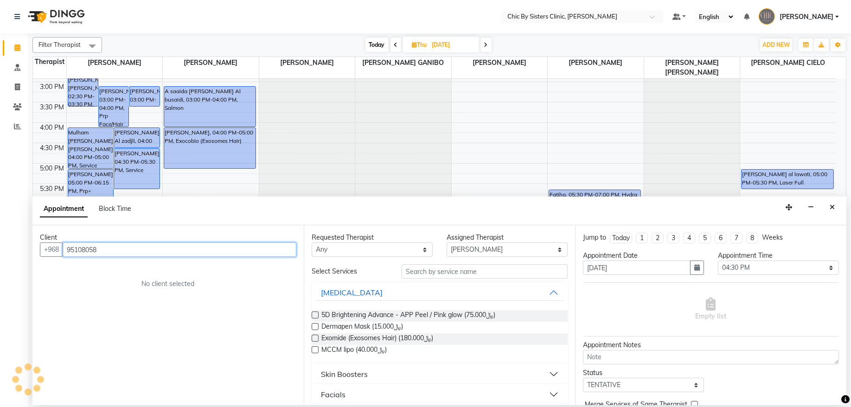
type input "95108058"
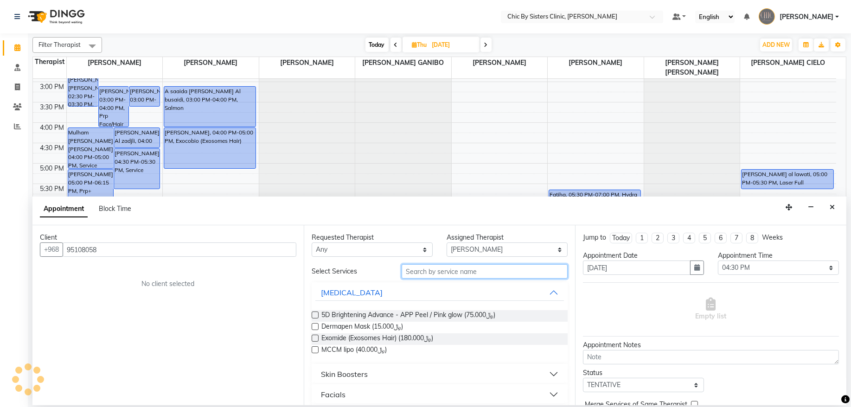
click at [509, 276] on input "text" at bounding box center [485, 271] width 166 height 14
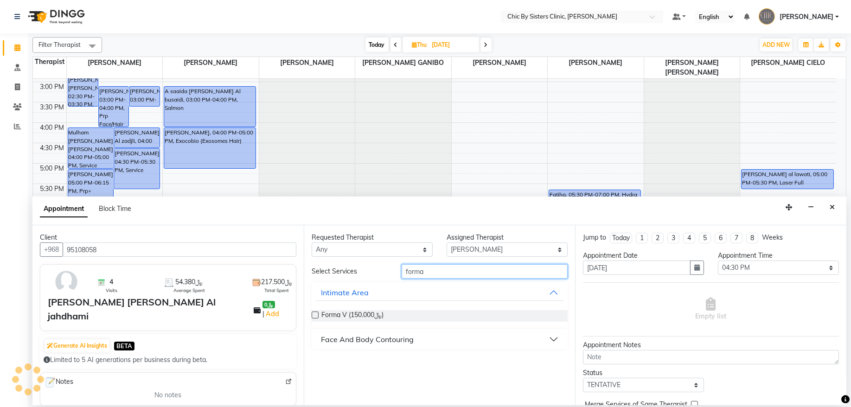
type input "forma"
click at [393, 340] on div "Face And Body Contouring" at bounding box center [367, 339] width 93 height 11
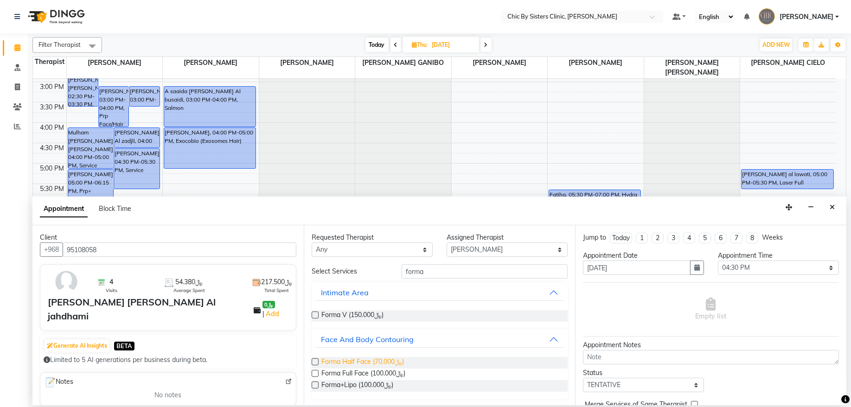
click at [338, 365] on span "Forma Half Face (﷼70.000)" at bounding box center [363, 363] width 83 height 12
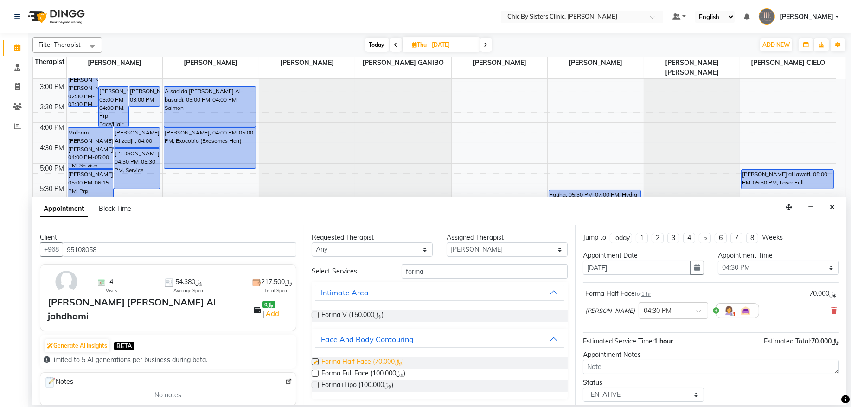
checkbox input "false"
click at [831, 310] on icon at bounding box center [834, 311] width 6 height 6
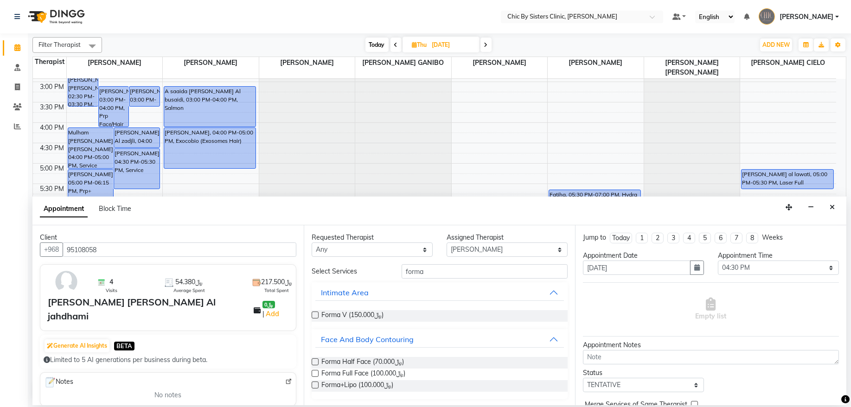
click at [315, 374] on label at bounding box center [315, 373] width 7 height 7
click at [315, 374] on input "checkbox" at bounding box center [315, 375] width 6 height 6
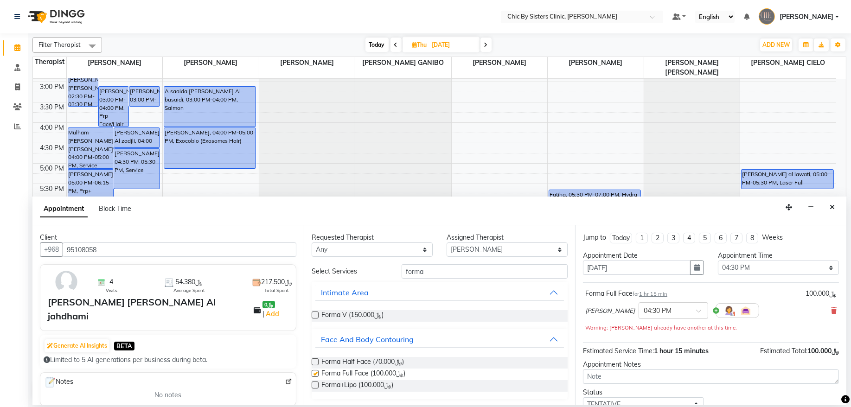
checkbox input "false"
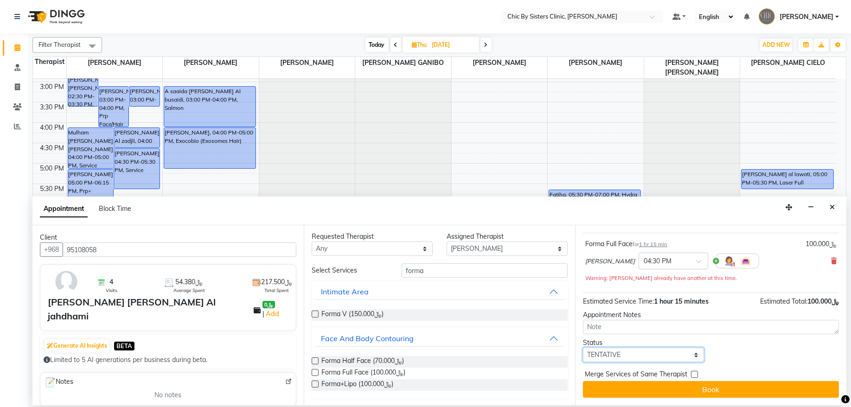
click at [670, 358] on select "Select TENTATIVE CONFIRM UPCOMING" at bounding box center [643, 355] width 121 height 14
select select "upcoming"
click at [583, 348] on select "Select TENTATIVE CONFIRM UPCOMING" at bounding box center [643, 355] width 121 height 14
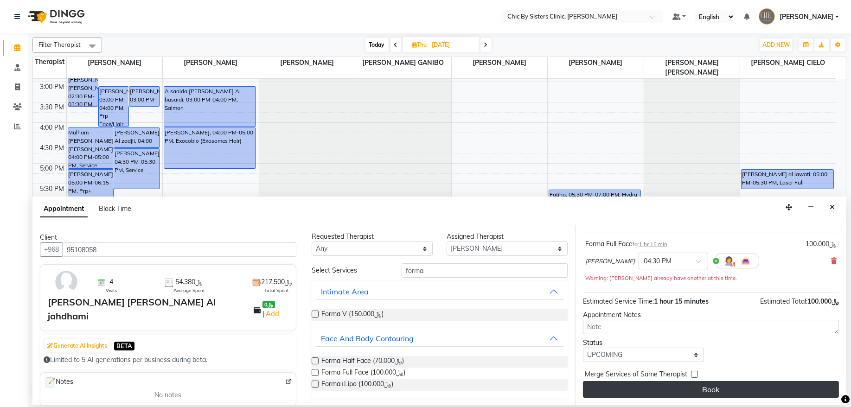
click at [682, 392] on button "Book" at bounding box center [711, 389] width 256 height 17
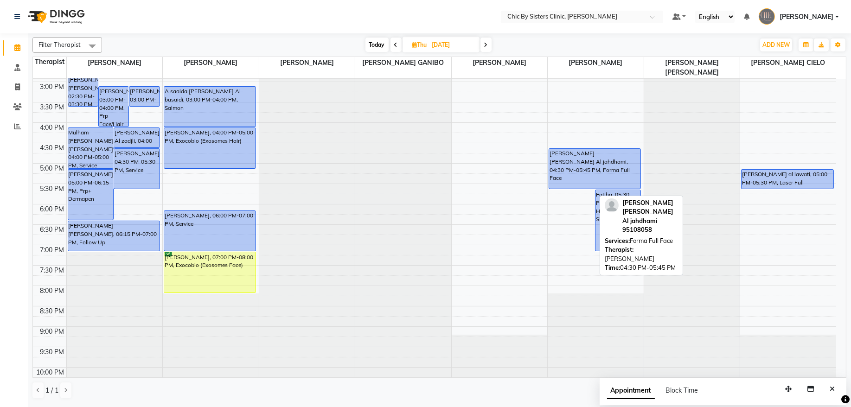
click at [566, 188] on div "Salwa Husam Abdullah Al jahdhami, 04:30 PM-05:45 PM, Forma Full Face Fatiha, 05…" at bounding box center [596, 122] width 96 height 653
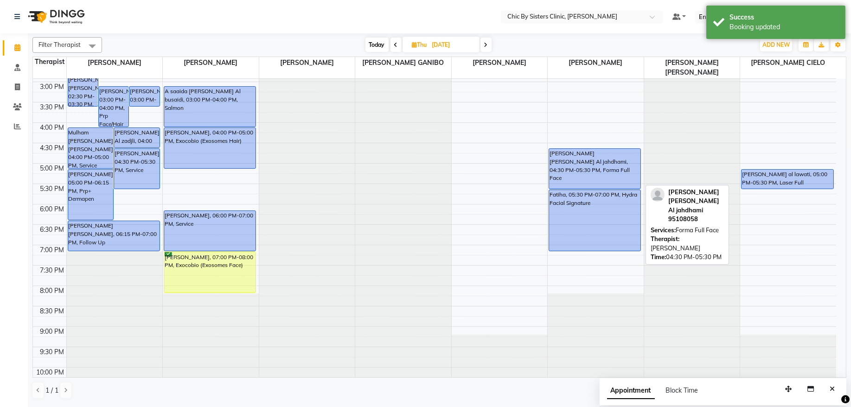
click at [598, 175] on div "Salwa Husam Abdullah Al jahdhami, 04:30 PM-05:30 PM, Forma Full Face" at bounding box center [594, 169] width 91 height 40
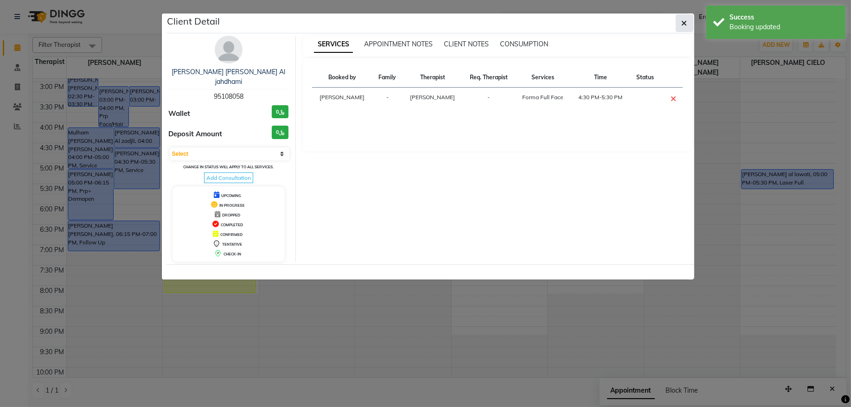
click at [689, 21] on button "button" at bounding box center [685, 23] width 18 height 18
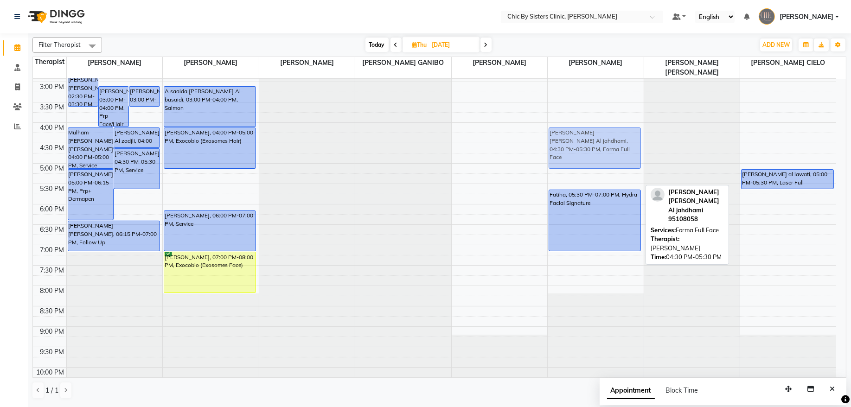
drag, startPoint x: 565, startPoint y: 163, endPoint x: 569, endPoint y: 138, distance: 25.0
click at [569, 138] on div "iman zohair mohamed al awati, 11:00 AM-12:30 PM, Smart Touch Facial Salwa Husam…" at bounding box center [596, 122] width 96 height 653
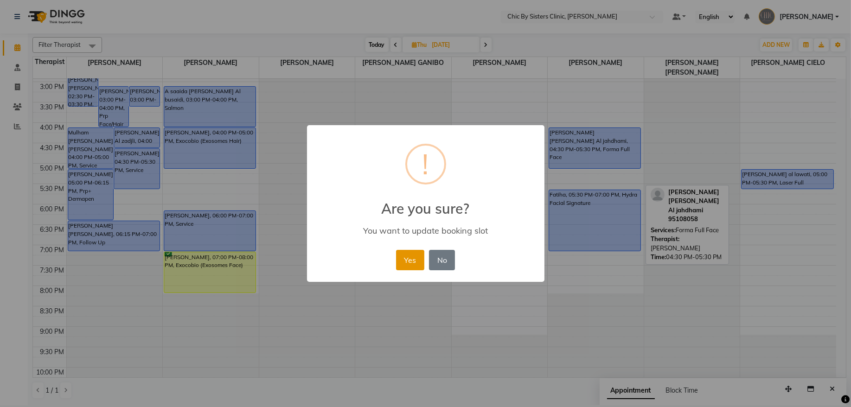
click at [404, 256] on button "Yes" at bounding box center [410, 260] width 28 height 20
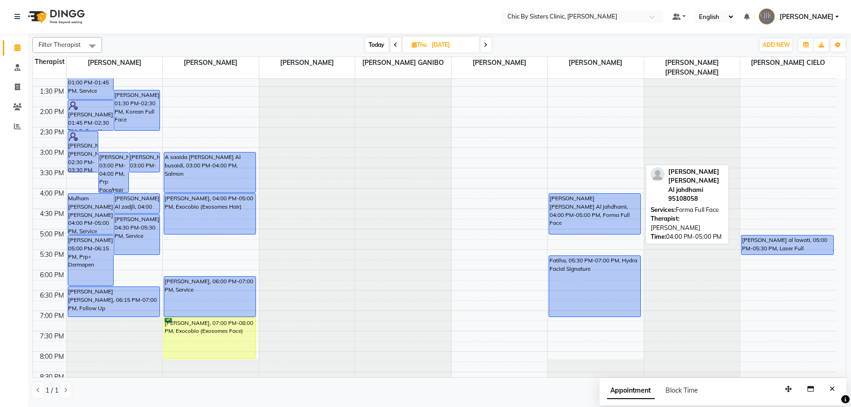
scroll to position [157, 0]
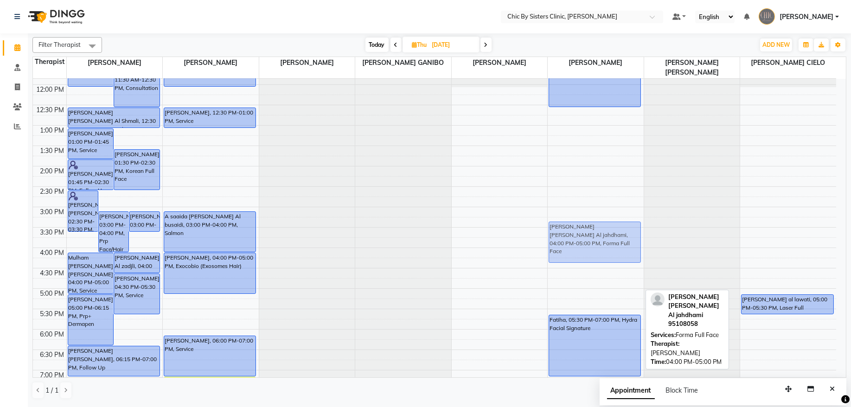
drag, startPoint x: 595, startPoint y: 273, endPoint x: 595, endPoint y: 238, distance: 34.8
click at [595, 238] on div "iman zohair mohamed al awati, 11:00 AM-12:30 PM, Smart Touch Facial Salwa Husam…" at bounding box center [596, 248] width 96 height 653
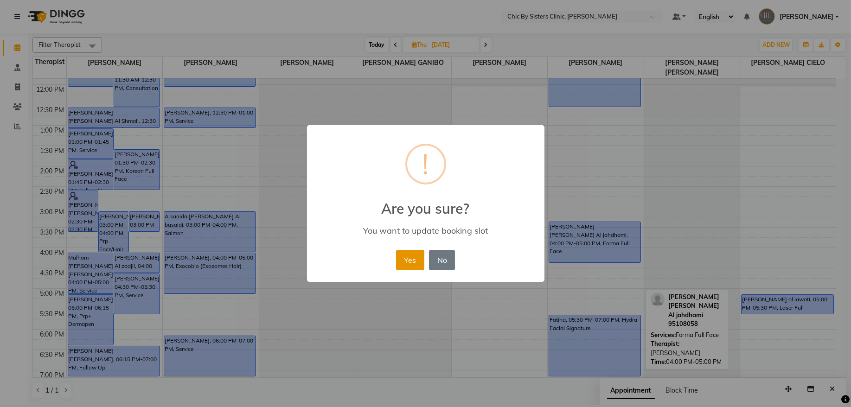
click at [411, 261] on button "Yes" at bounding box center [410, 260] width 28 height 20
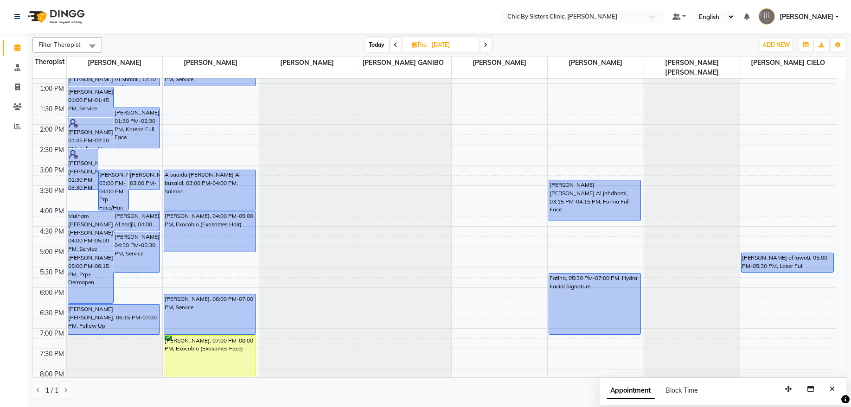
scroll to position [234, 0]
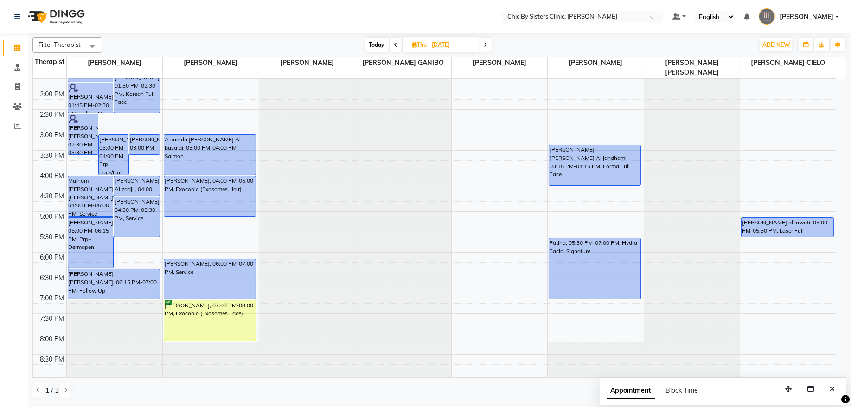
click at [433, 43] on input "[DATE]" at bounding box center [453, 45] width 46 height 14
select select "9"
select select "2025"
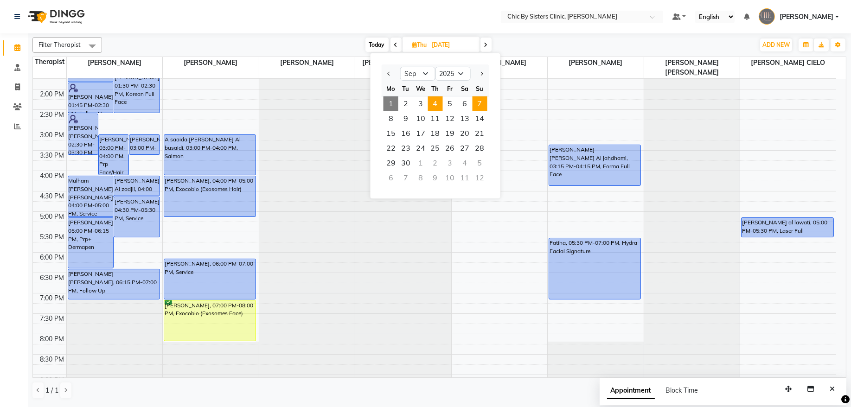
click at [481, 103] on span "7" at bounding box center [480, 104] width 15 height 15
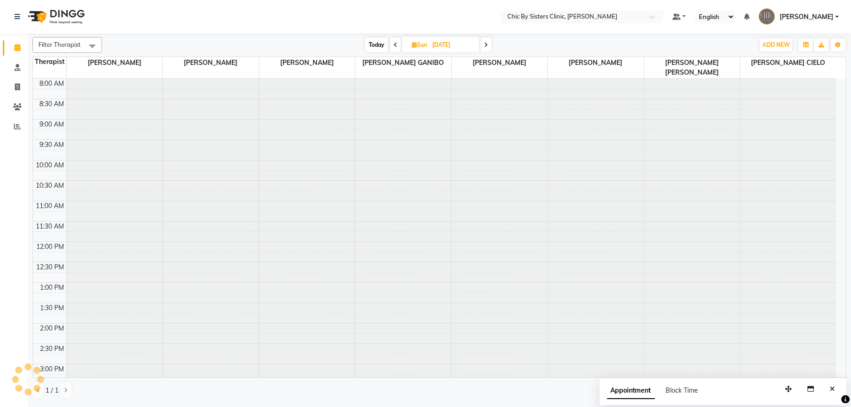
scroll to position [249, 0]
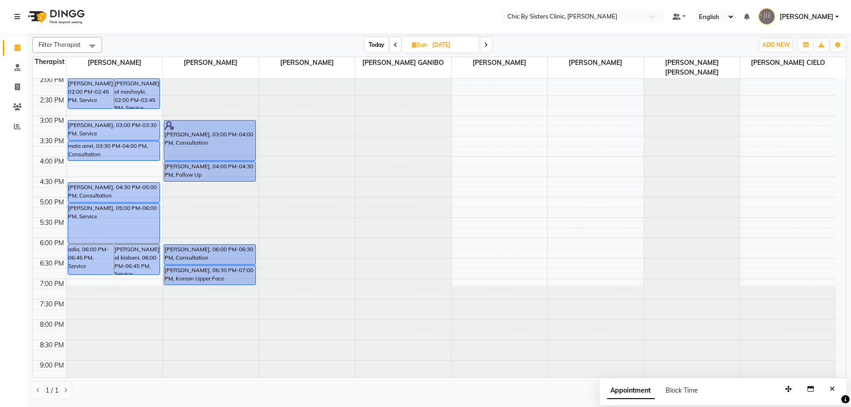
click at [370, 44] on span "Today" at bounding box center [376, 45] width 23 height 14
type input "[DATE]"
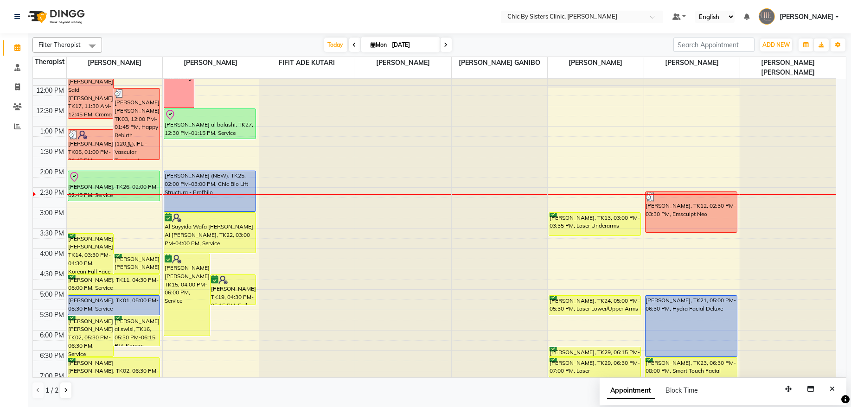
scroll to position [0, 0]
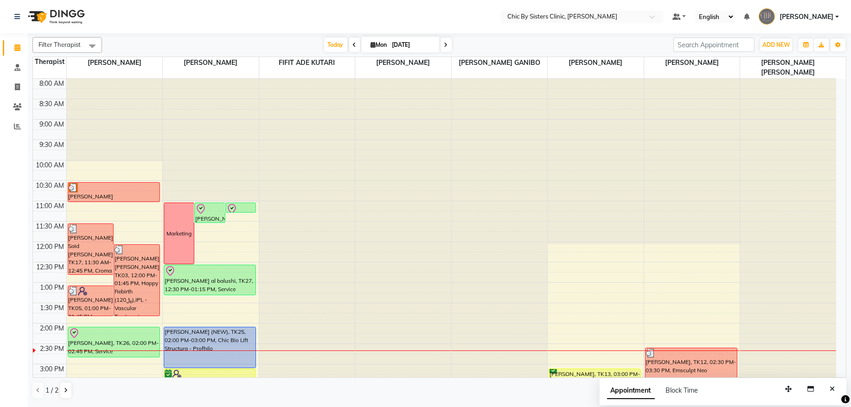
drag, startPoint x: 328, startPoint y: 45, endPoint x: 387, endPoint y: 51, distance: 60.1
click at [328, 45] on span "Today" at bounding box center [335, 45] width 23 height 14
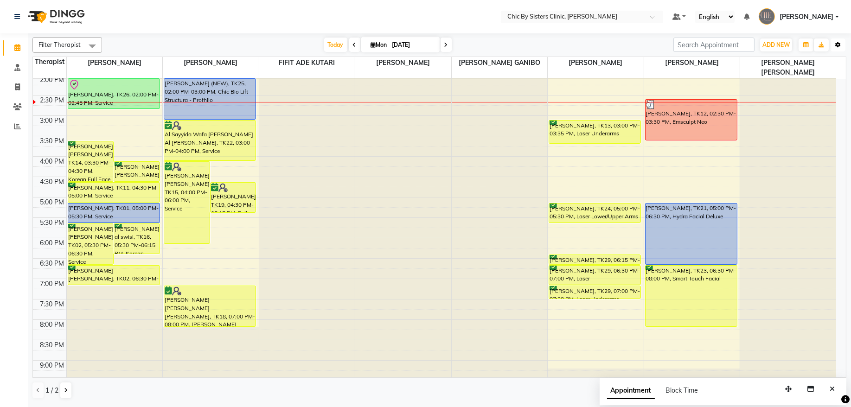
click at [841, 46] on icon "button" at bounding box center [839, 45] width 6 height 6
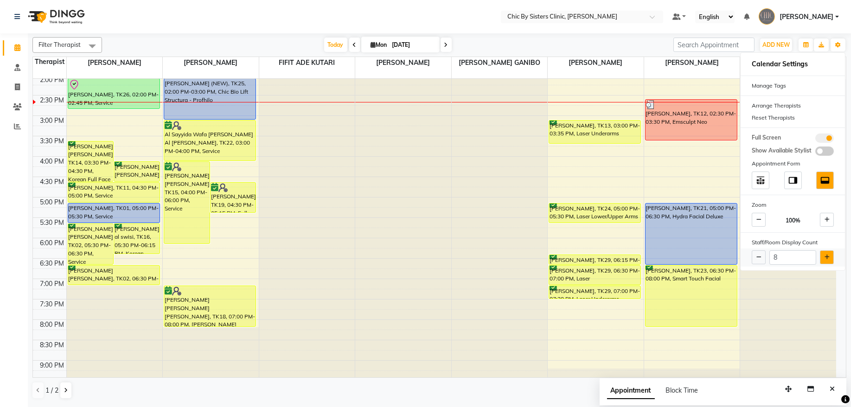
click at [828, 260] on icon at bounding box center [827, 258] width 5 height 6
type input "9"
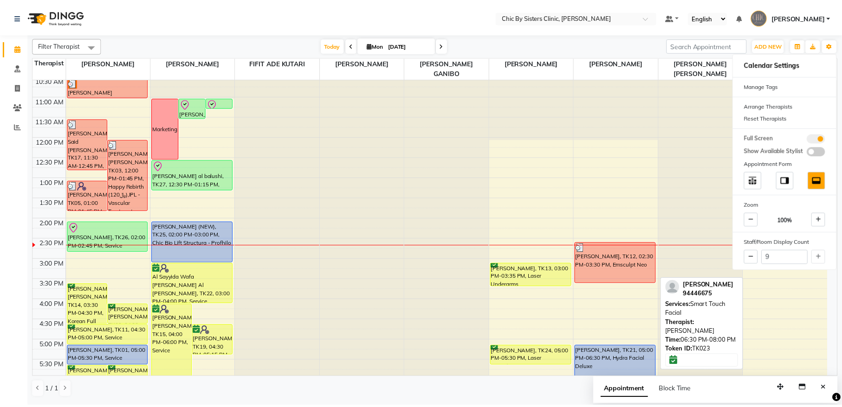
scroll to position [0, 0]
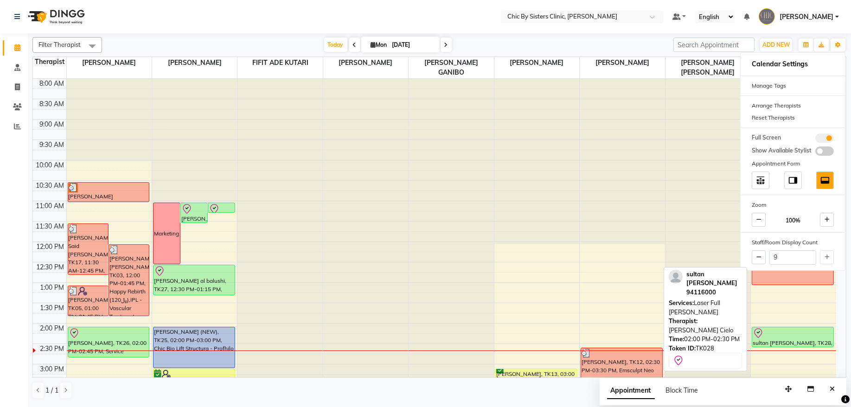
click at [799, 338] on div at bounding box center [793, 333] width 80 height 11
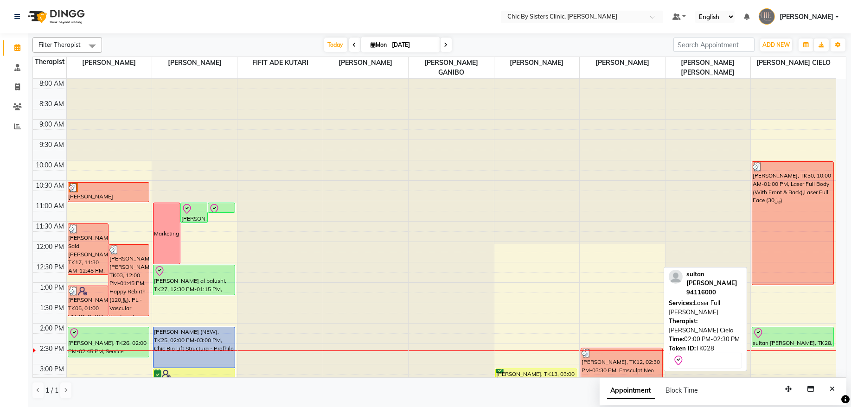
click at [809, 336] on div at bounding box center [793, 333] width 80 height 11
select select "8"
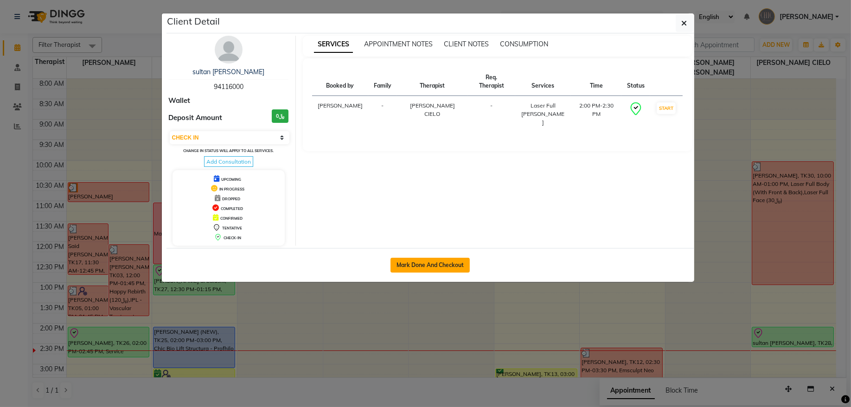
click at [463, 265] on button "Mark Done And Checkout" at bounding box center [430, 265] width 79 height 15
select select "6348"
select select "service"
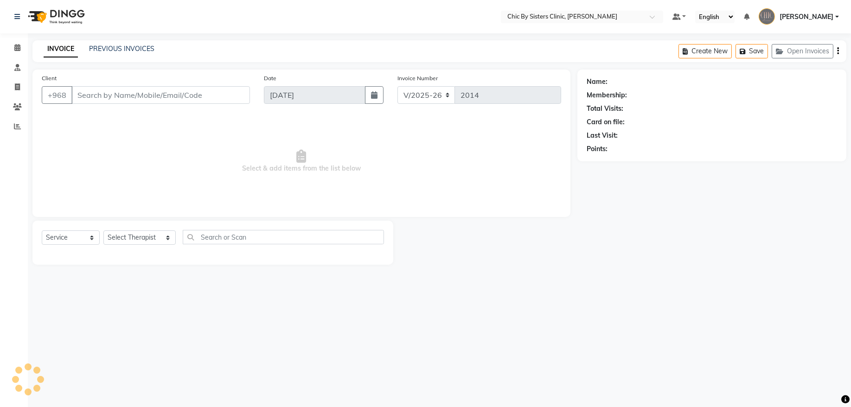
type input "94116000"
select select "89287"
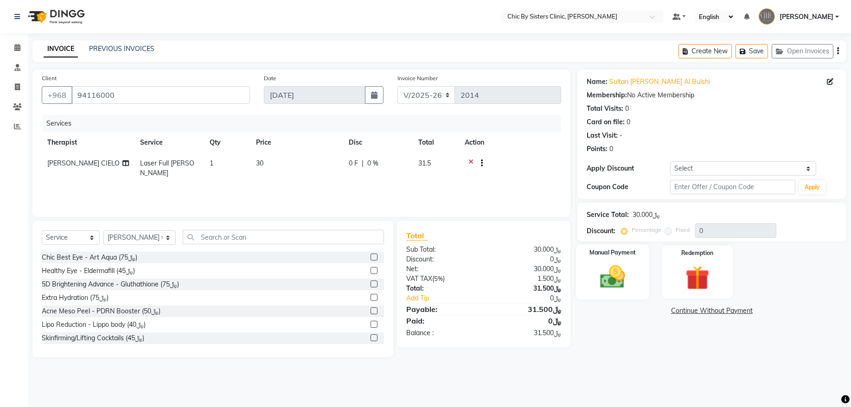
click at [629, 270] on img at bounding box center [612, 277] width 41 height 29
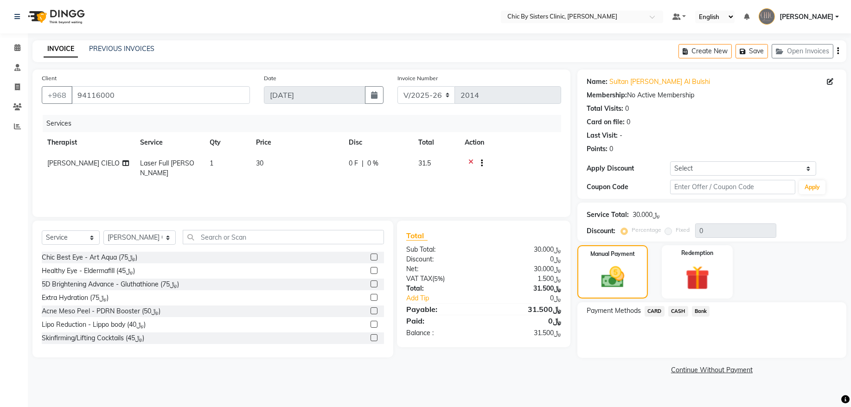
click at [651, 312] on span "CARD" at bounding box center [655, 311] width 20 height 11
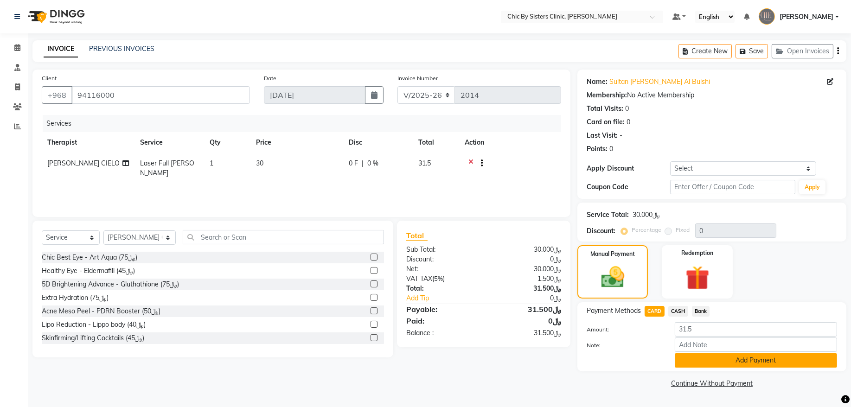
click at [791, 362] on button "Add Payment" at bounding box center [756, 361] width 162 height 14
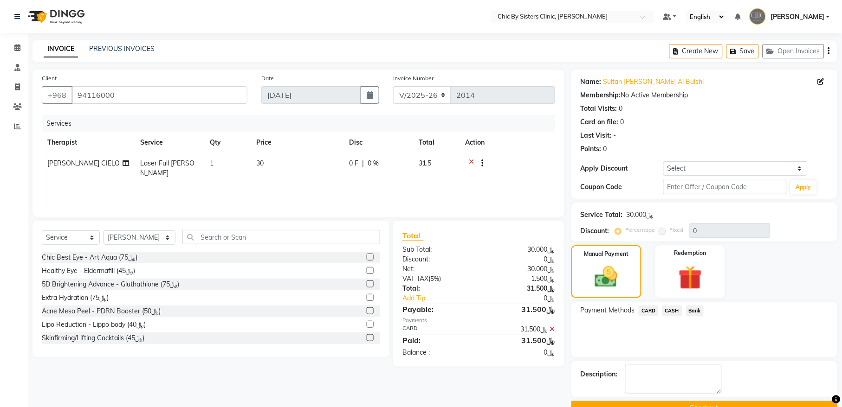
scroll to position [22, 0]
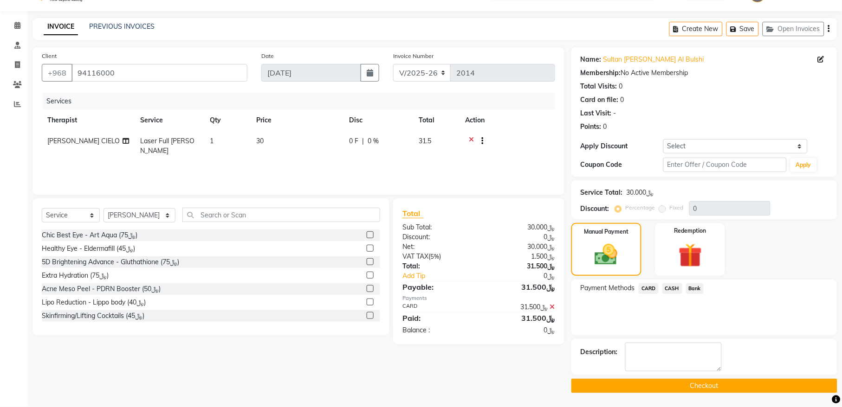
click at [767, 386] on button "Checkout" at bounding box center [704, 386] width 266 height 14
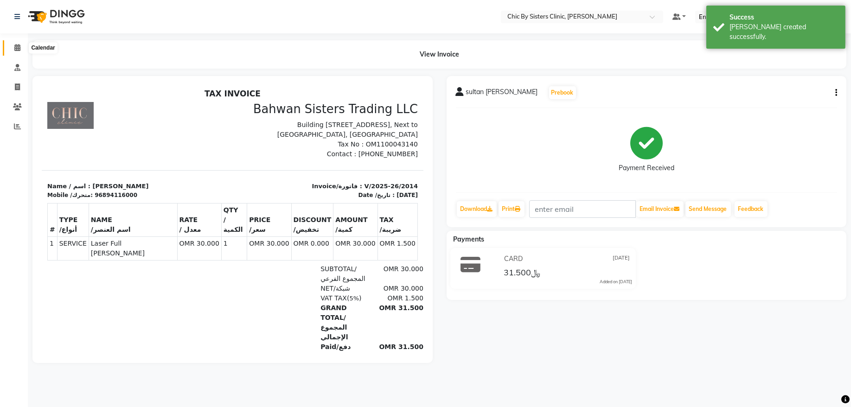
click at [15, 47] on icon at bounding box center [17, 47] width 6 height 7
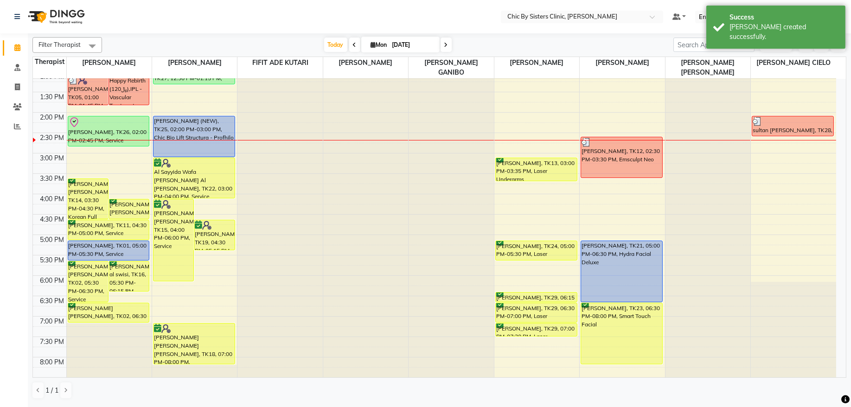
scroll to position [171, 0]
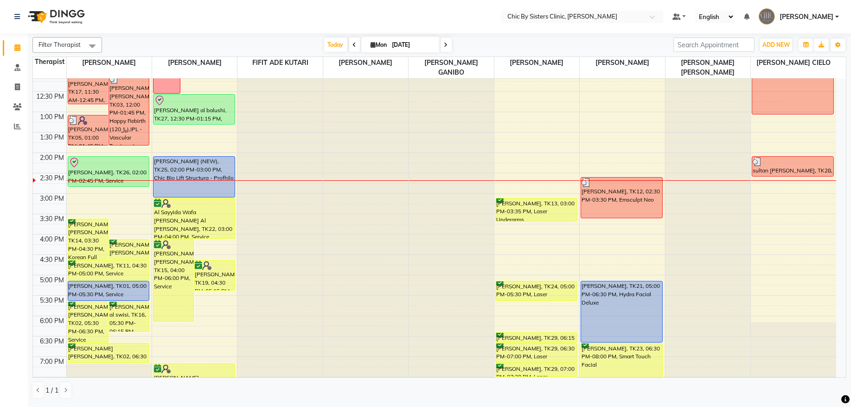
click at [404, 42] on input "[DATE]" at bounding box center [413, 45] width 46 height 14
select select "9"
select select "2025"
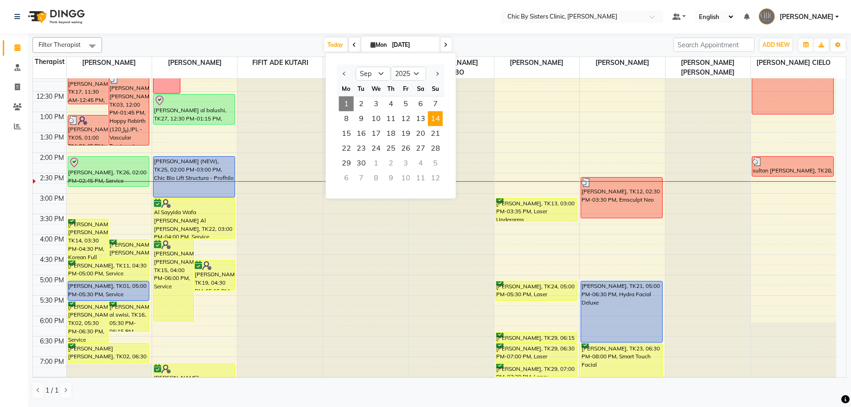
click at [434, 119] on span "14" at bounding box center [435, 118] width 15 height 15
type input "14-09-2025"
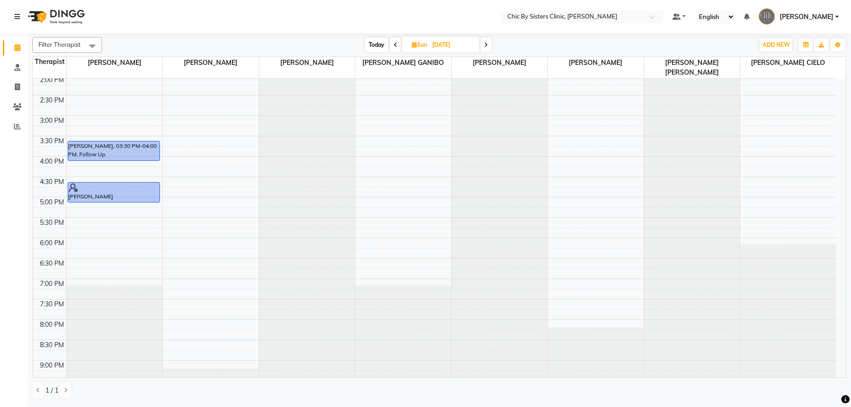
scroll to position [0, 0]
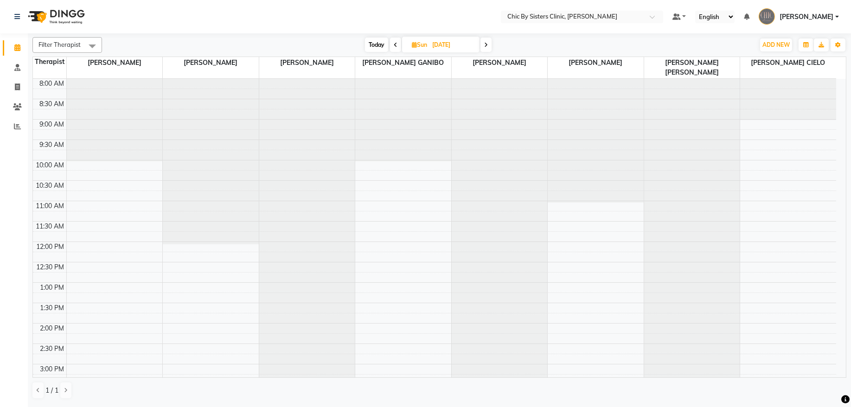
click at [386, 271] on div "8:00 AM 8:30 AM 9:00 AM 9:30 AM 10:00 AM 10:30 AM 11:00 AM 11:30 AM 12:00 PM 12…" at bounding box center [435, 405] width 804 height 653
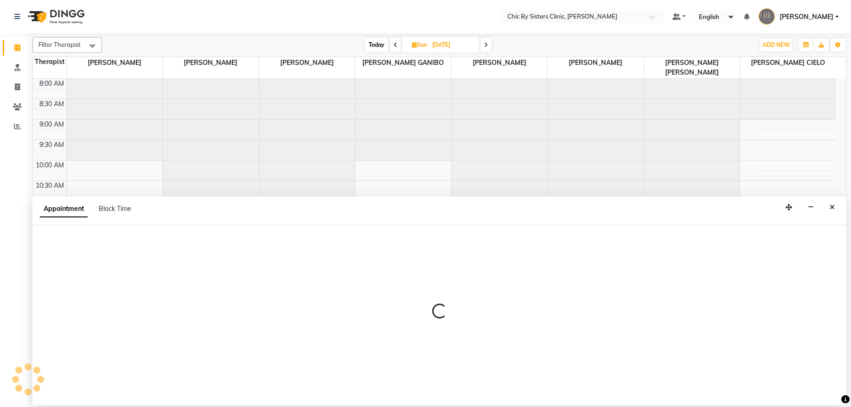
select select "49181"
select select "tentative"
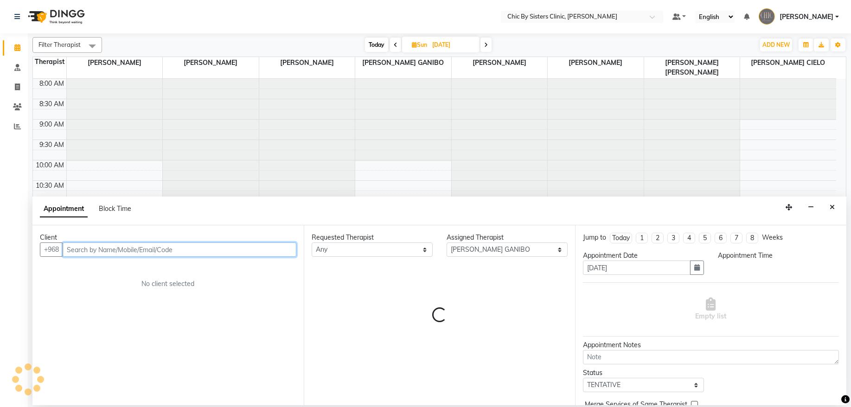
select select "750"
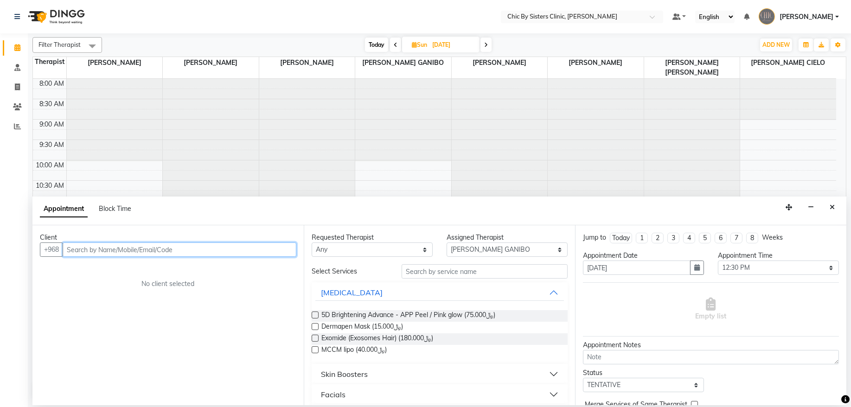
click at [151, 243] on input "text" at bounding box center [180, 250] width 234 height 14
paste input "96871123601"
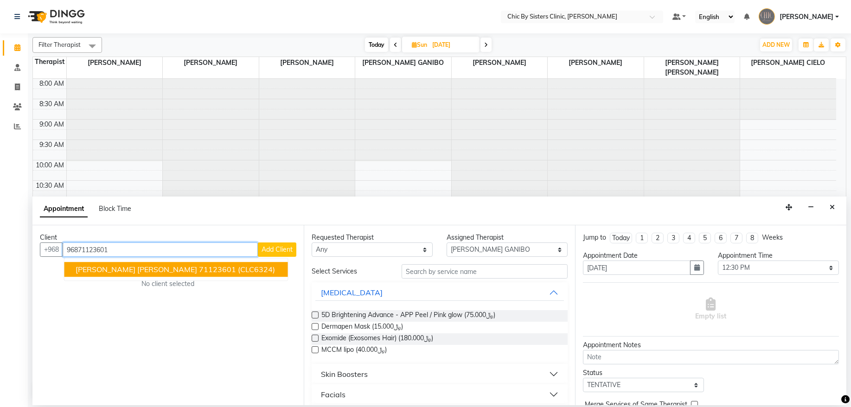
click at [138, 270] on span "farha najeeb al harty" at bounding box center [137, 269] width 122 height 9
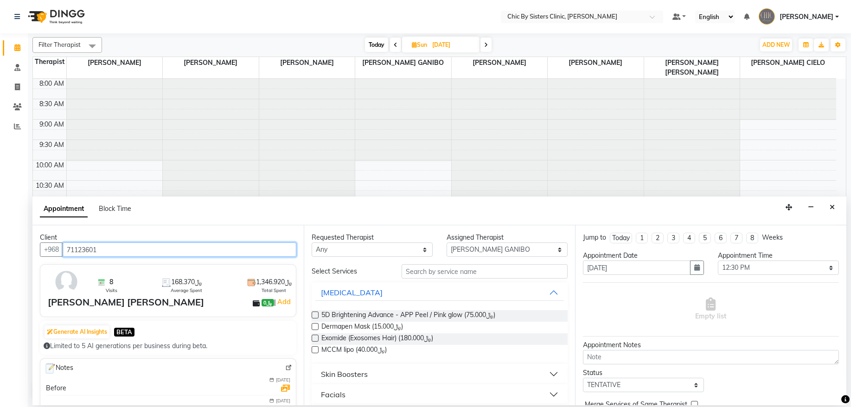
type input "71123601"
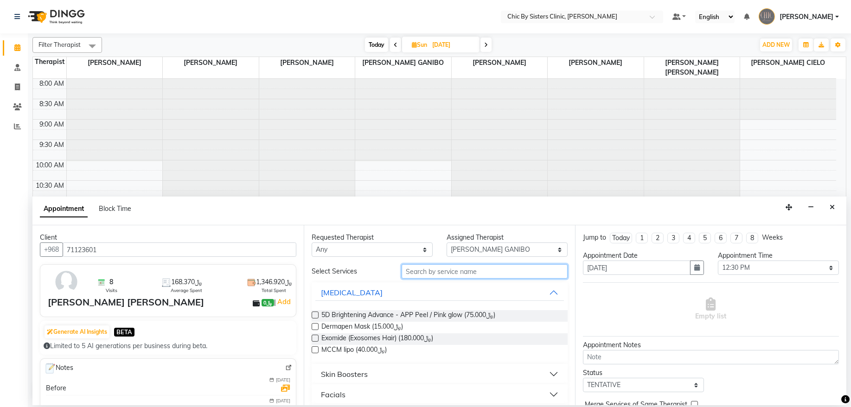
click at [416, 274] on input "text" at bounding box center [485, 271] width 166 height 14
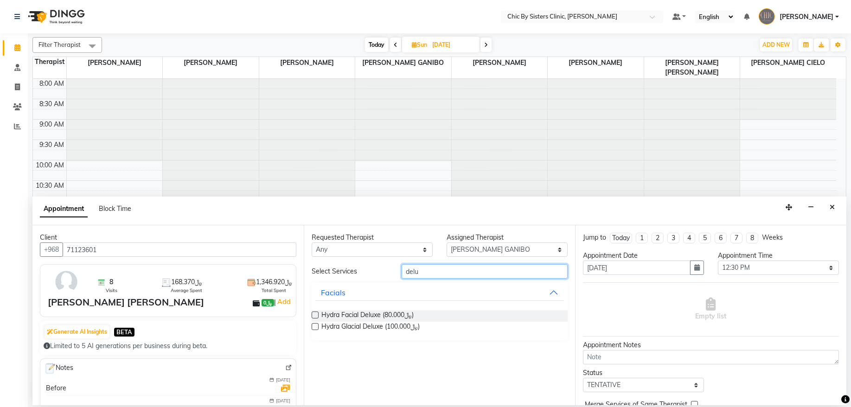
type input "delu"
click at [314, 315] on label at bounding box center [315, 315] width 7 height 7
click at [314, 315] on input "checkbox" at bounding box center [315, 316] width 6 height 6
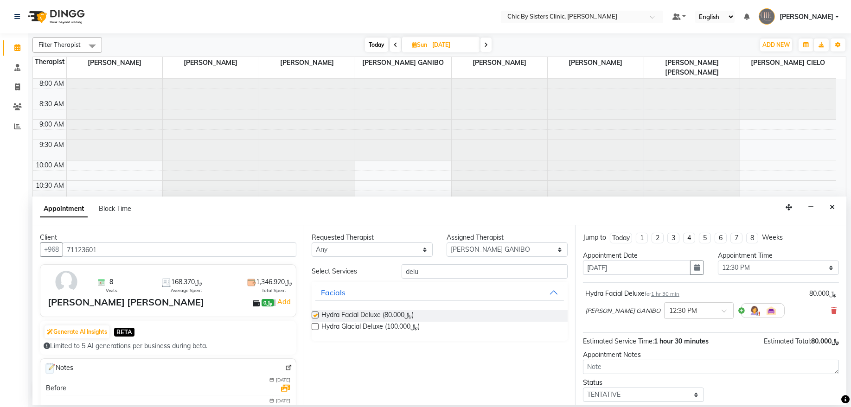
checkbox input "false"
drag, startPoint x: 682, startPoint y: 396, endPoint x: 683, endPoint y: 392, distance: 4.7
click at [682, 396] on select "Select TENTATIVE CONFIRM UPCOMING" at bounding box center [643, 395] width 121 height 14
select select "upcoming"
click at [583, 389] on select "Select TENTATIVE CONFIRM UPCOMING" at bounding box center [643, 395] width 121 height 14
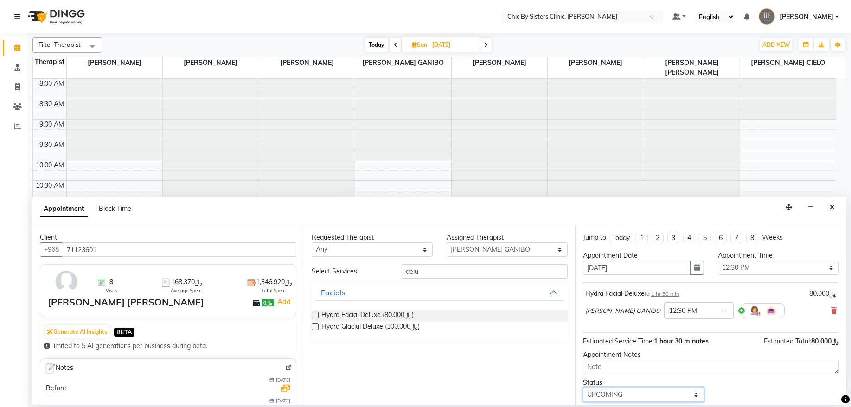
scroll to position [41, 0]
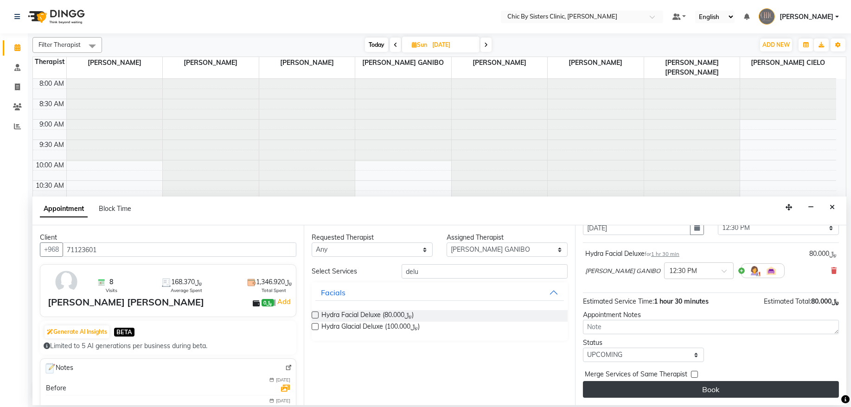
click at [702, 394] on button "Book" at bounding box center [711, 389] width 256 height 17
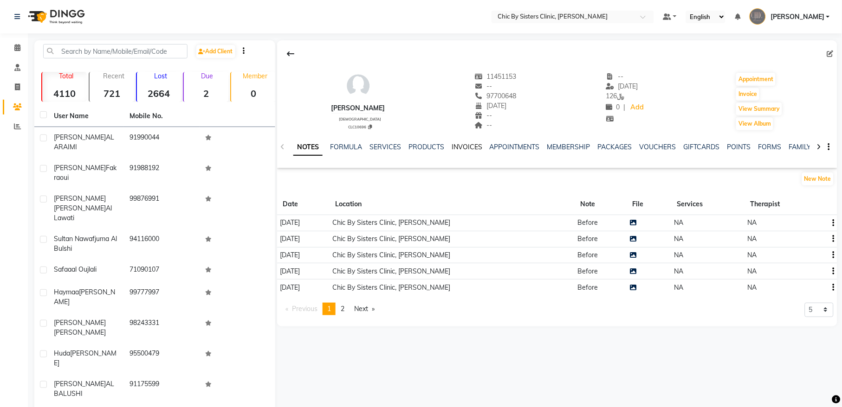
click at [466, 148] on link "INVOICES" at bounding box center [466, 147] width 31 height 8
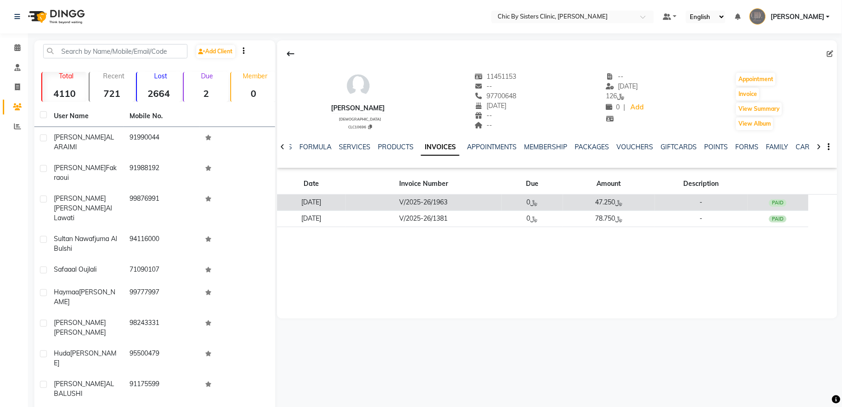
click at [443, 206] on td "V/2025-26/1963" at bounding box center [423, 203] width 155 height 16
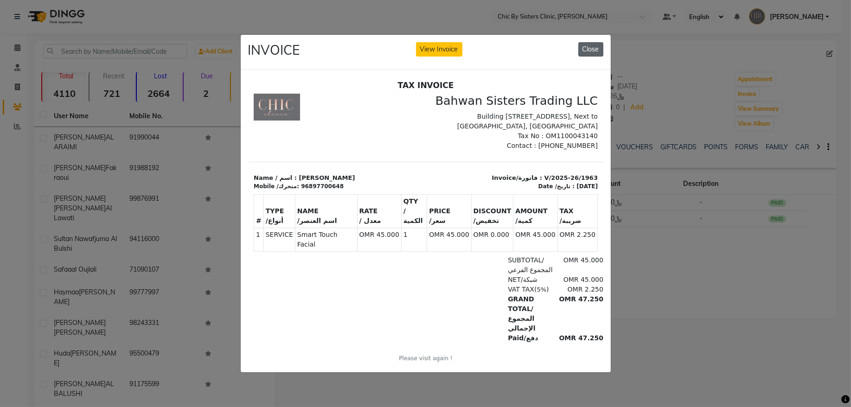
click at [594, 52] on button "Close" at bounding box center [591, 49] width 25 height 14
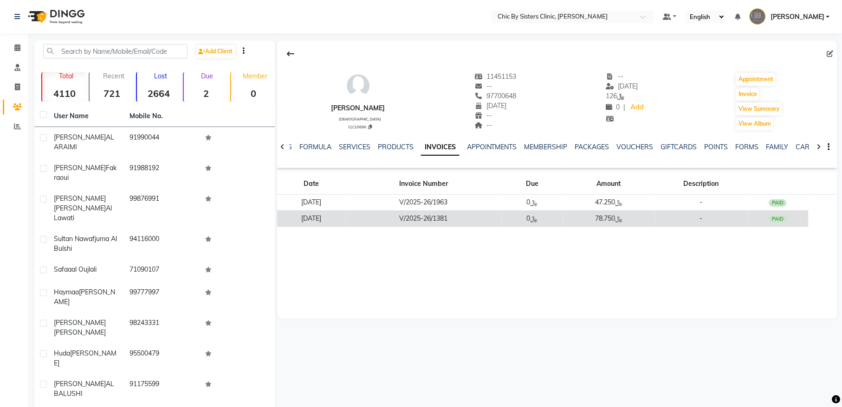
click at [469, 222] on td "V/2025-26/1381" at bounding box center [423, 219] width 155 height 16
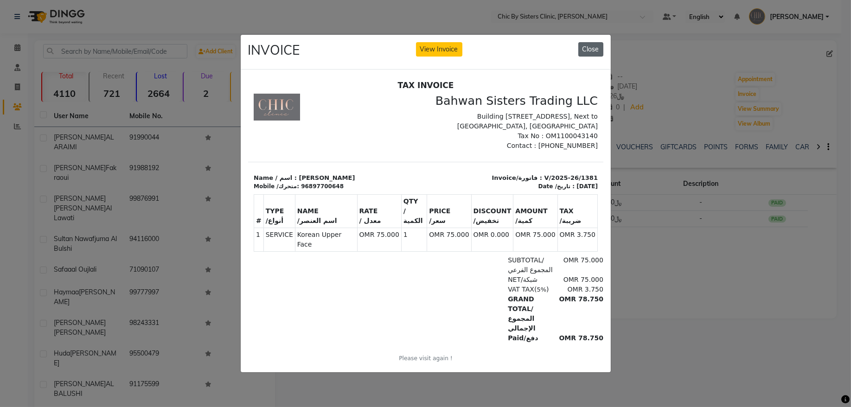
click at [584, 44] on button "Close" at bounding box center [591, 49] width 25 height 14
